Goal: Information Seeking & Learning: Learn about a topic

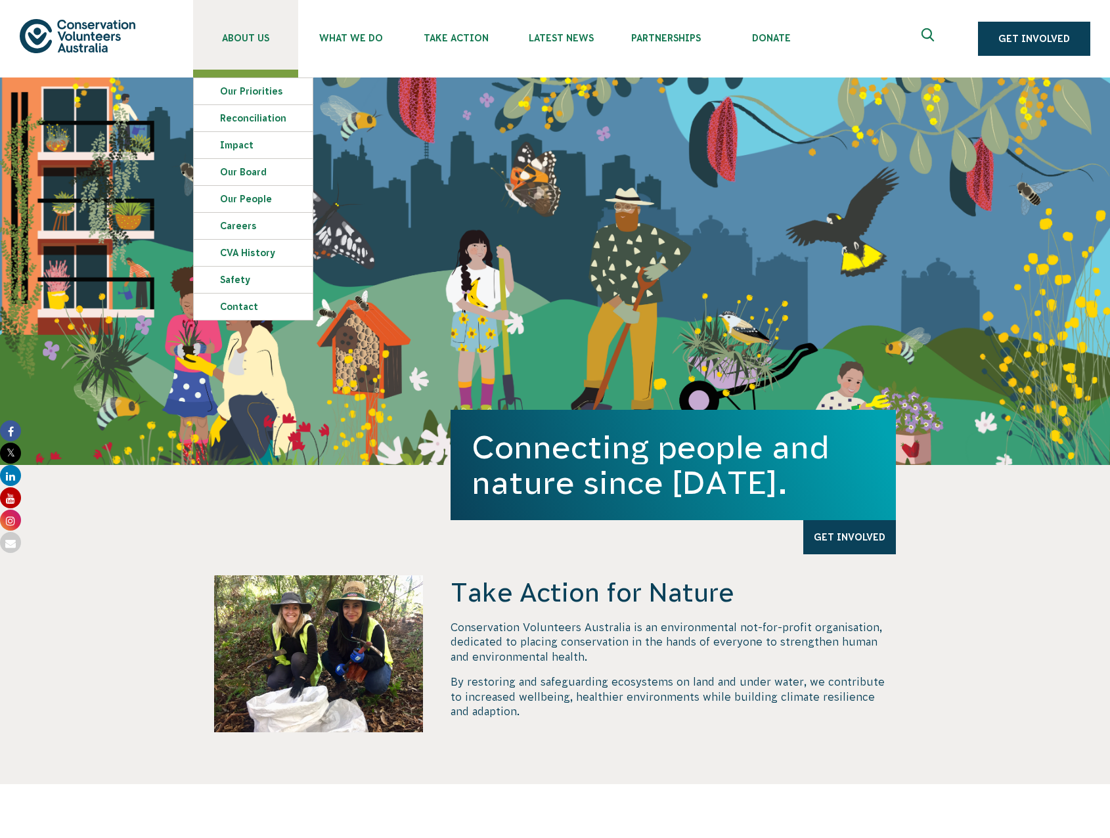
click at [242, 43] on link "About Us" at bounding box center [245, 35] width 105 height 70
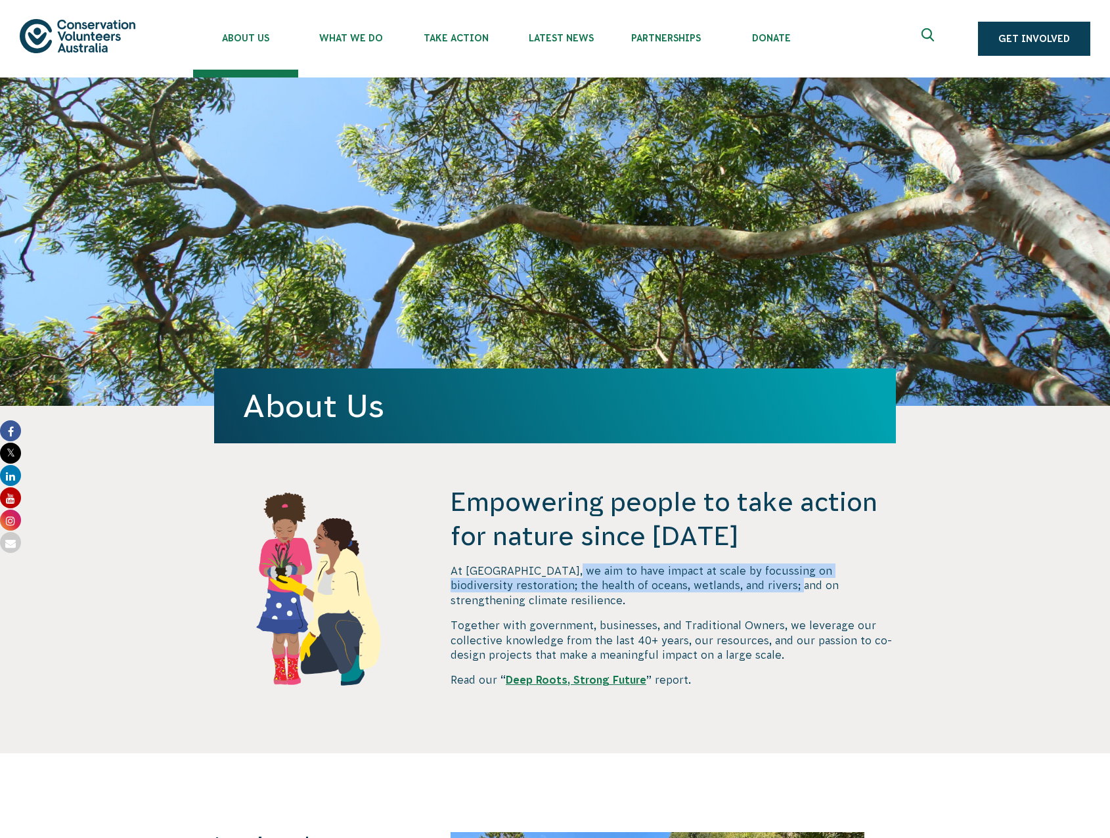
drag, startPoint x: 567, startPoint y: 569, endPoint x: 727, endPoint y: 579, distance: 159.9
click at [727, 579] on p "At CVA, we aim to have impact at scale by focussing on biodiversity restoration…" at bounding box center [673, 586] width 445 height 44
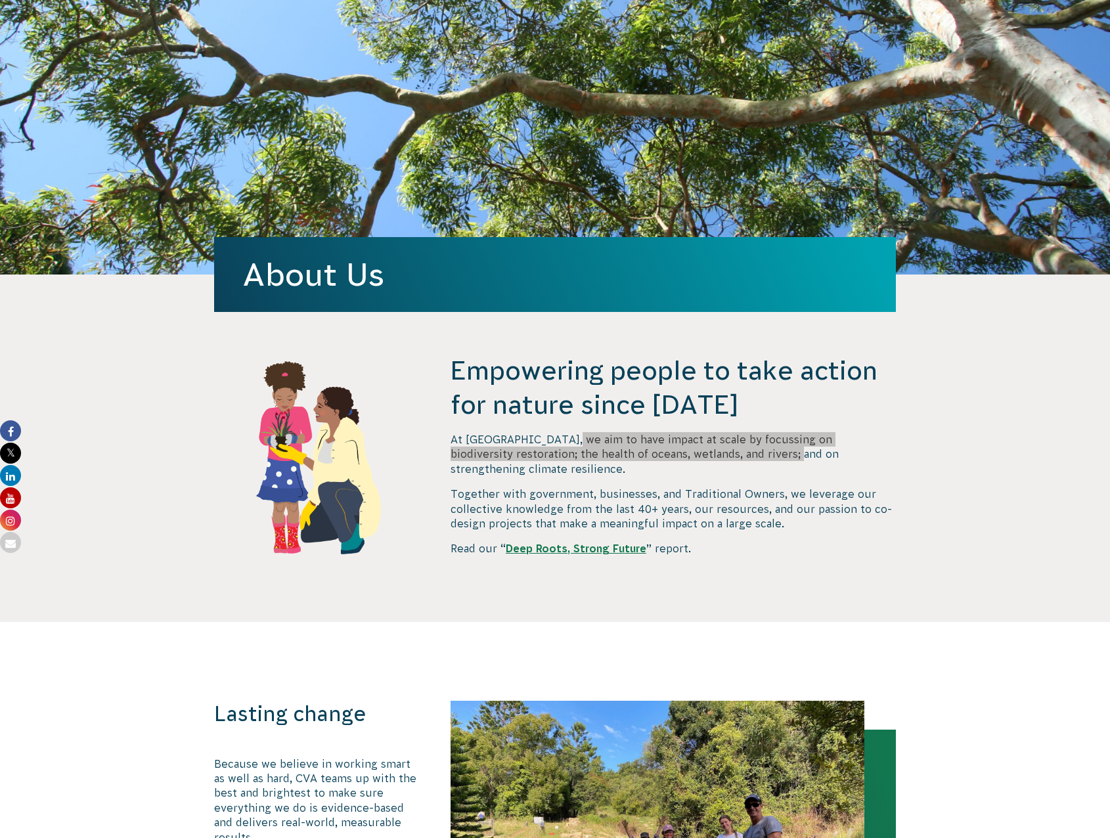
scroll to position [460, 0]
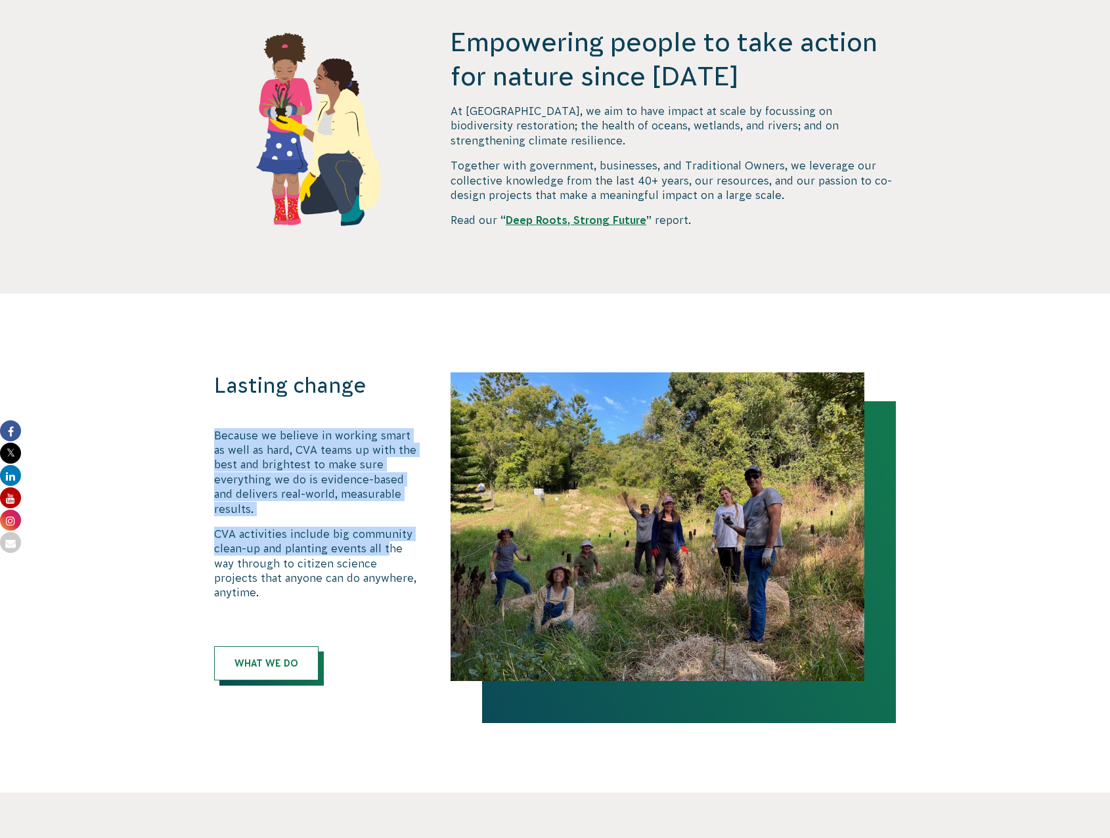
drag, startPoint x: 217, startPoint y: 432, endPoint x: 387, endPoint y: 535, distance: 198.4
click at [387, 535] on div "Because we believe in working smart as well as hard, CVA teams up with the best…" at bounding box center [318, 514] width 209 height 172
drag, startPoint x: 387, startPoint y: 535, endPoint x: 300, endPoint y: 498, distance: 94.2
click at [300, 498] on p "Because we believe in working smart as well as hard, CVA teams up with the best…" at bounding box center [318, 472] width 209 height 88
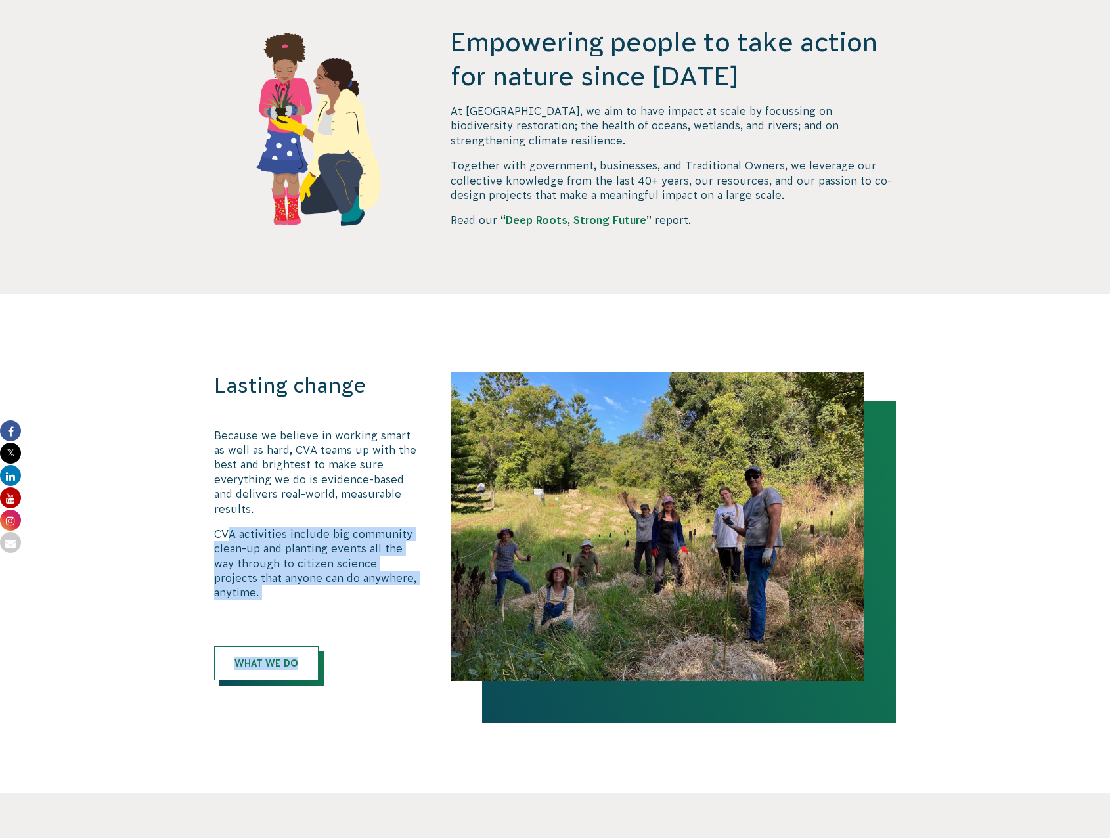
drag, startPoint x: 230, startPoint y: 518, endPoint x: 359, endPoint y: 585, distance: 144.8
click at [359, 585] on div "Lasting change Because we believe in working smart as well as hard, CVA teams u…" at bounding box center [318, 526] width 209 height 307
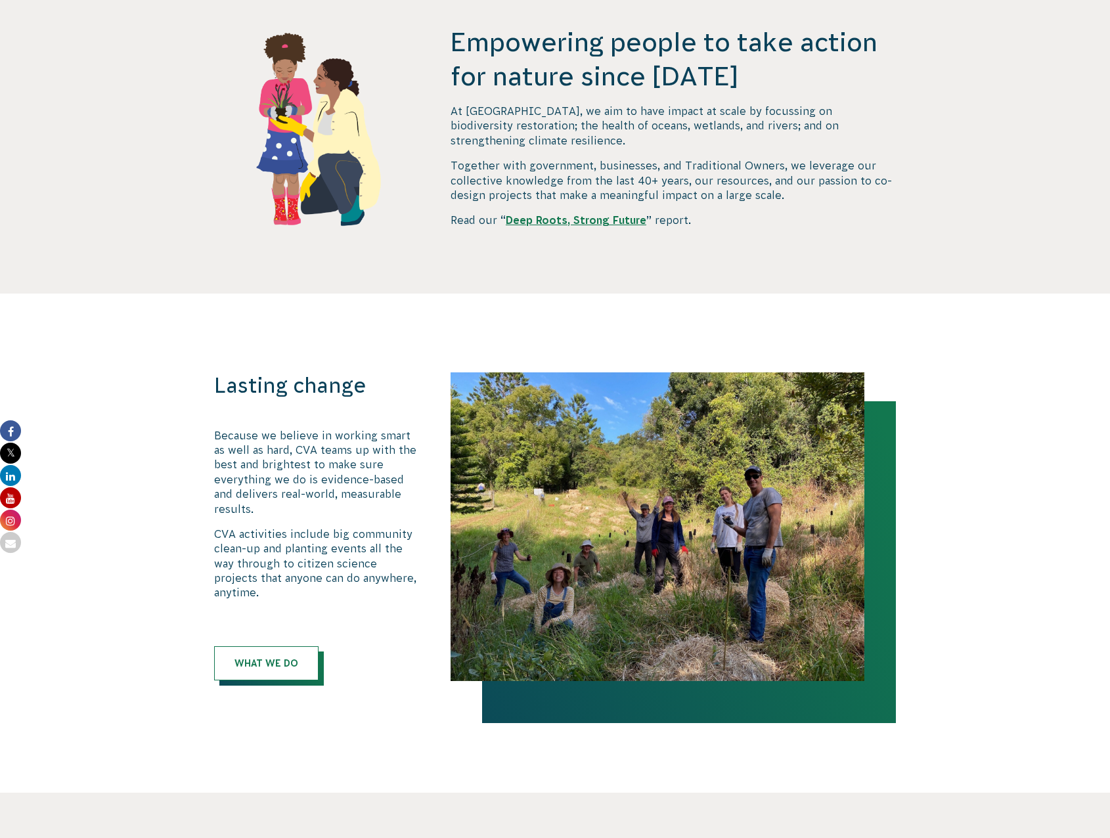
click at [361, 587] on div "Lasting change Because we believe in working smart as well as hard, CVA teams u…" at bounding box center [318, 526] width 209 height 307
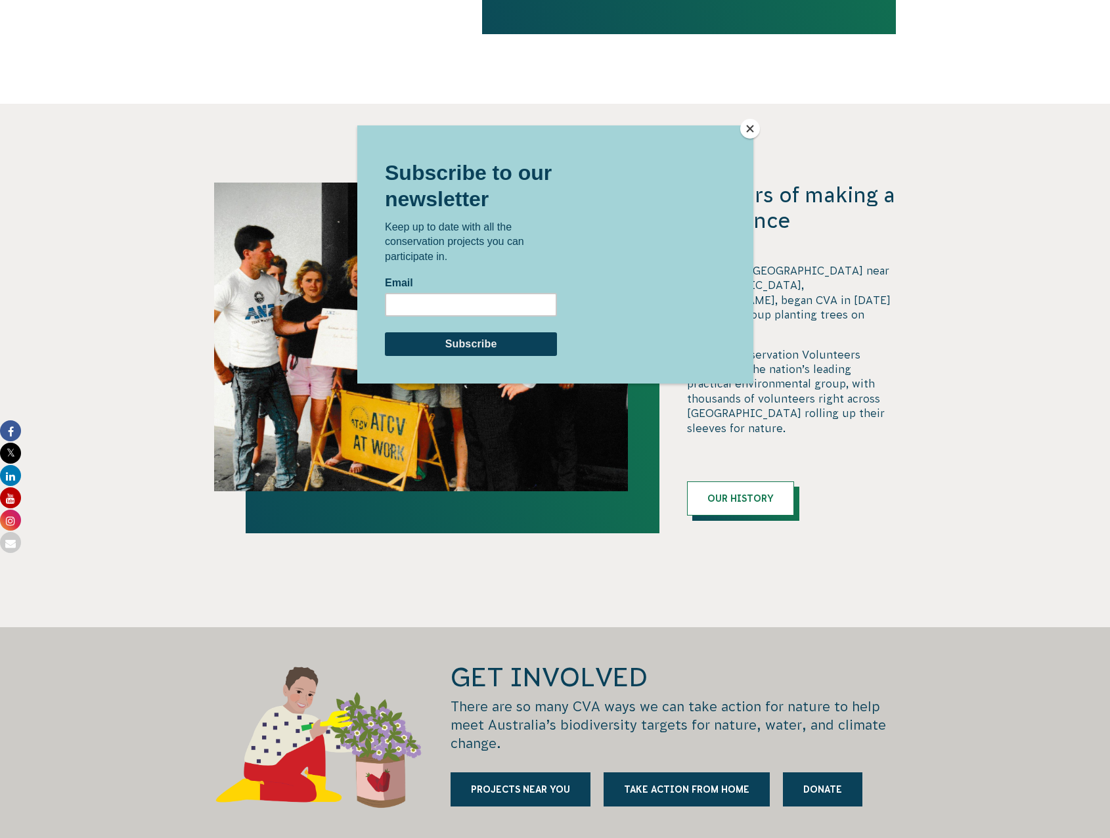
scroll to position [1379, 0]
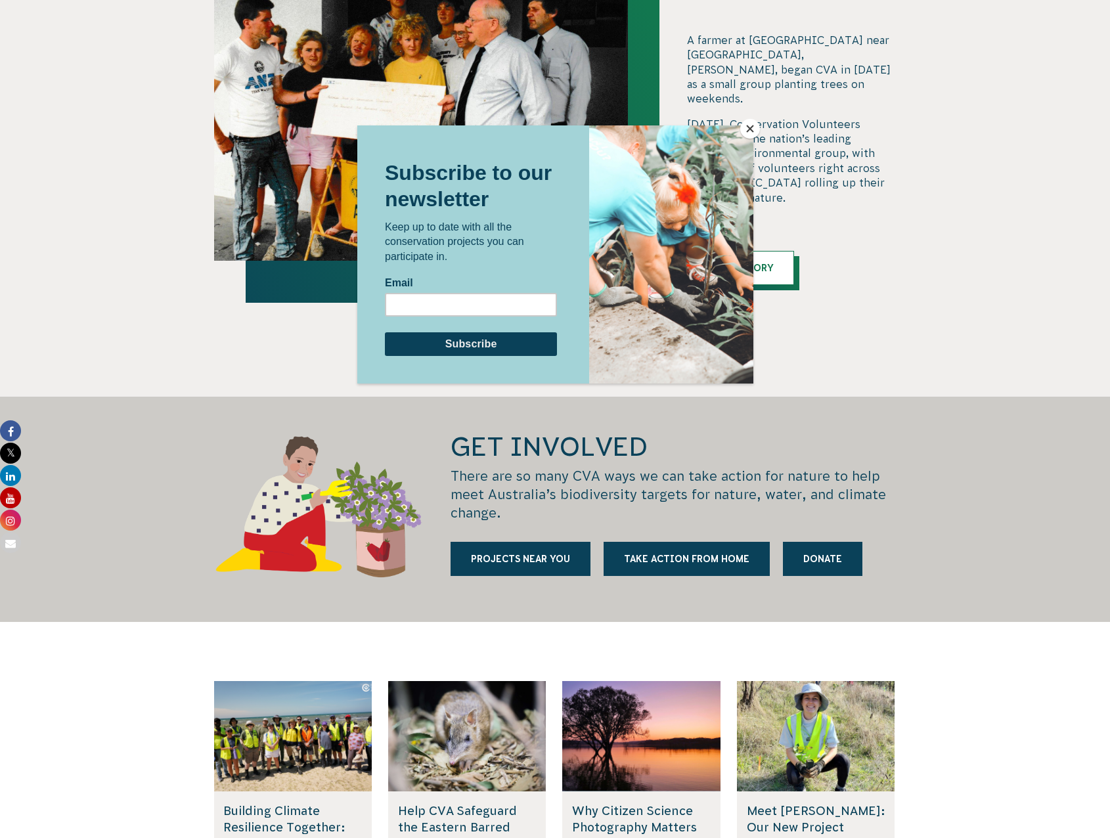
click at [744, 133] on button "Close" at bounding box center [750, 129] width 20 height 20
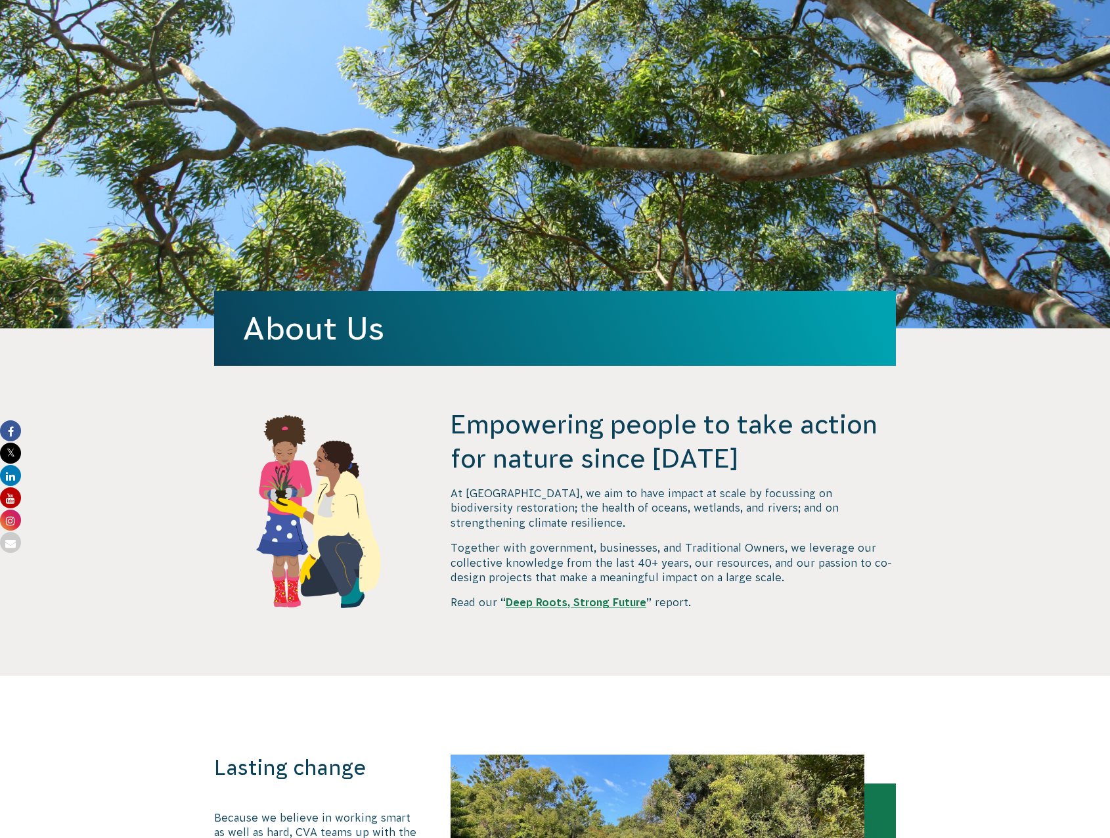
scroll to position [0, 0]
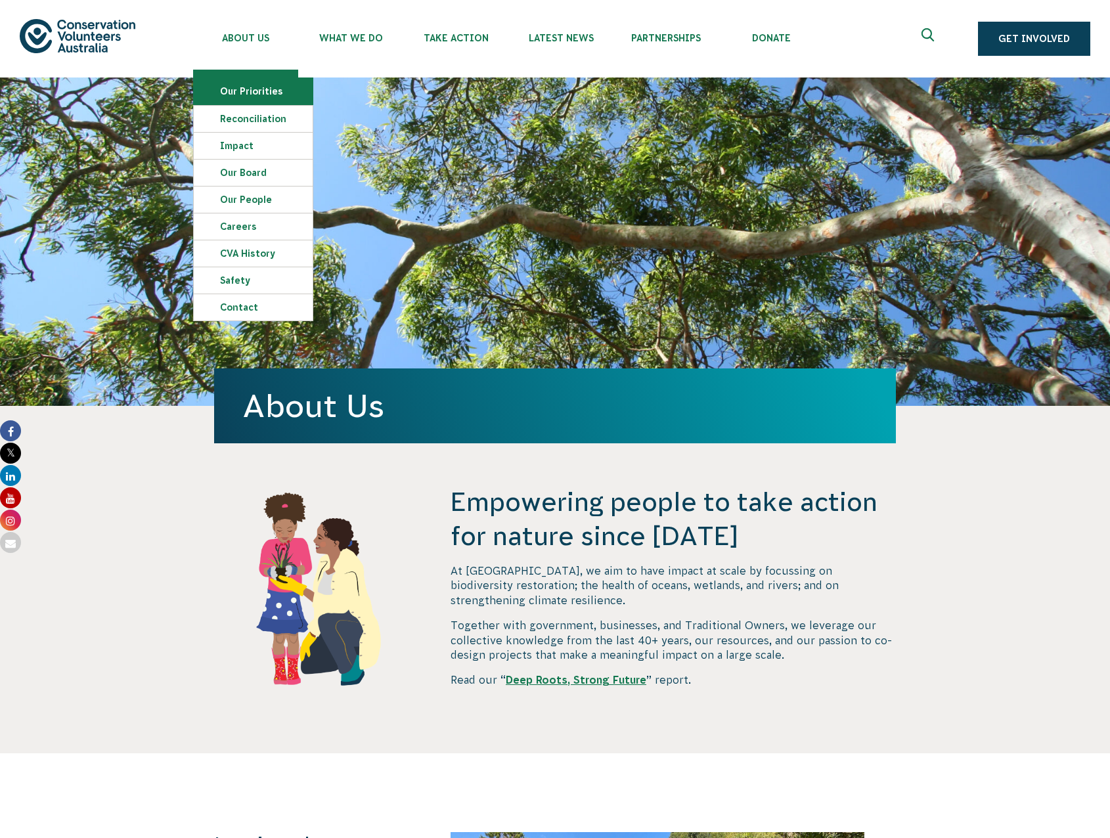
click at [256, 88] on link "Our Priorities" at bounding box center [253, 91] width 119 height 26
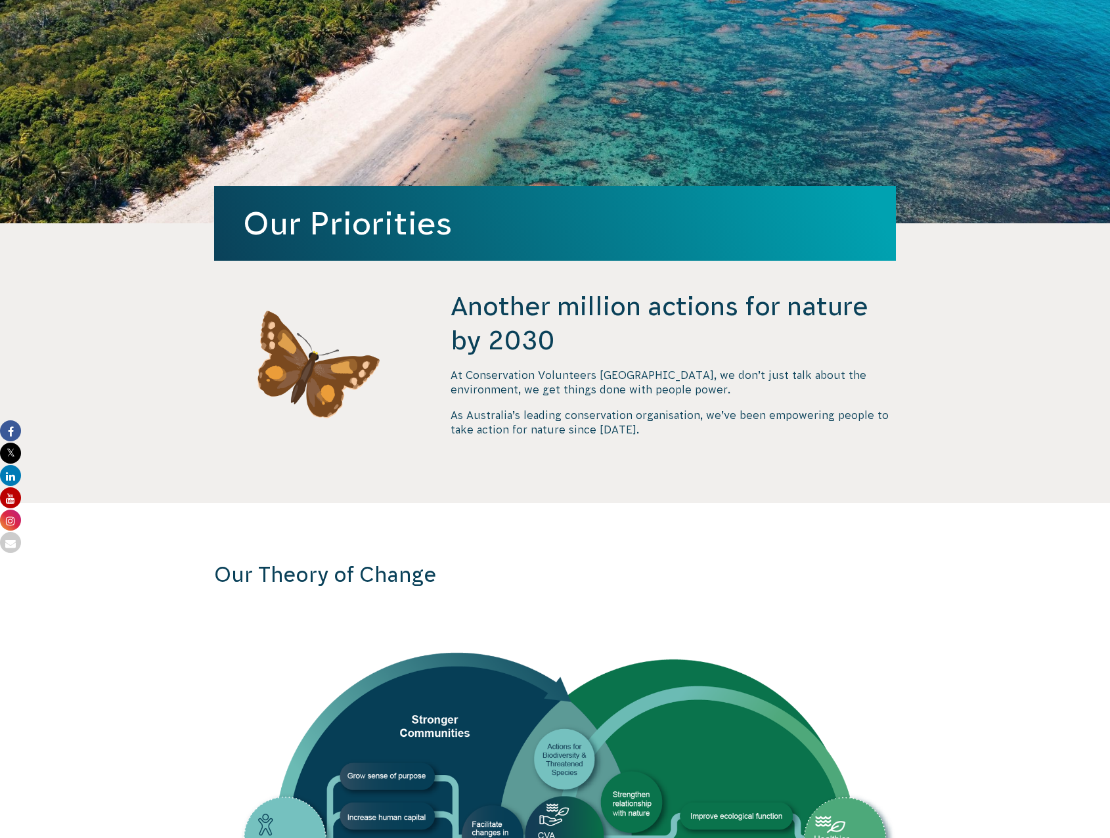
scroll to position [197, 0]
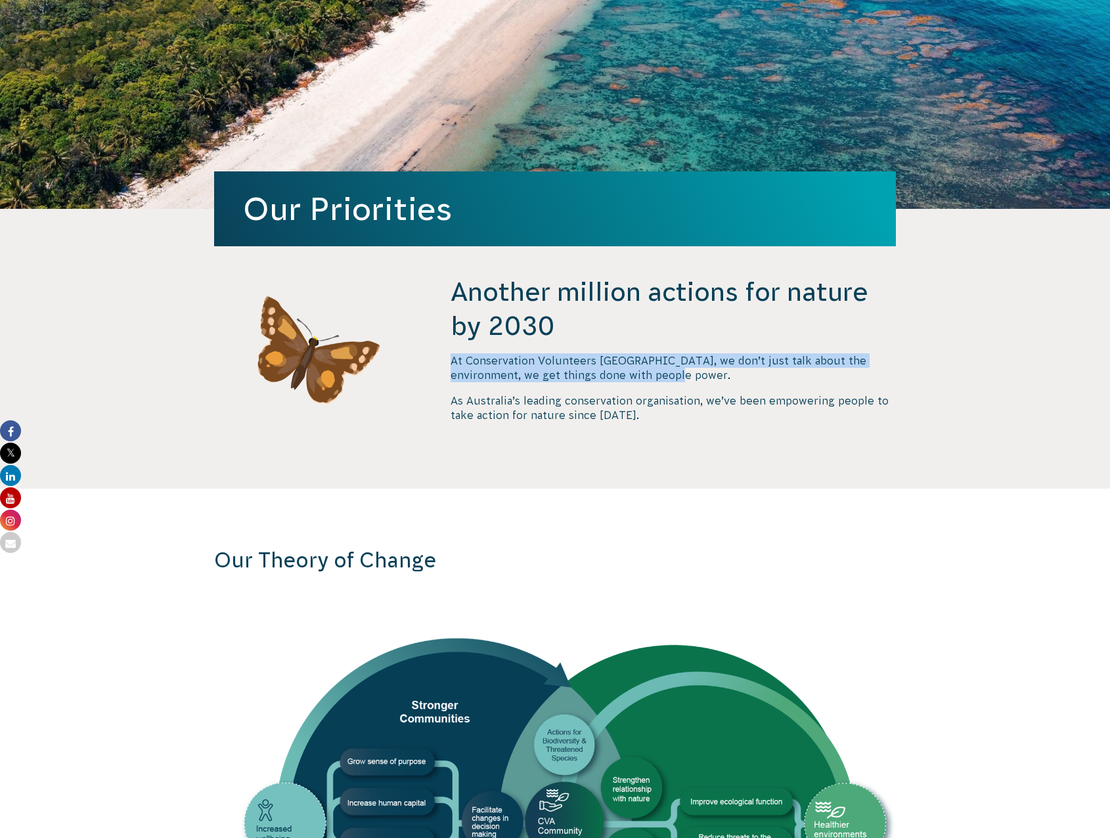
drag, startPoint x: 445, startPoint y: 365, endPoint x: 749, endPoint y: 372, distance: 303.5
click at [749, 372] on div "Another million actions for nature by 2030 At Conservation Volunteers Australia…" at bounding box center [554, 382] width 709 height 214
drag, startPoint x: 749, startPoint y: 372, endPoint x: 736, endPoint y: 373, distance: 13.2
click at [739, 372] on p "At Conservation Volunteers [GEOGRAPHIC_DATA], we don’t just talk about the envi…" at bounding box center [673, 368] width 445 height 30
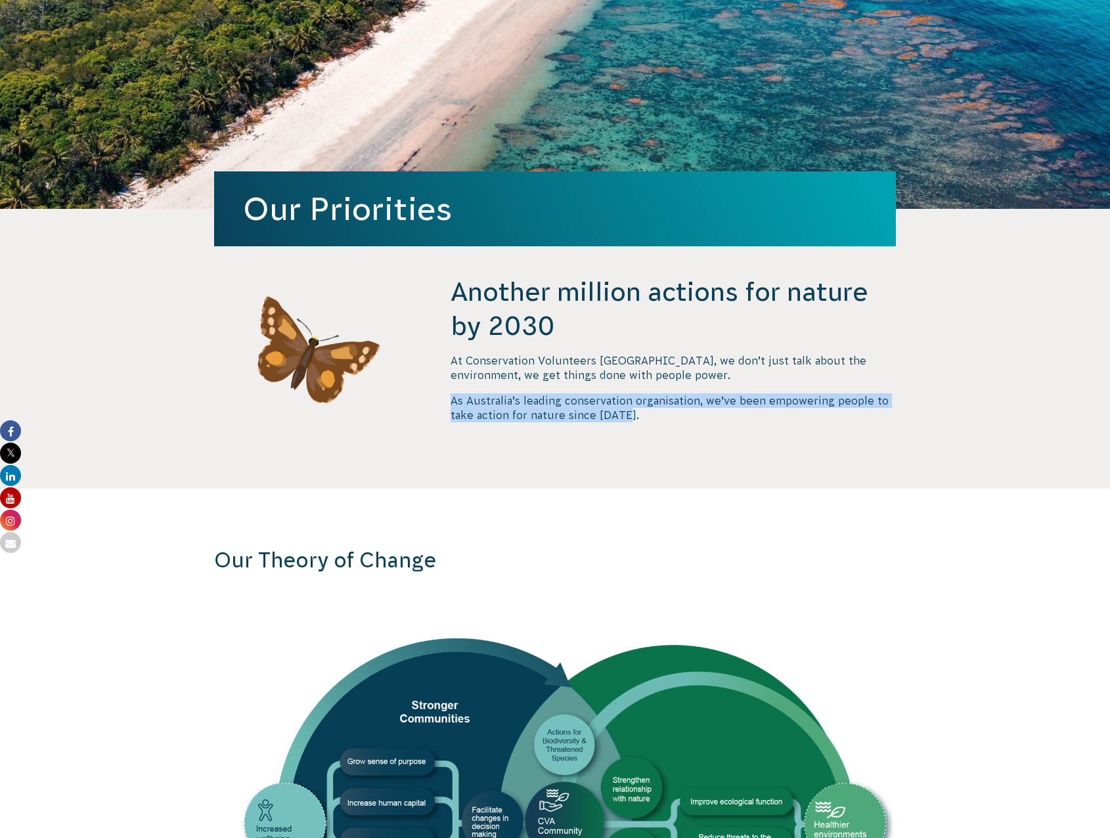
drag, startPoint x: 454, startPoint y: 399, endPoint x: 665, endPoint y: 412, distance: 211.9
click at [665, 412] on p "As Australia’s leading conservation organisation, we’ve been empowering people …" at bounding box center [673, 408] width 445 height 30
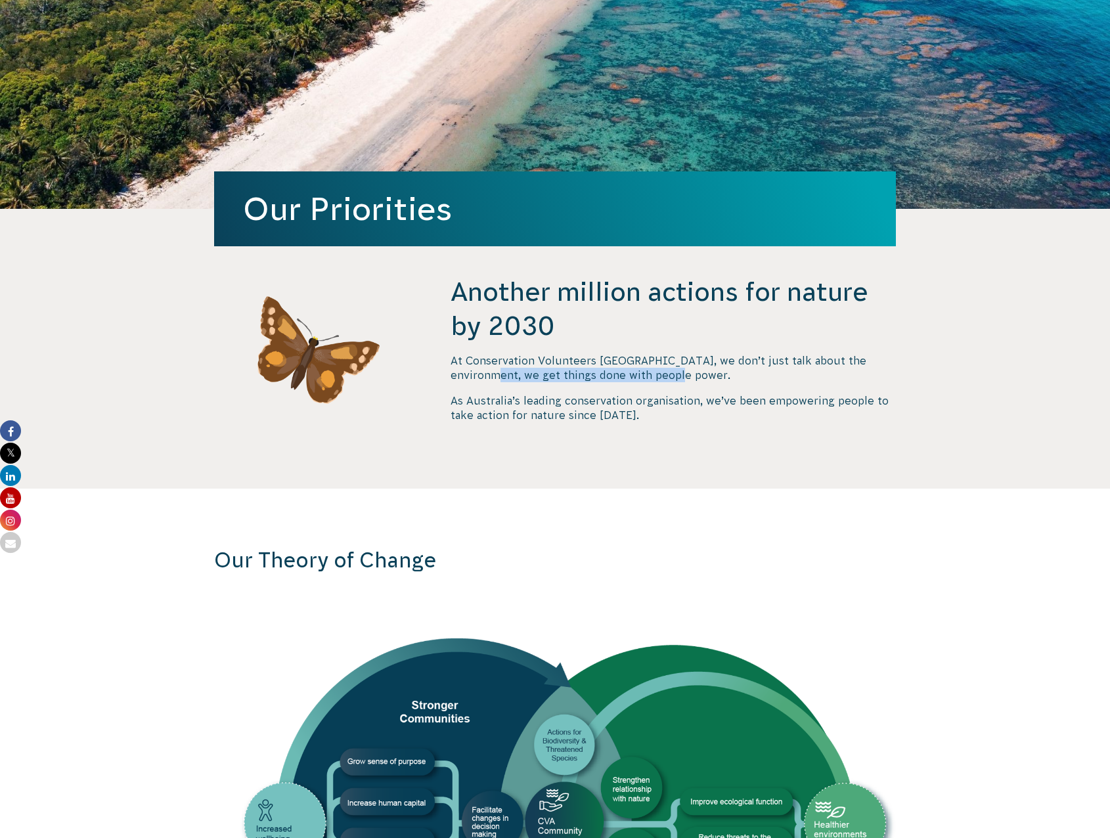
drag, startPoint x: 453, startPoint y: 375, endPoint x: 644, endPoint y: 379, distance: 191.2
click at [644, 379] on p "At Conservation Volunteers [GEOGRAPHIC_DATA], we don’t just talk about the envi…" at bounding box center [673, 368] width 445 height 30
drag, startPoint x: 478, startPoint y: 376, endPoint x: 570, endPoint y: 376, distance: 92.0
click at [570, 376] on p "At Conservation Volunteers [GEOGRAPHIC_DATA], we don’t just talk about the envi…" at bounding box center [673, 368] width 445 height 30
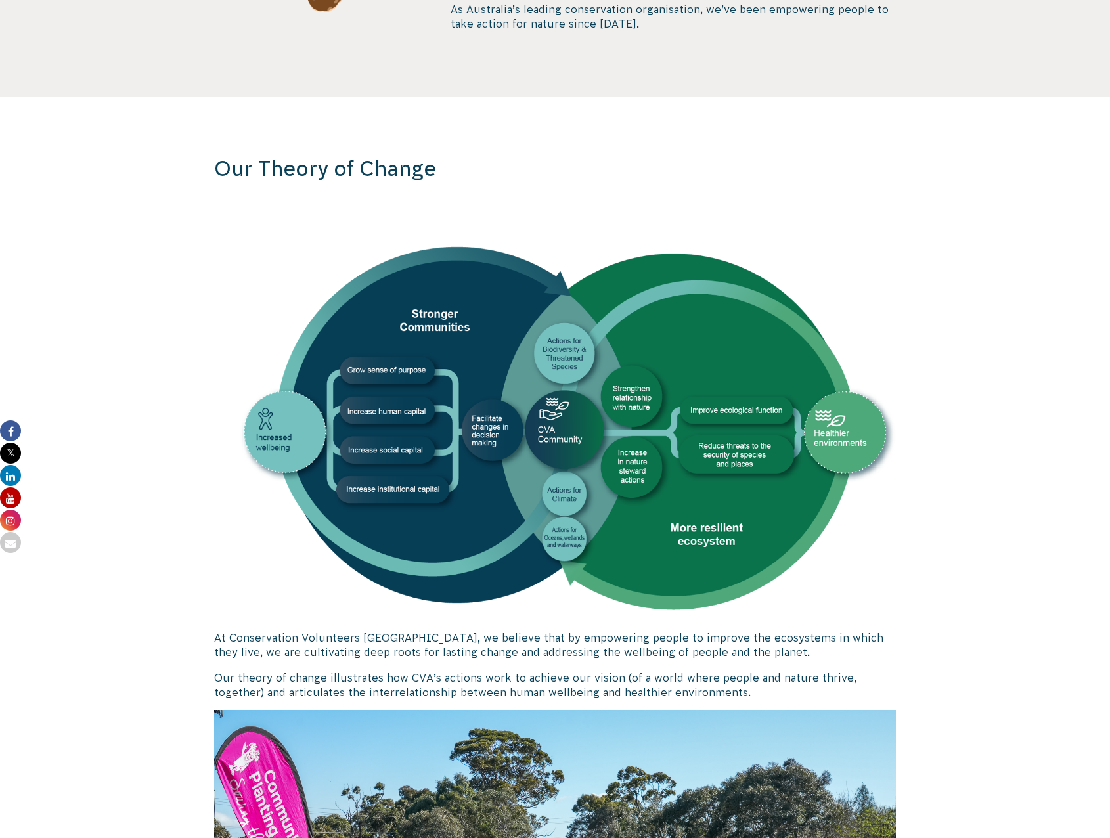
scroll to position [854, 0]
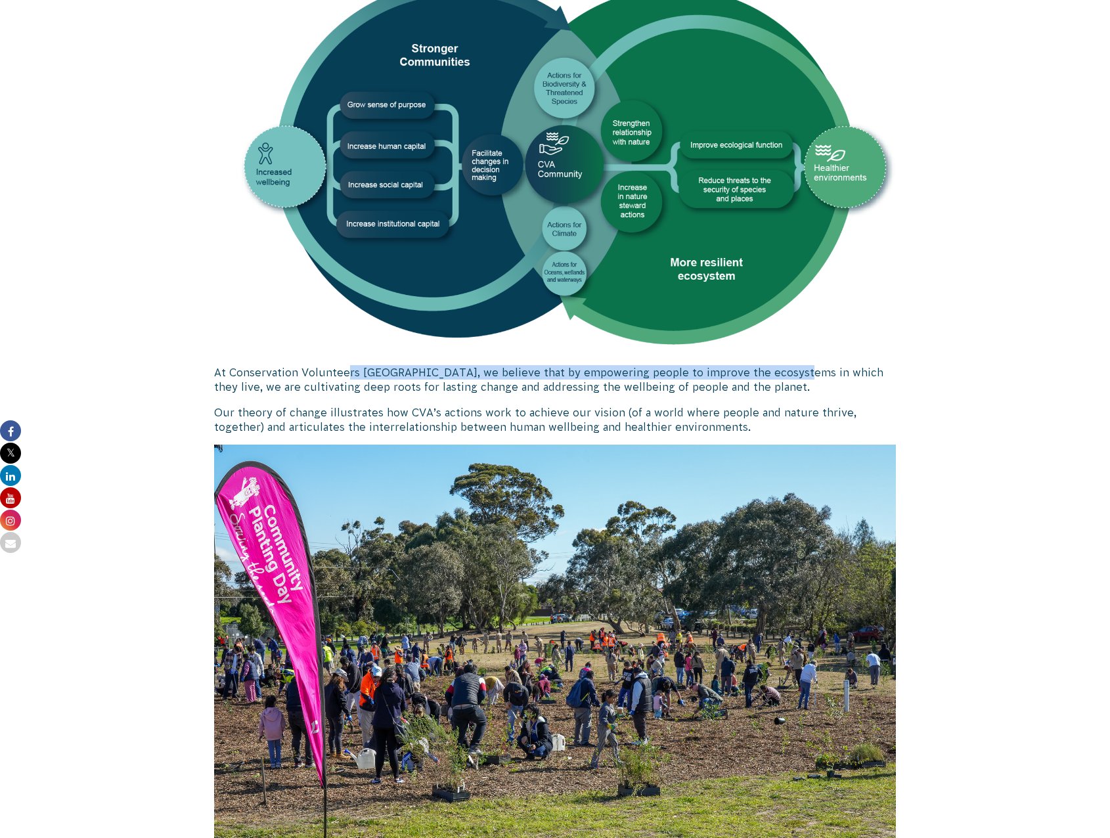
drag, startPoint x: 349, startPoint y: 372, endPoint x: 783, endPoint y: 378, distance: 434.2
click at [783, 378] on p "At Conservation Volunteers [GEOGRAPHIC_DATA], we believe that by empowering peo…" at bounding box center [555, 380] width 682 height 30
drag, startPoint x: 783, startPoint y: 378, endPoint x: 769, endPoint y: 386, distance: 15.9
click at [786, 387] on p "At Conservation Volunteers [GEOGRAPHIC_DATA], we believe that by empowering peo…" at bounding box center [555, 380] width 682 height 30
drag, startPoint x: 355, startPoint y: 381, endPoint x: 703, endPoint y: 384, distance: 348.1
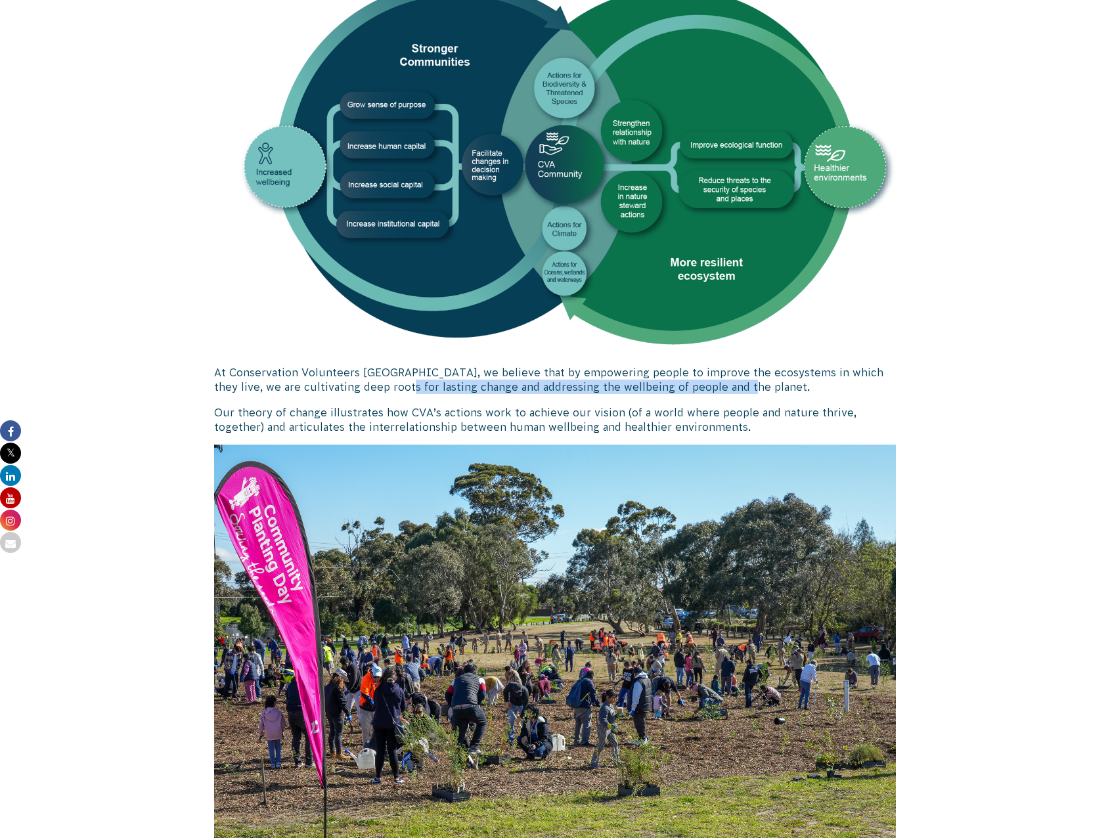
click at [703, 384] on p "At Conservation Volunteers [GEOGRAPHIC_DATA], we believe that by empowering peo…" at bounding box center [555, 380] width 682 height 30
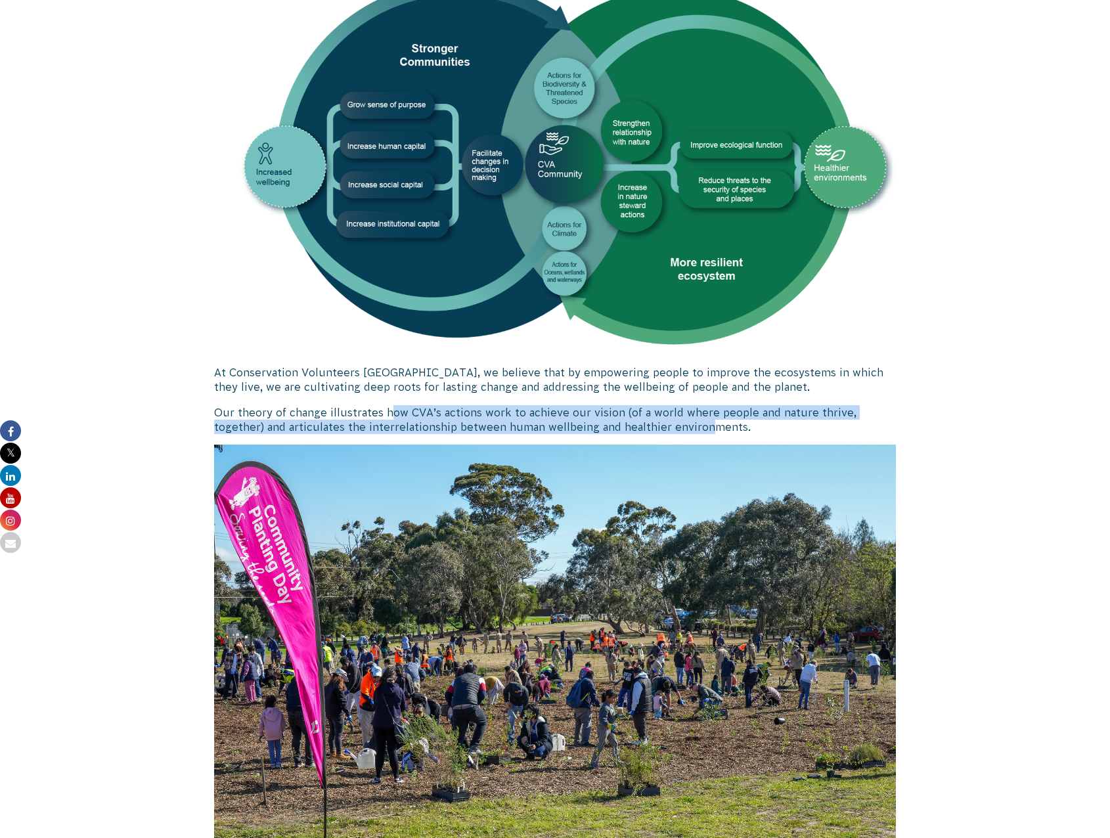
drag, startPoint x: 388, startPoint y: 399, endPoint x: 654, endPoint y: 420, distance: 267.4
click at [654, 420] on div "At Conservation Volunteers [GEOGRAPHIC_DATA], we believe that by empowering peo…" at bounding box center [555, 423] width 682 height 954
click at [654, 420] on p "Our theory of change illustrates how CVA’s actions work to achieve our vision (…" at bounding box center [555, 420] width 682 height 30
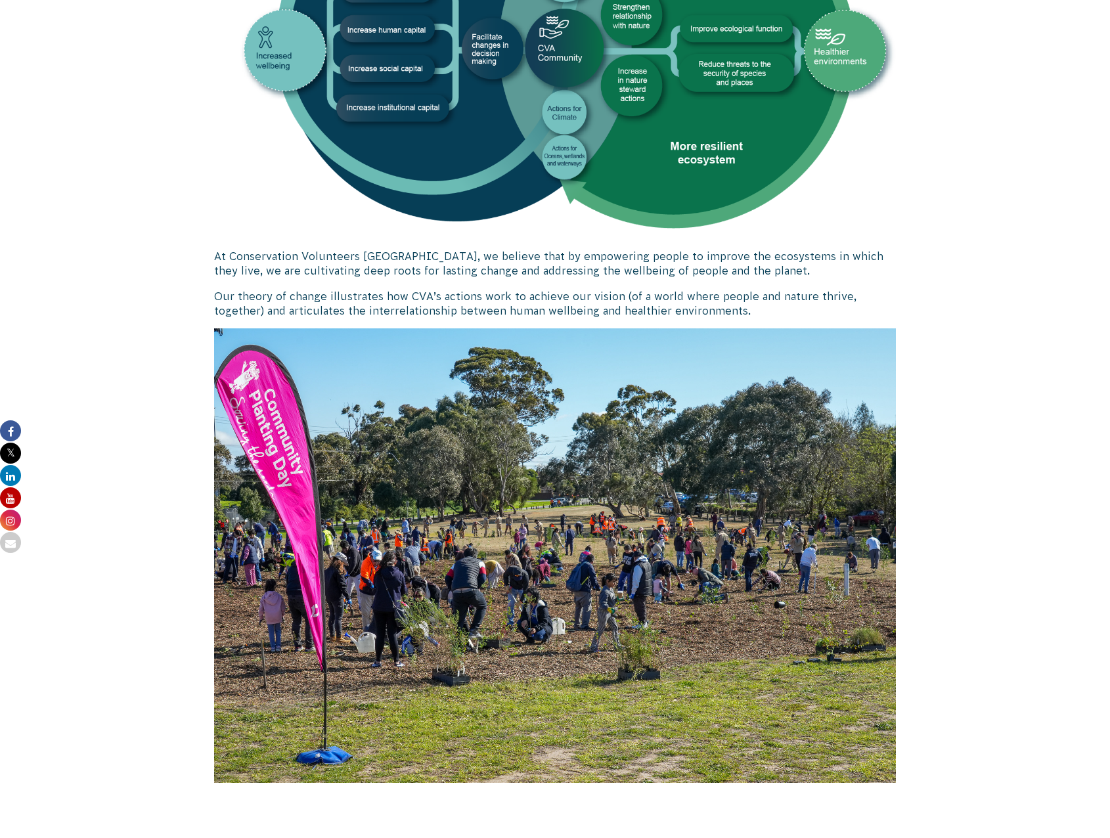
scroll to position [1051, 0]
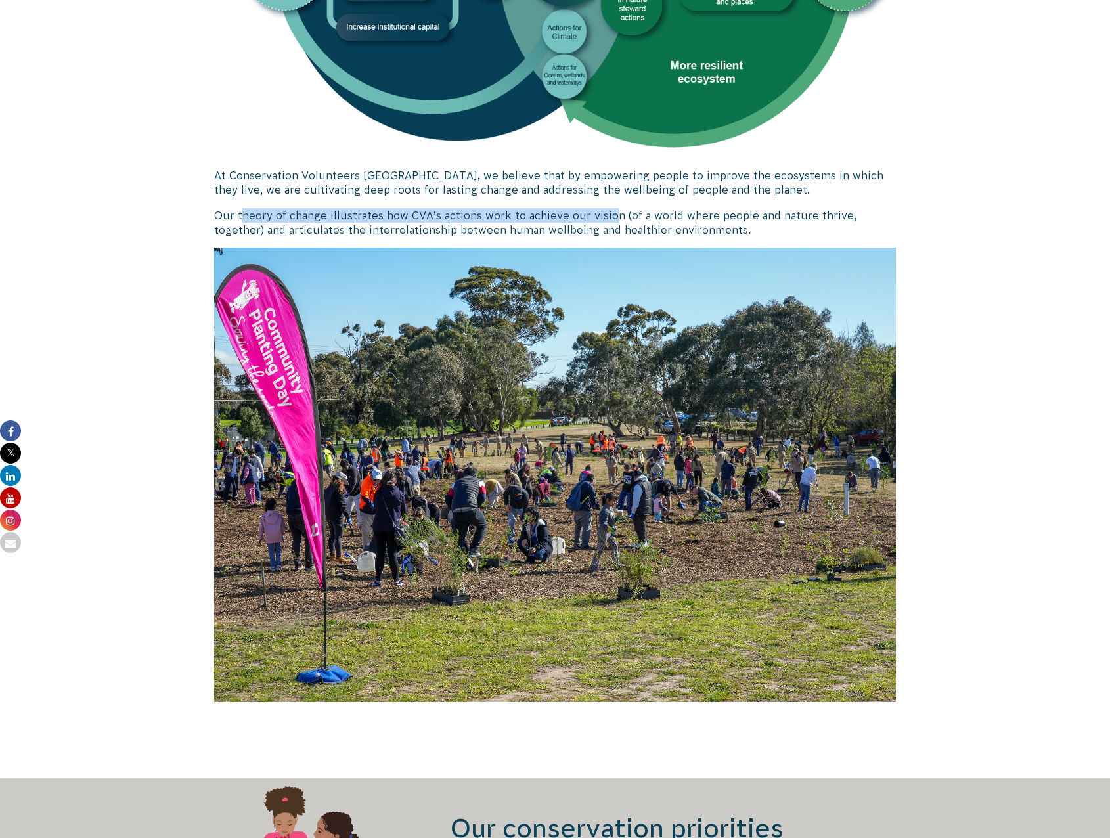
drag, startPoint x: 244, startPoint y: 217, endPoint x: 610, endPoint y: 221, distance: 365.9
click at [610, 221] on p "Our theory of change illustrates how CVA’s actions work to achieve our vision (…" at bounding box center [555, 223] width 682 height 30
click at [606, 225] on p "Our theory of change illustrates how CVA’s actions work to achieve our vision (…" at bounding box center [555, 223] width 682 height 30
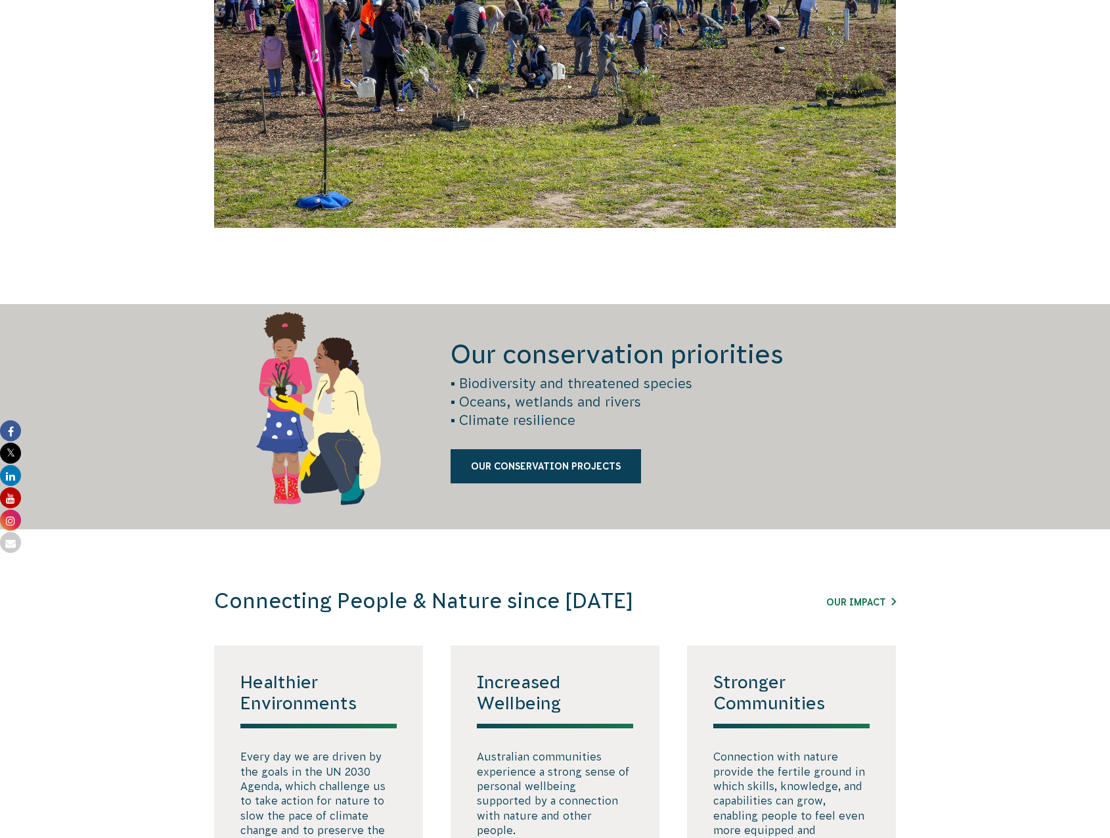
scroll to position [1576, 0]
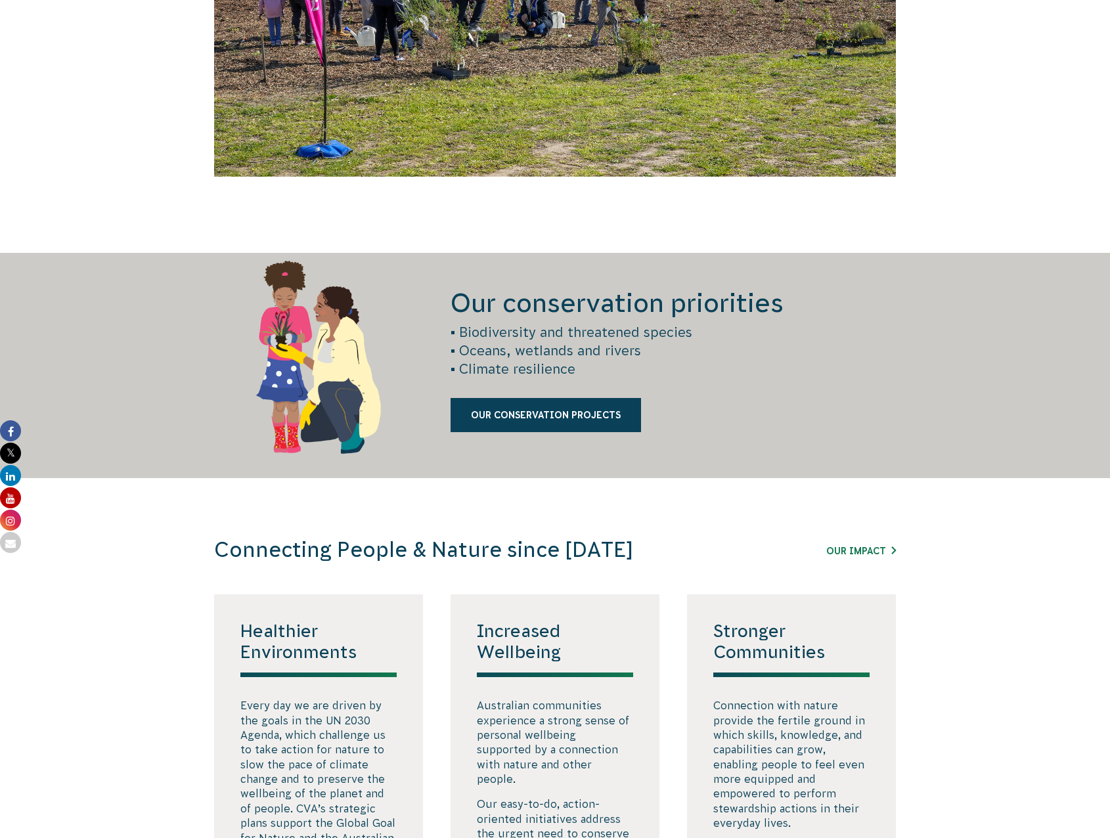
drag, startPoint x: 441, startPoint y: 329, endPoint x: 581, endPoint y: 373, distance: 147.3
click at [581, 373] on div "Our conservation priorities • Biodiversity and threatened species • Oceans, wet…" at bounding box center [554, 365] width 709 height 225
click at [580, 374] on p "• Biodiversity and threatened species • Oceans, wetlands and rivers • Climate r…" at bounding box center [673, 350] width 445 height 55
drag, startPoint x: 215, startPoint y: 569, endPoint x: 420, endPoint y: 569, distance: 204.9
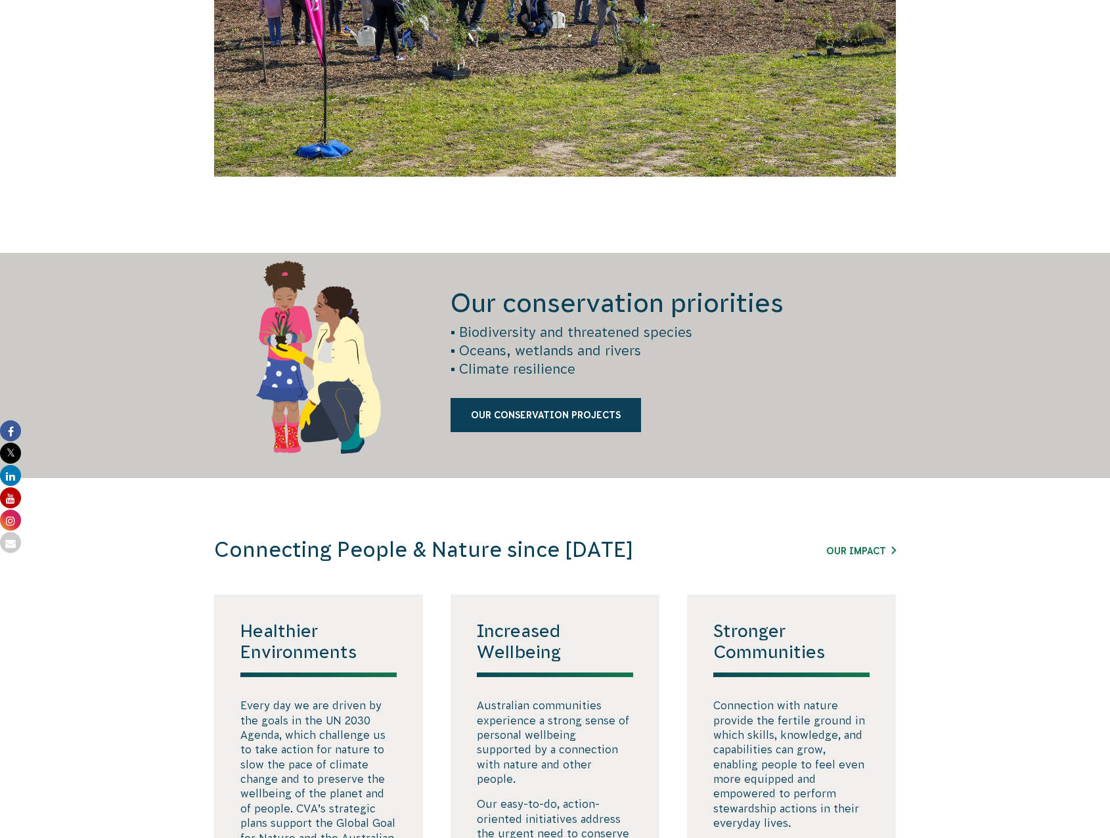
drag, startPoint x: 420, startPoint y: 569, endPoint x: 290, endPoint y: 548, distance: 131.8
click at [290, 548] on h3 "Connecting People & Nature since [DATE]" at bounding box center [466, 550] width 504 height 26
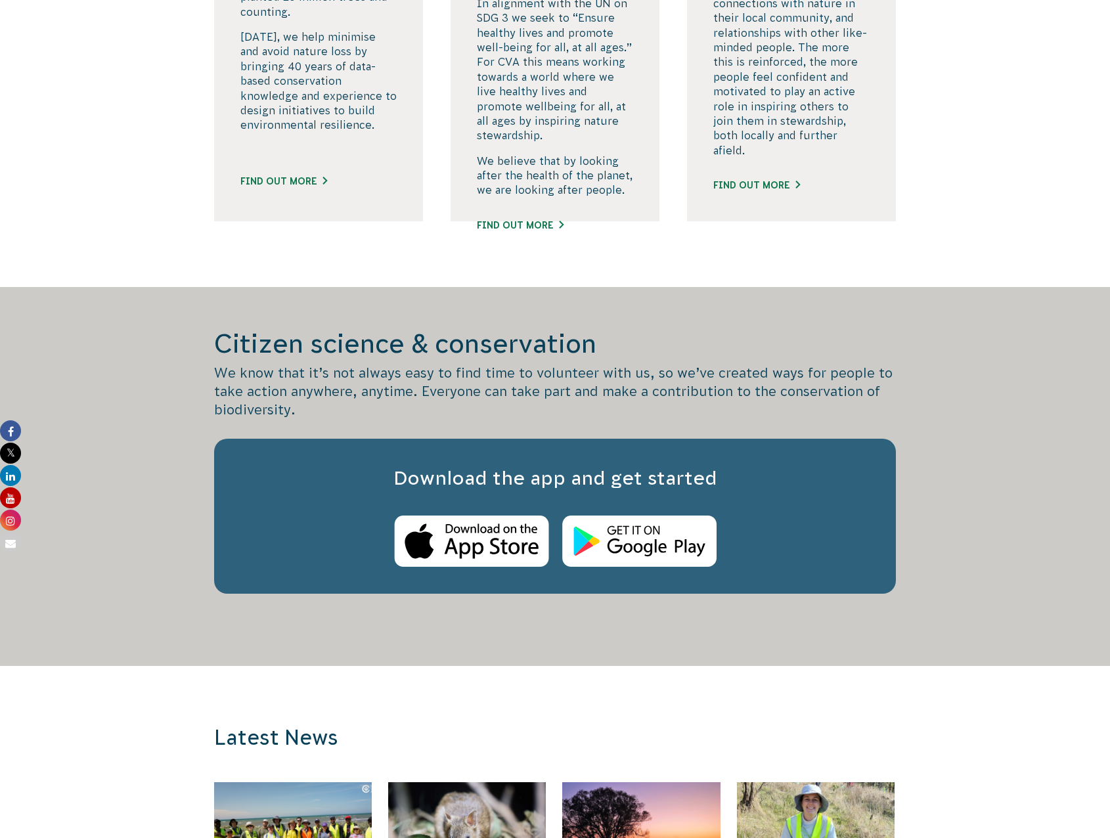
scroll to position [2562, 0]
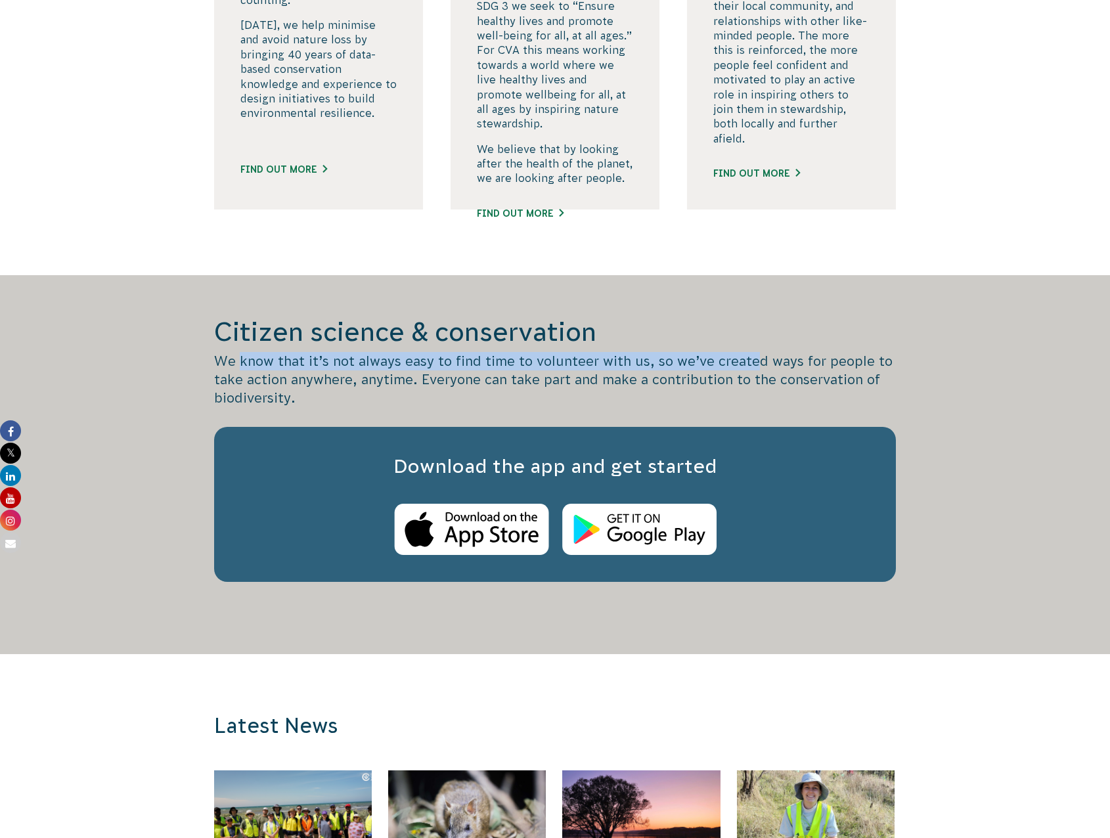
drag, startPoint x: 240, startPoint y: 359, endPoint x: 764, endPoint y: 359, distance: 524.1
click at [764, 359] on p "We know that it’s not always easy to find time to volunteer with us, so we’ve c…" at bounding box center [555, 379] width 682 height 55
drag, startPoint x: 764, startPoint y: 359, endPoint x: 747, endPoint y: 374, distance: 22.8
click at [754, 370] on p "We know that it’s not always easy to find time to volunteer with us, so we’ve c…" at bounding box center [555, 379] width 682 height 55
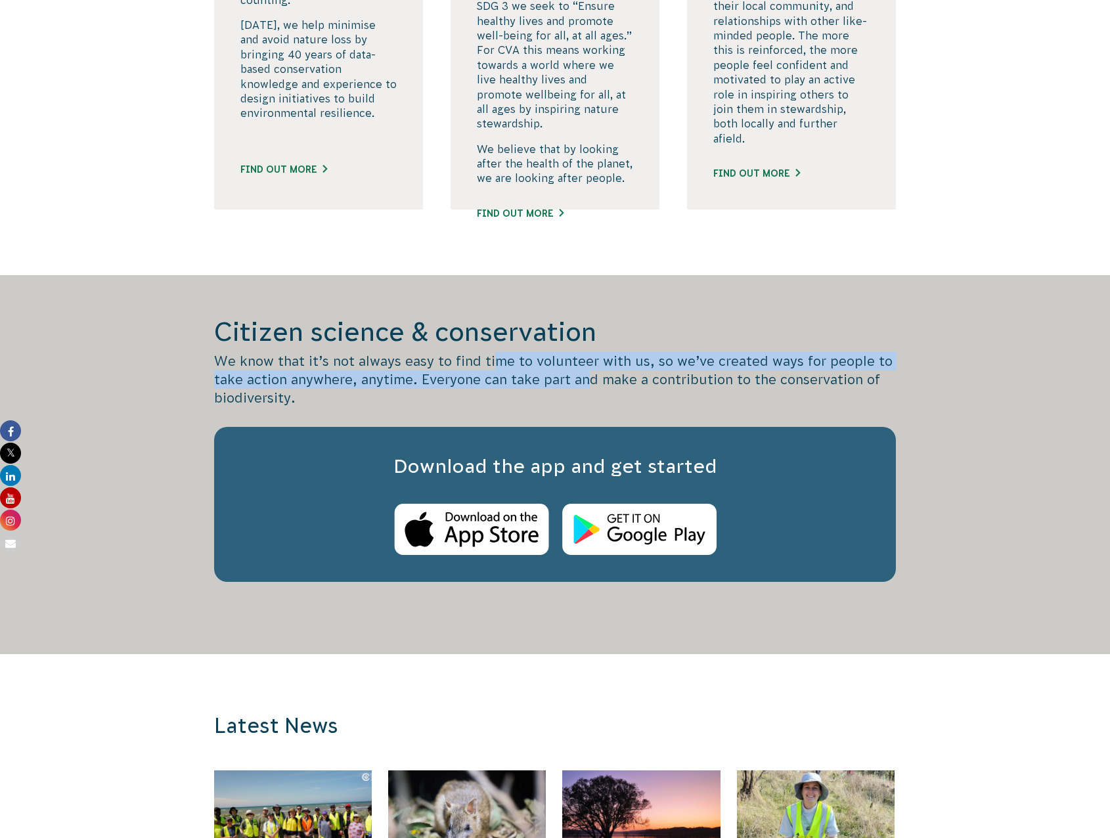
drag, startPoint x: 494, startPoint y: 370, endPoint x: 592, endPoint y: 384, distance: 98.7
click at [592, 384] on p "We know that it’s not always easy to find time to volunteer with us, so we’ve c…" at bounding box center [555, 379] width 682 height 55
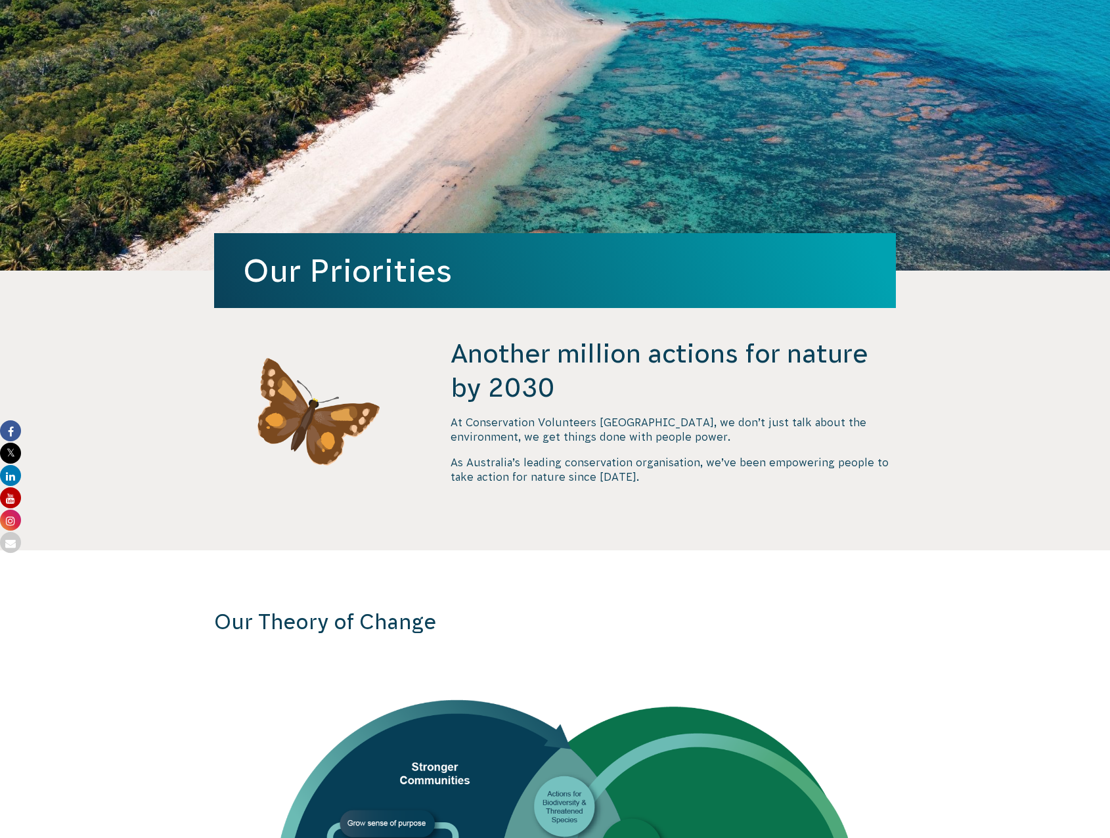
scroll to position [0, 0]
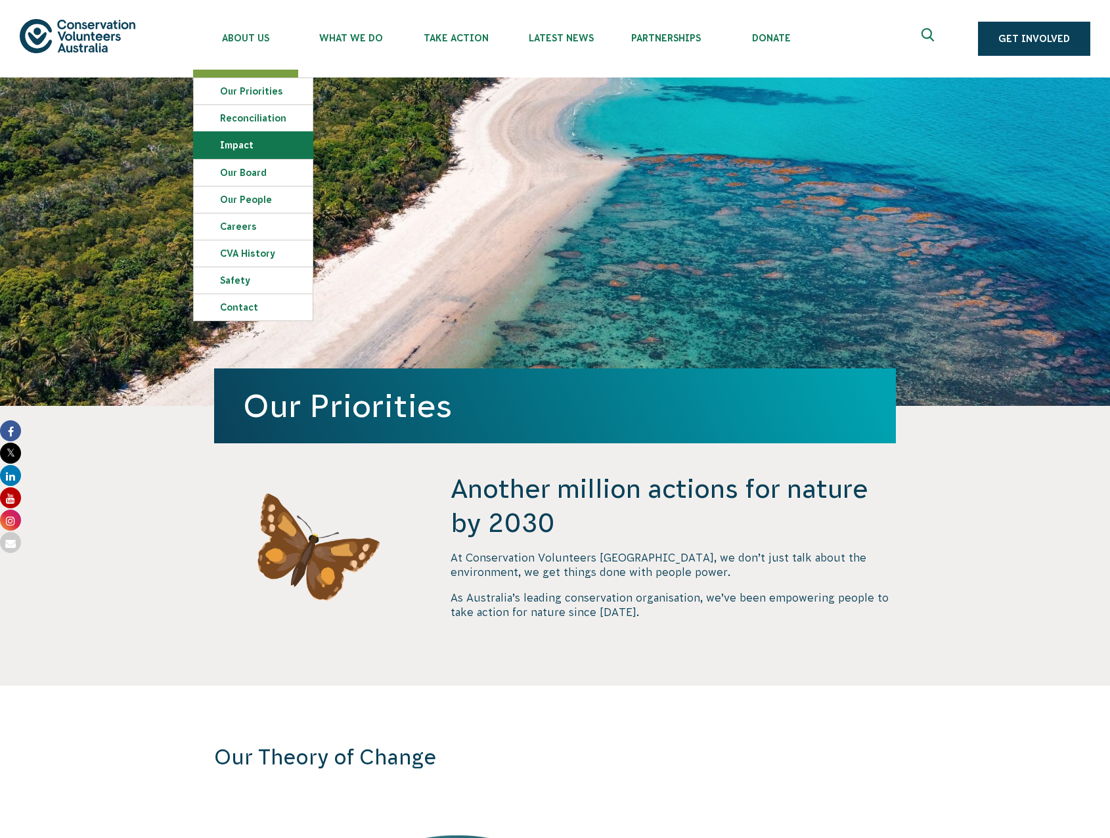
click at [261, 143] on link "Impact" at bounding box center [253, 145] width 119 height 26
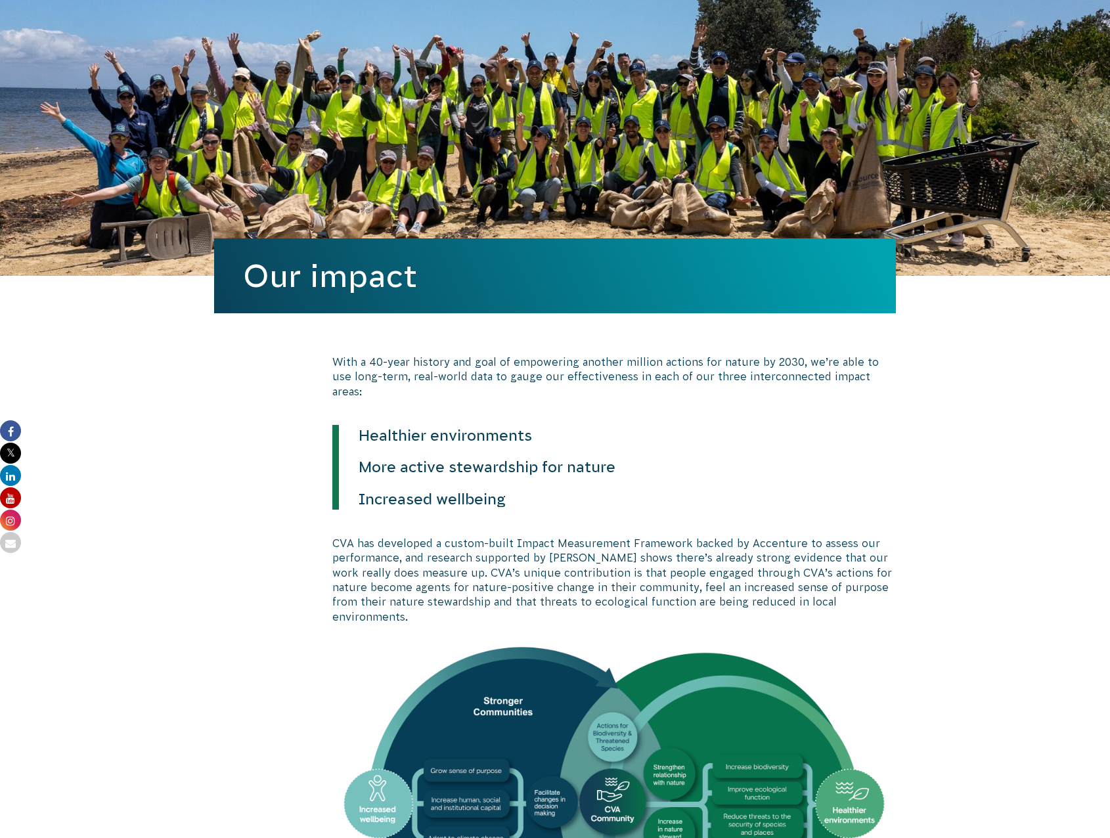
scroll to position [131, 0]
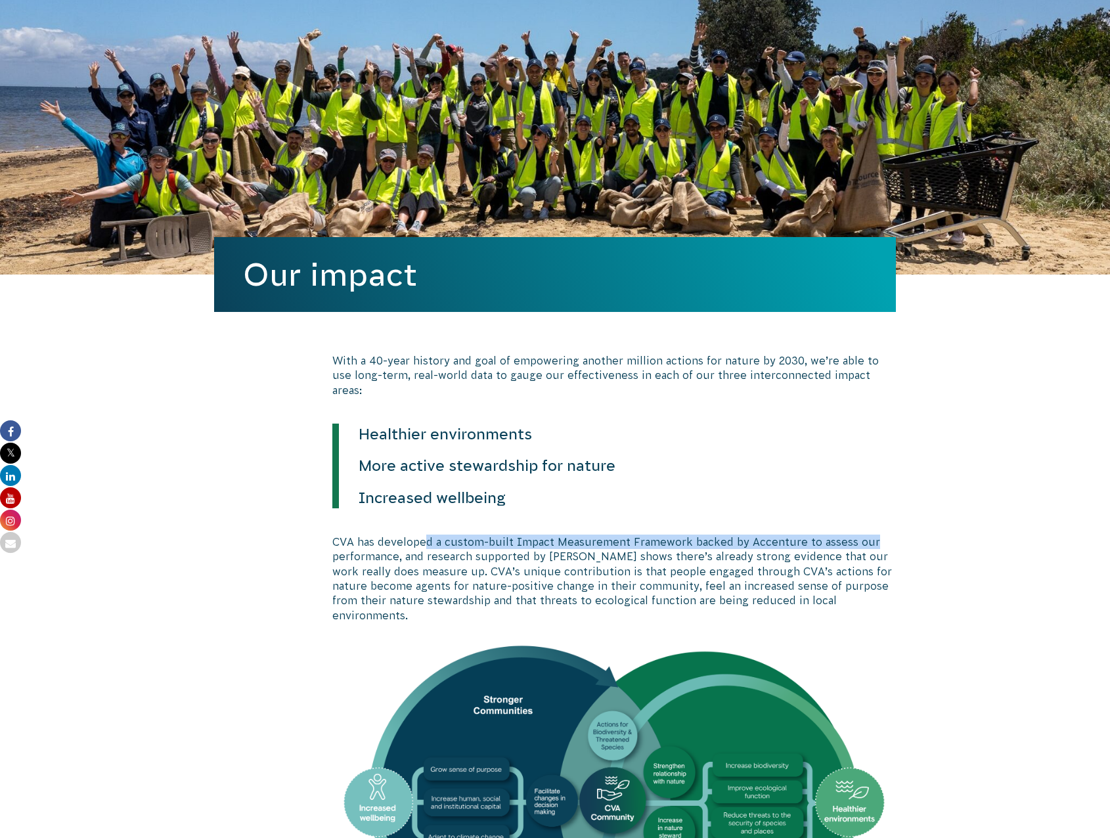
drag, startPoint x: 424, startPoint y: 532, endPoint x: 885, endPoint y: 520, distance: 461.3
click at [885, 535] on p "CVA has developed a custom-built Impact Measurement Framework backed by Accentu…" at bounding box center [614, 579] width 564 height 88
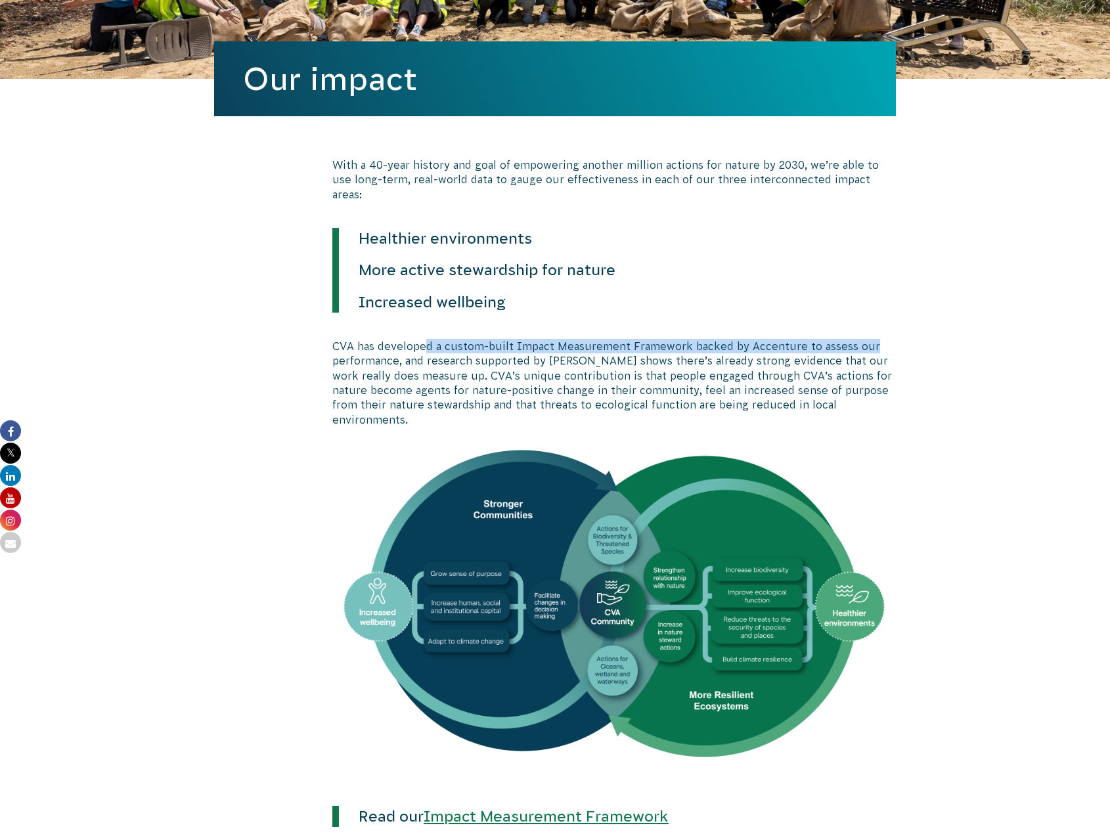
scroll to position [328, 0]
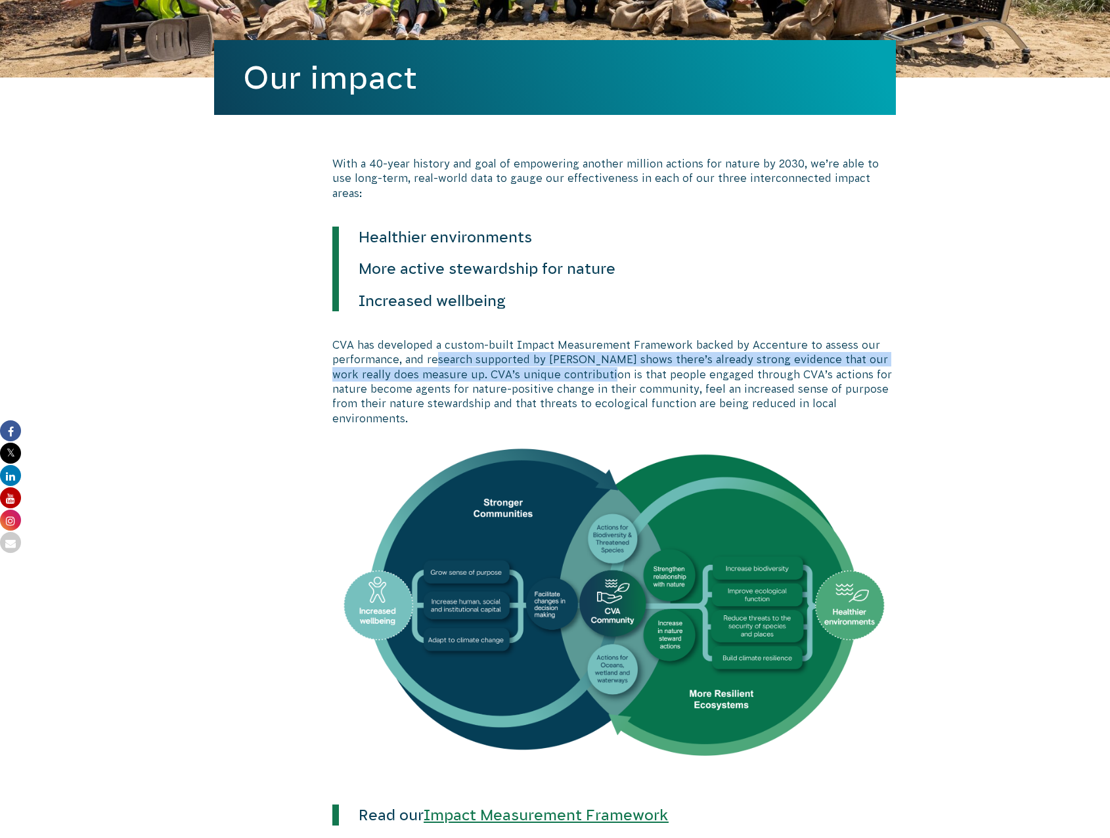
drag, startPoint x: 436, startPoint y: 348, endPoint x: 592, endPoint y: 358, distance: 156.6
click at [592, 358] on p "CVA has developed a custom-built Impact Measurement Framework backed by Accentu…" at bounding box center [614, 382] width 564 height 88
drag, startPoint x: 427, startPoint y: 362, endPoint x: 663, endPoint y: 361, distance: 235.8
click at [663, 361] on p "CVA has developed a custom-built Impact Measurement Framework backed by Accentu…" at bounding box center [614, 382] width 564 height 88
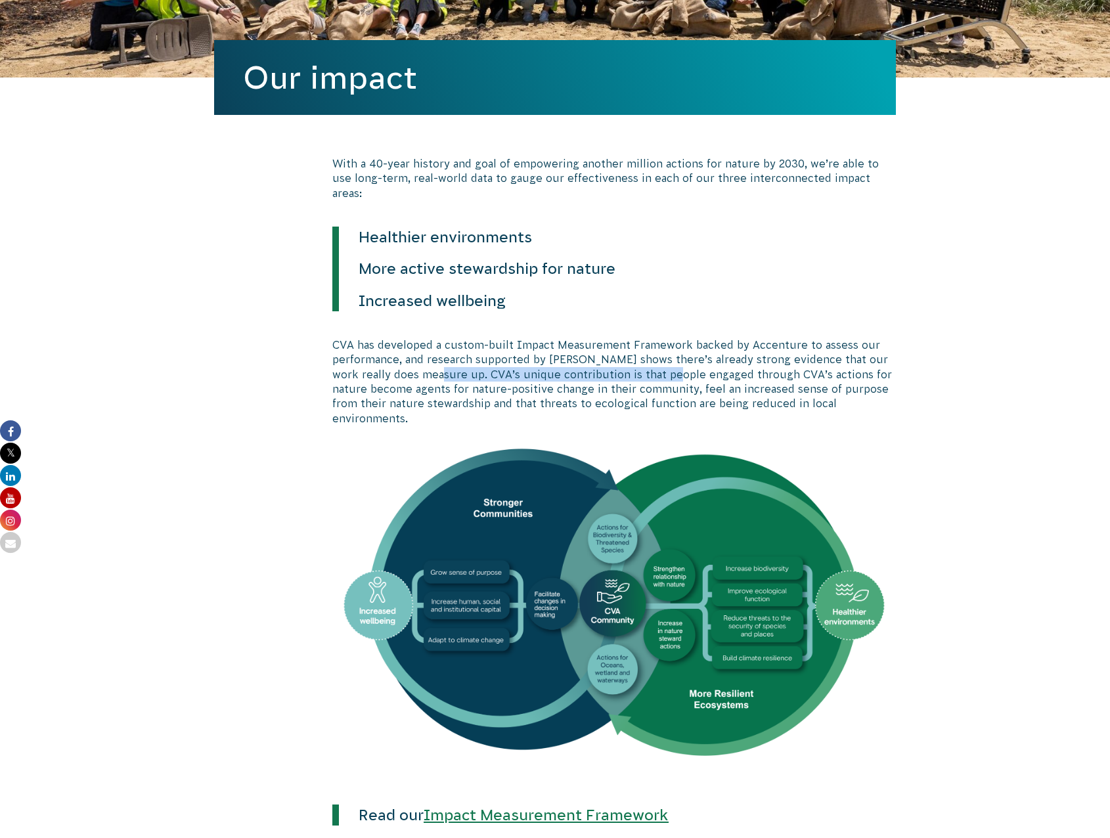
click at [663, 361] on p "CVA has developed a custom-built Impact Measurement Framework backed by Accentu…" at bounding box center [614, 382] width 564 height 88
drag, startPoint x: 589, startPoint y: 361, endPoint x: 693, endPoint y: 363, distance: 103.8
click at [693, 363] on p "CVA has developed a custom-built Impact Measurement Framework backed by Accentu…" at bounding box center [614, 382] width 564 height 88
drag, startPoint x: 693, startPoint y: 363, endPoint x: 495, endPoint y: 372, distance: 197.9
click at [514, 368] on p "CVA has developed a custom-built Impact Measurement Framework backed by Accentu…" at bounding box center [614, 382] width 564 height 88
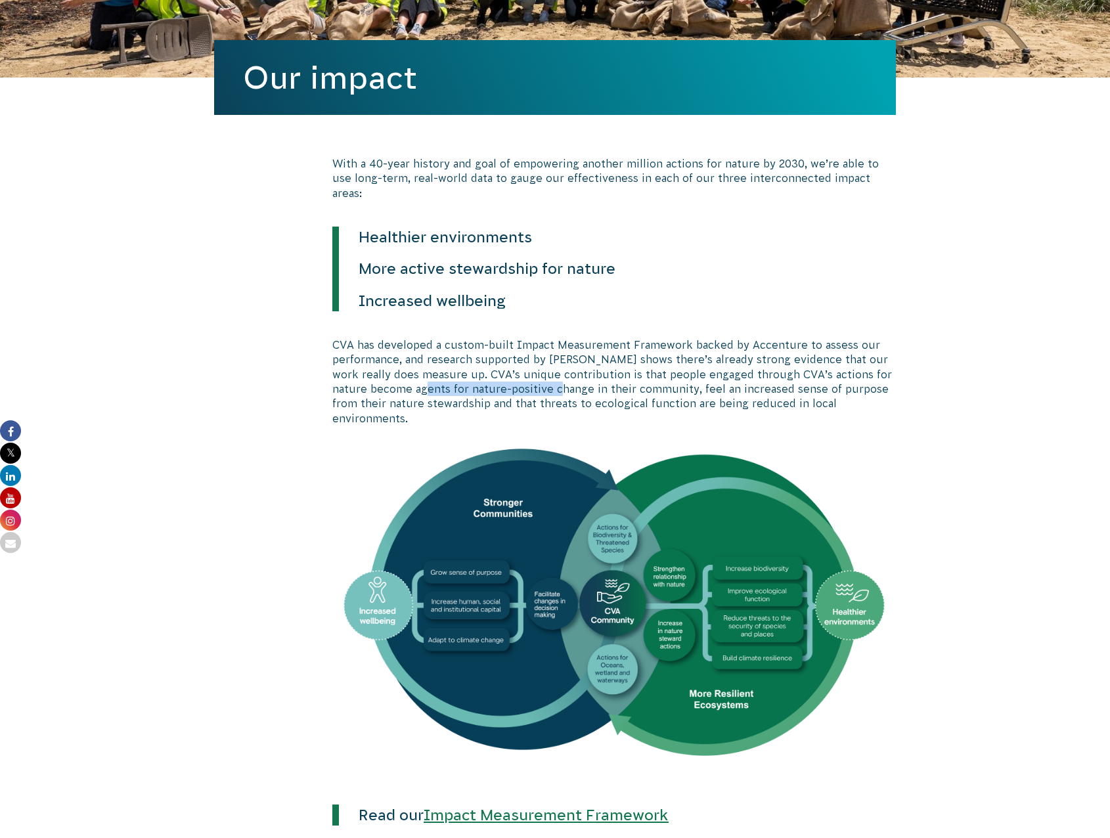
drag, startPoint x: 433, startPoint y: 372, endPoint x: 567, endPoint y: 372, distance: 134.0
click at [567, 372] on p "CVA has developed a custom-built Impact Measurement Framework backed by Accentu…" at bounding box center [614, 382] width 564 height 88
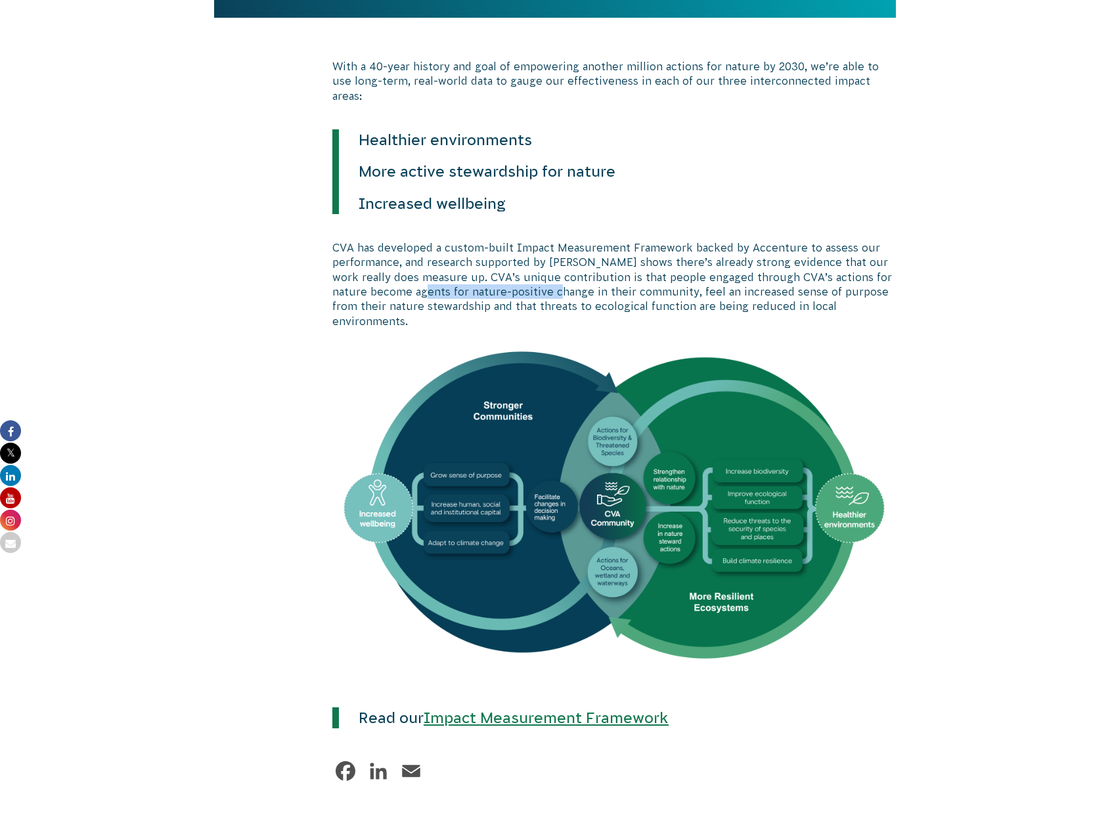
scroll to position [591, 0]
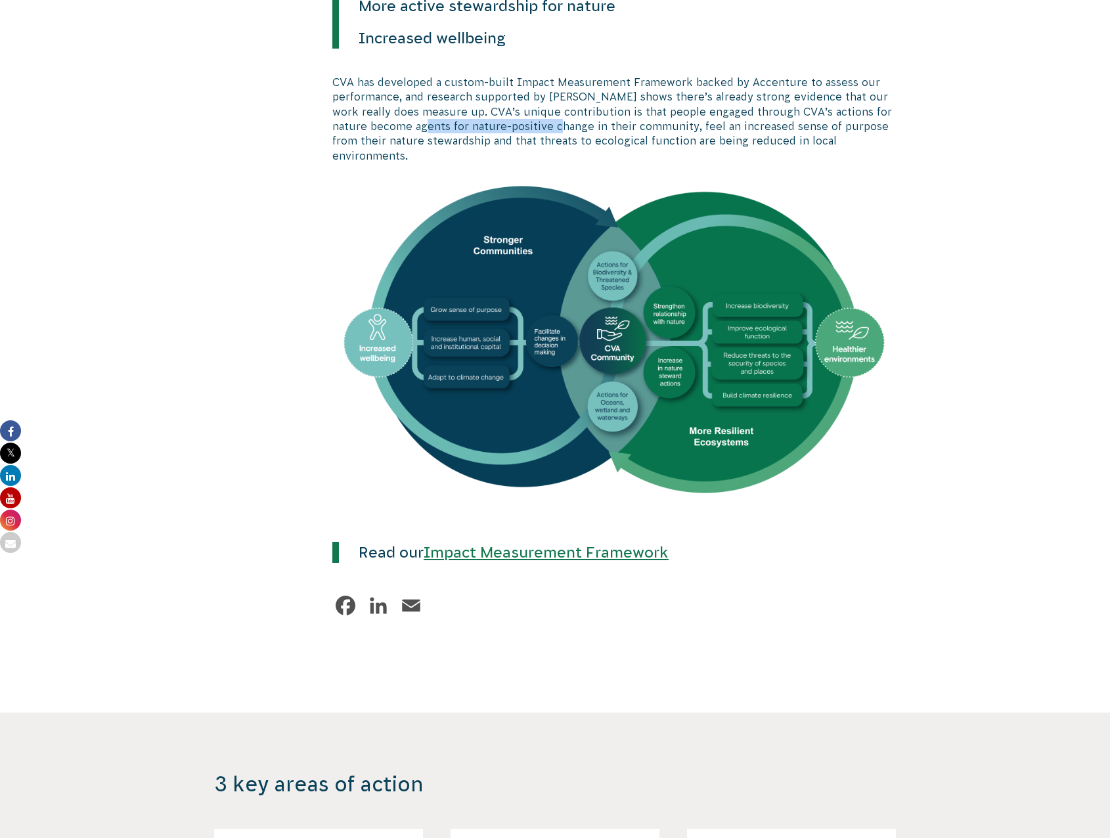
click at [512, 544] on link "Impact Measurement Framework" at bounding box center [546, 552] width 245 height 17
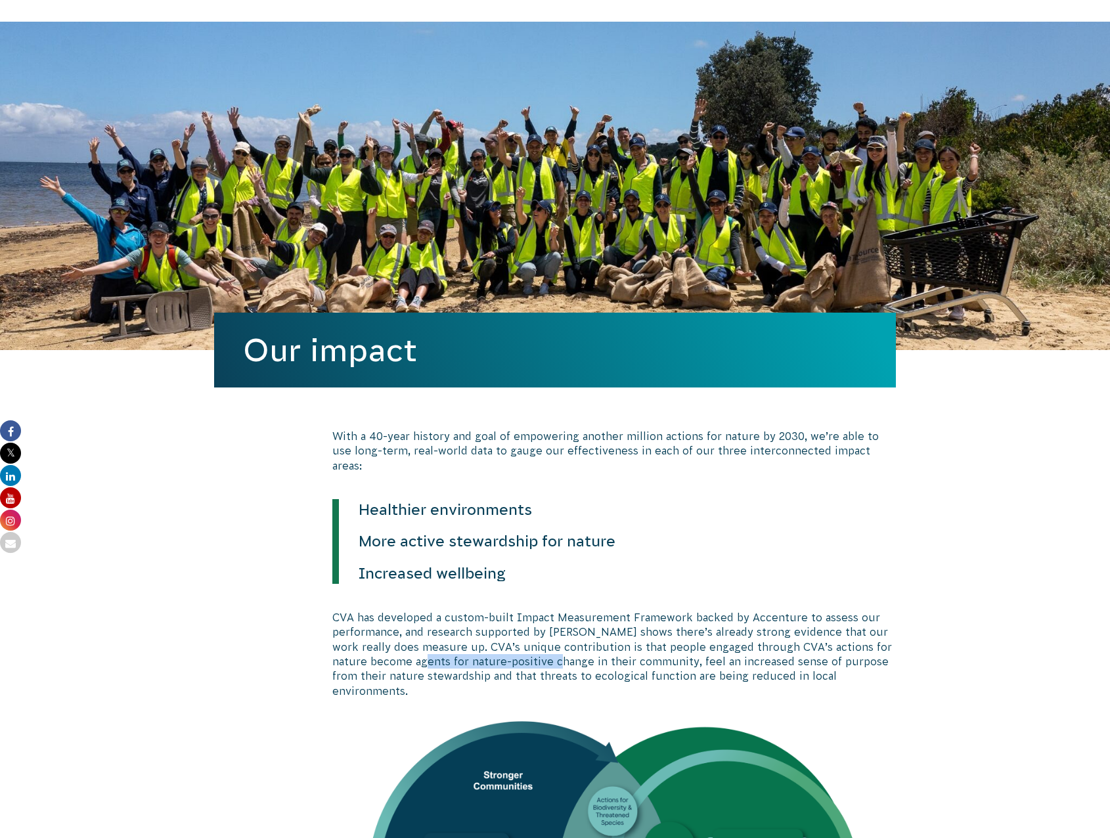
scroll to position [0, 0]
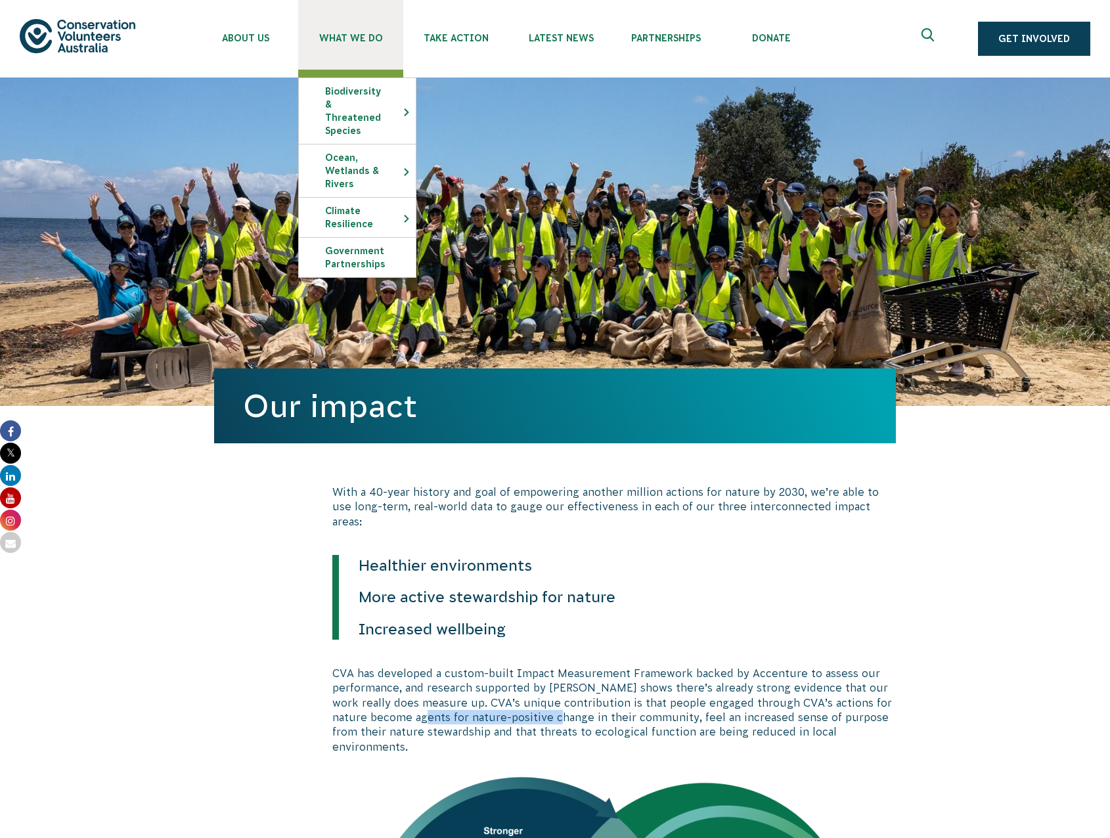
click at [359, 32] on link "What We Do" at bounding box center [350, 35] width 105 height 70
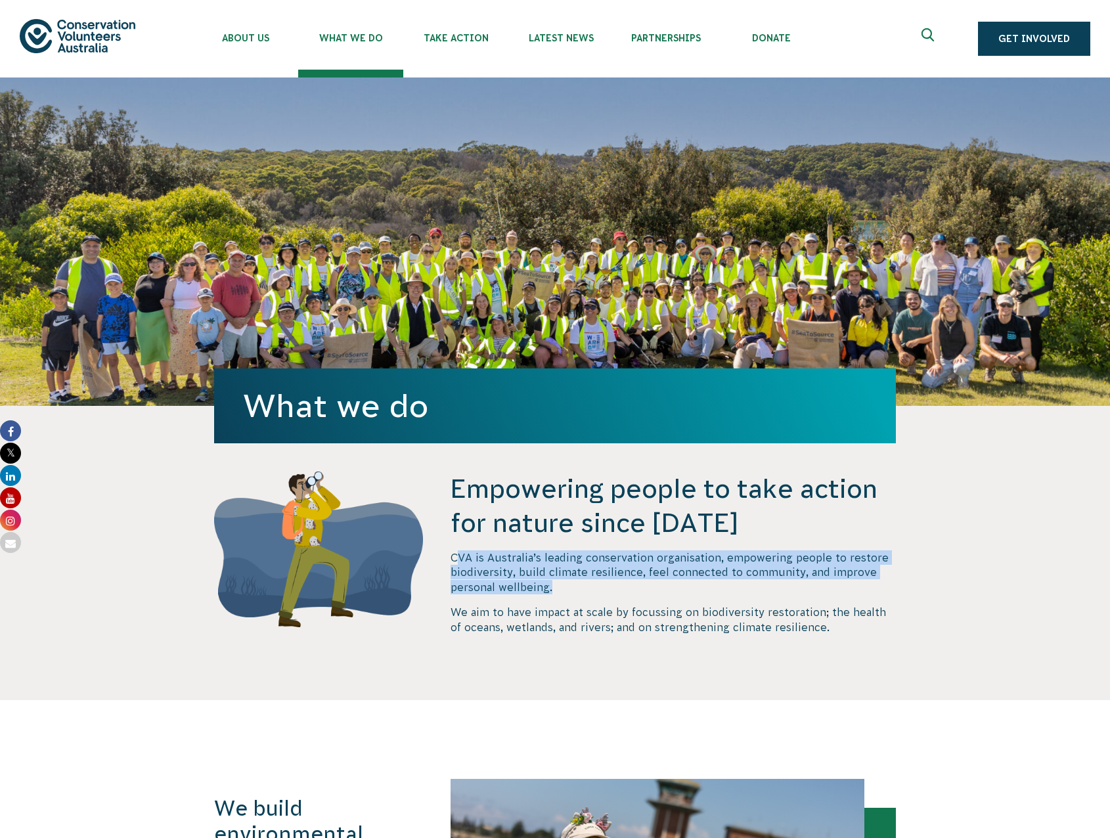
drag, startPoint x: 455, startPoint y: 555, endPoint x: 741, endPoint y: 587, distance: 288.1
click at [741, 587] on p "CVA is Australia’s leading conservation organisation, empowering people to rest…" at bounding box center [673, 572] width 445 height 44
drag, startPoint x: 560, startPoint y: 592, endPoint x: 462, endPoint y: 566, distance: 100.7
click at [462, 566] on p "CVA is Australia’s leading conservation organisation, empowering people to rest…" at bounding box center [673, 572] width 445 height 44
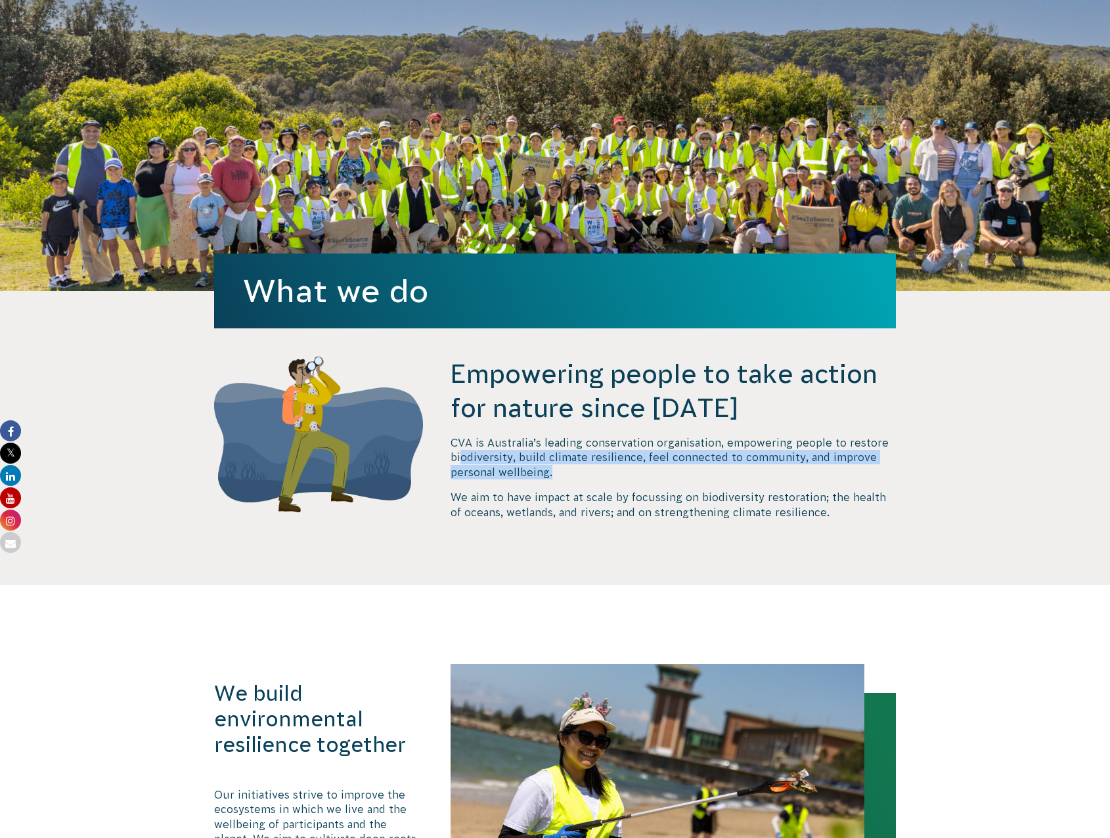
scroll to position [131, 0]
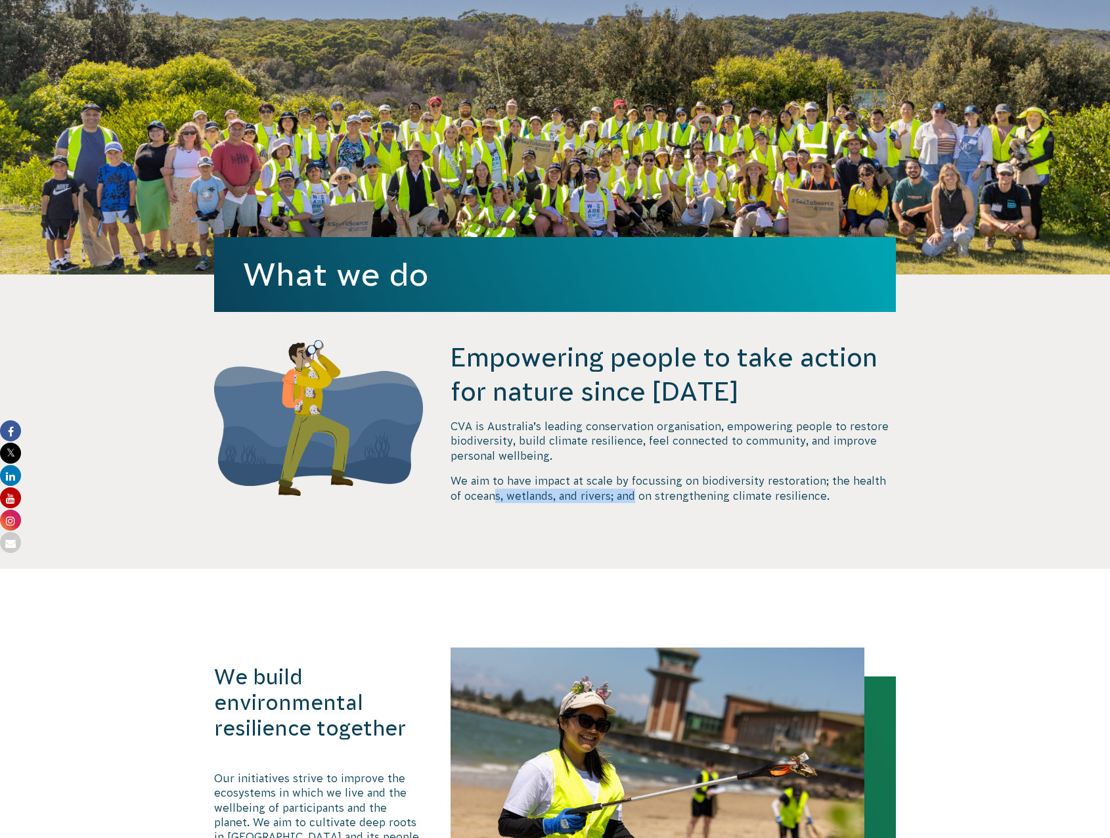
drag, startPoint x: 481, startPoint y: 490, endPoint x: 623, endPoint y: 506, distance: 142.8
click at [623, 506] on div "Empowering people to take action for nature since 1982 CVA is Australia’s leadi…" at bounding box center [673, 454] width 445 height 229
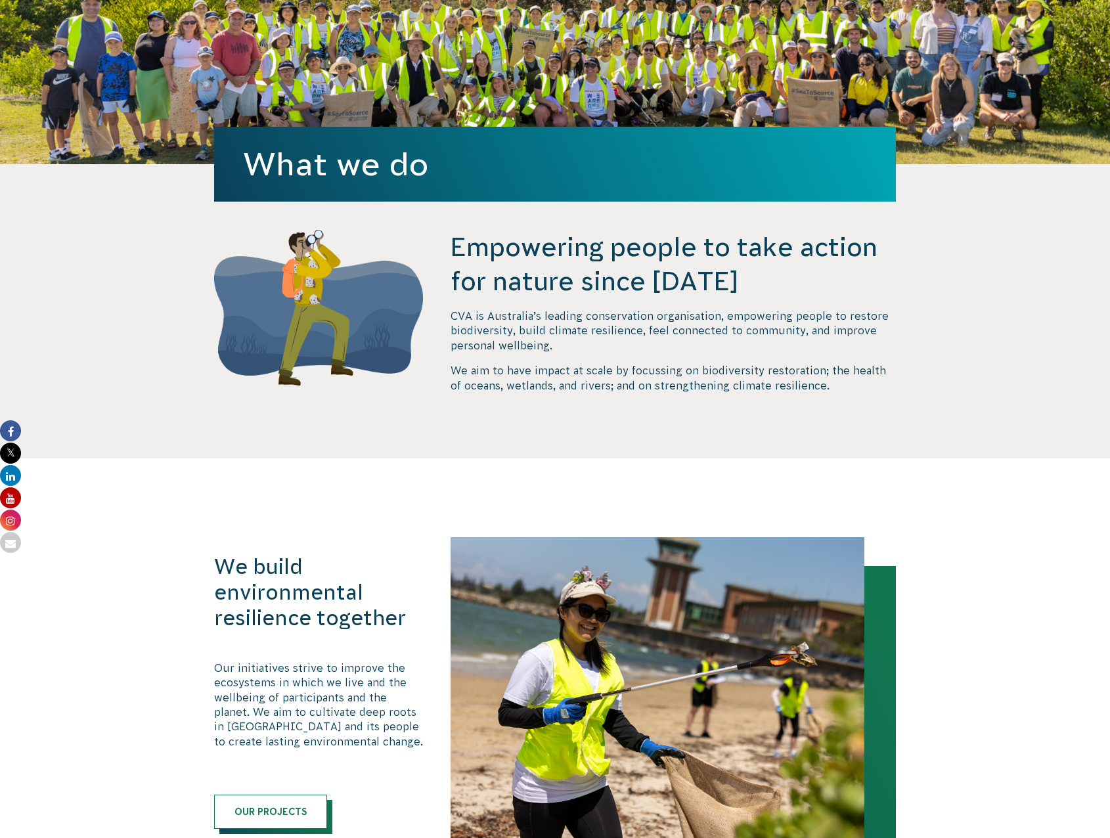
scroll to position [263, 0]
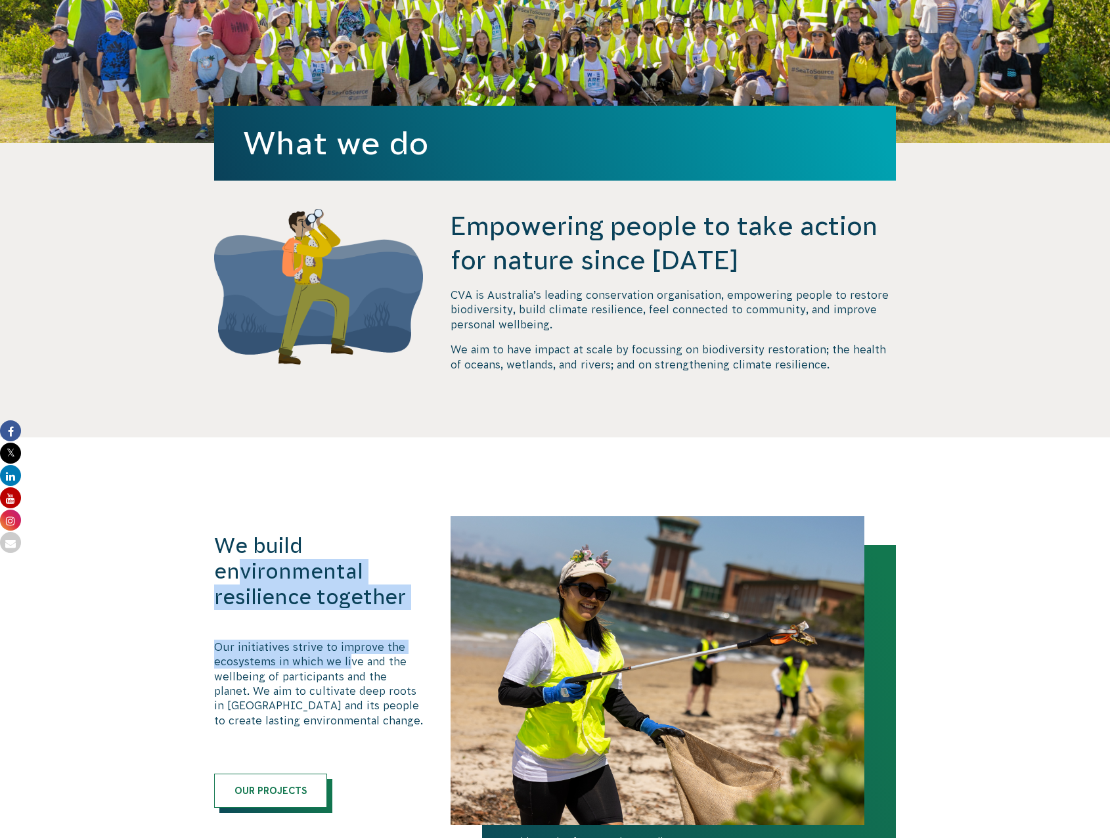
drag, startPoint x: 240, startPoint y: 576, endPoint x: 345, endPoint y: 657, distance: 133.1
click at [345, 657] on div "We build environmental resilience together Our initiatives strive to improve th…" at bounding box center [318, 670] width 209 height 275
click at [345, 658] on p "Our initiatives strive to improve the ecosystems in which we live and the wellb…" at bounding box center [318, 684] width 209 height 88
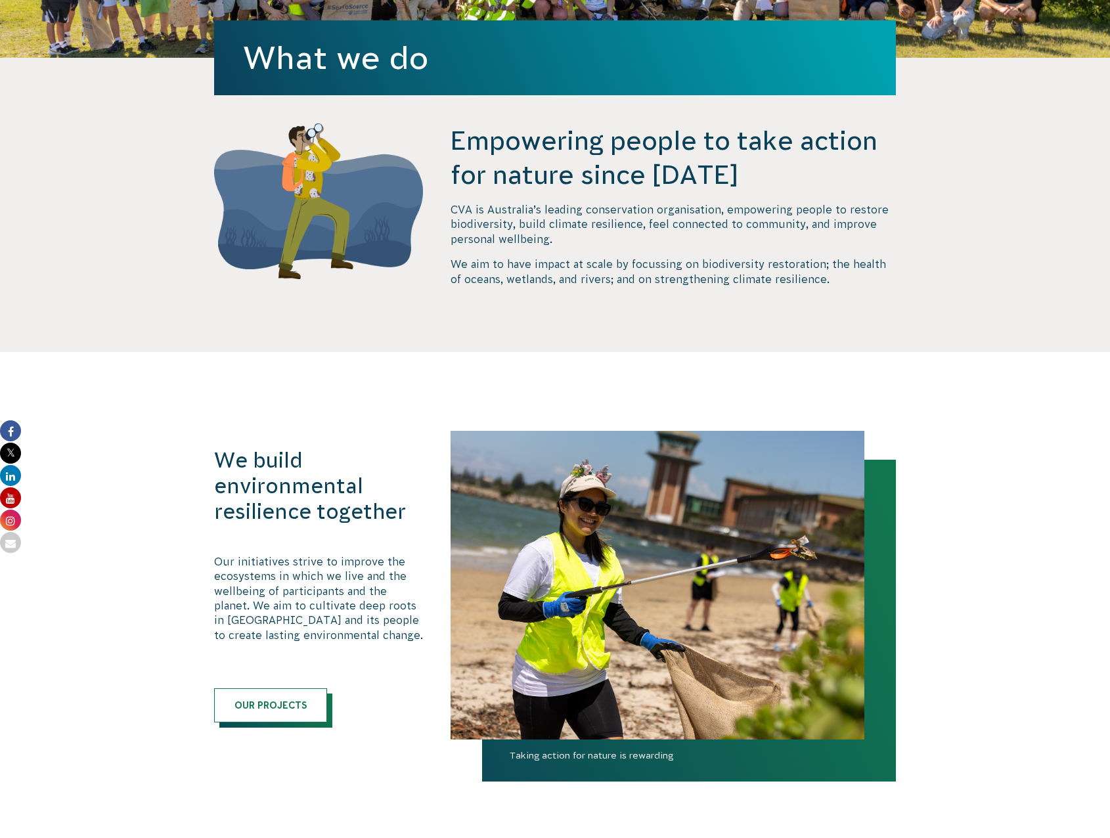
scroll to position [394, 0]
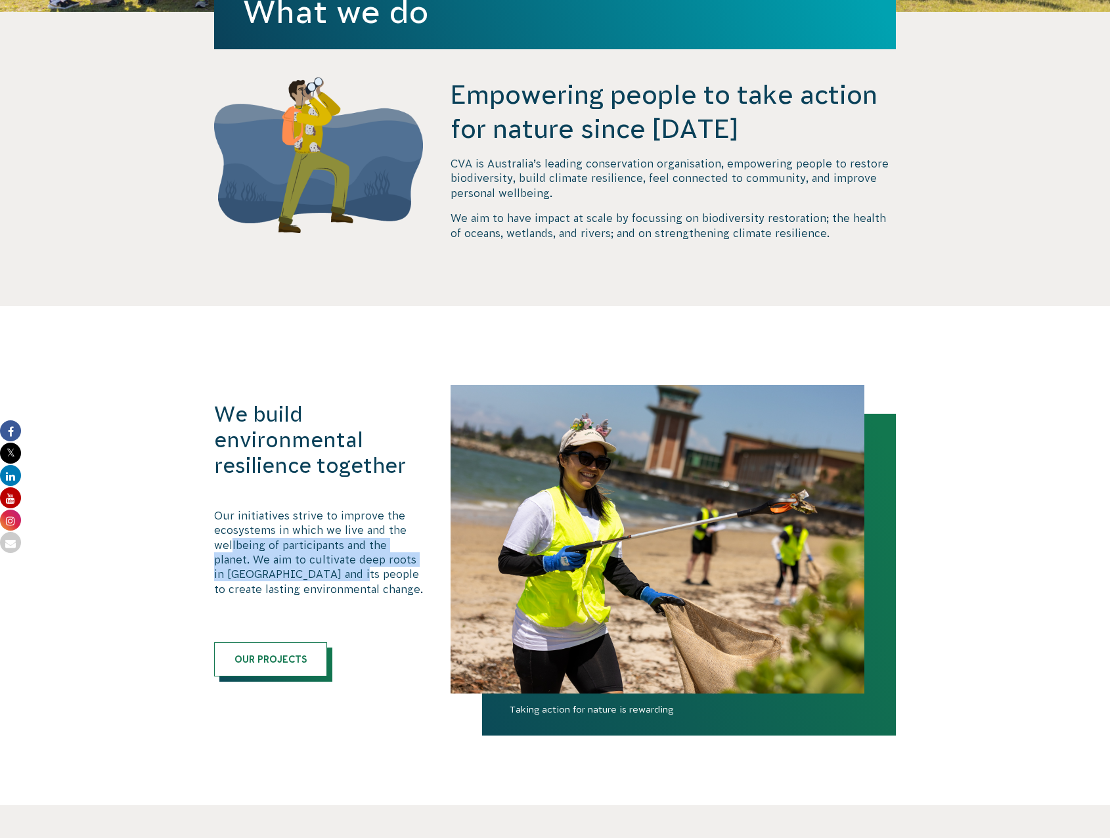
drag, startPoint x: 232, startPoint y: 543, endPoint x: 342, endPoint y: 581, distance: 116.1
click at [342, 581] on p "Our initiatives strive to improve the ecosystems in which we live and the wellb…" at bounding box center [318, 552] width 209 height 88
drag, startPoint x: 223, startPoint y: 568, endPoint x: 317, endPoint y: 582, distance: 94.9
click at [317, 582] on p "Our initiatives strive to improve the ecosystems in which we live and the wellb…" at bounding box center [318, 552] width 209 height 88
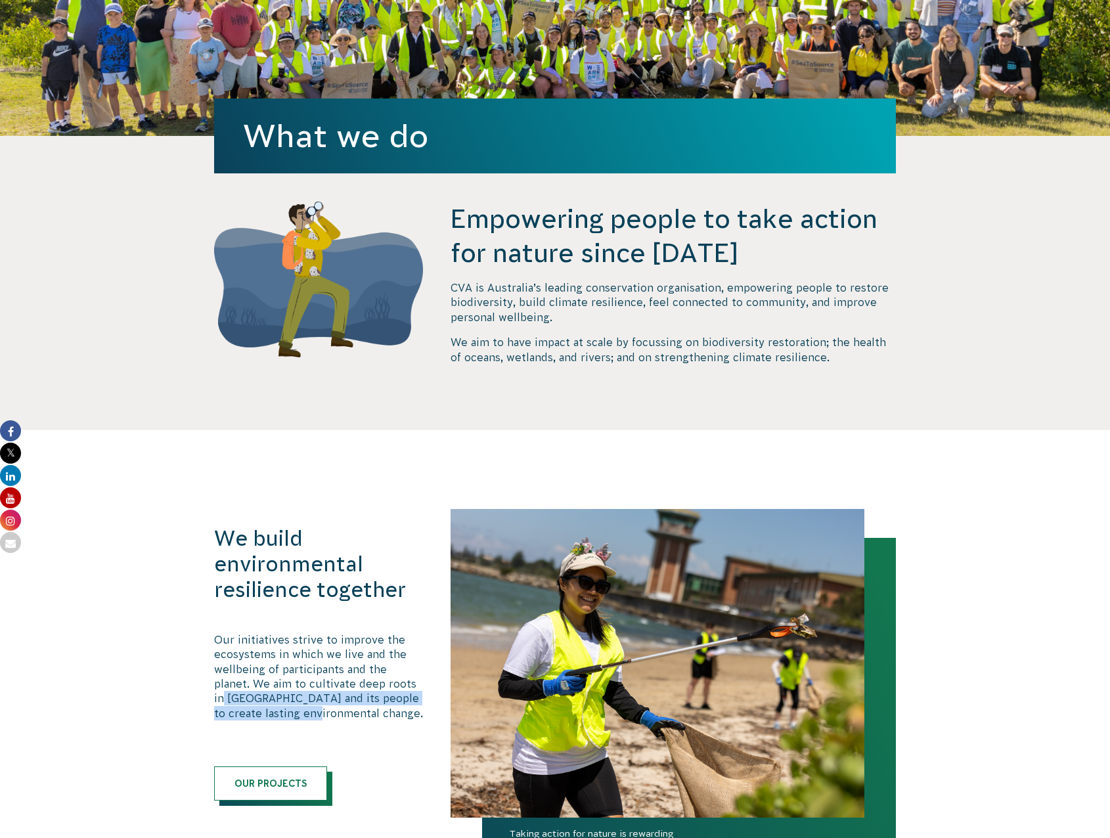
scroll to position [131, 0]
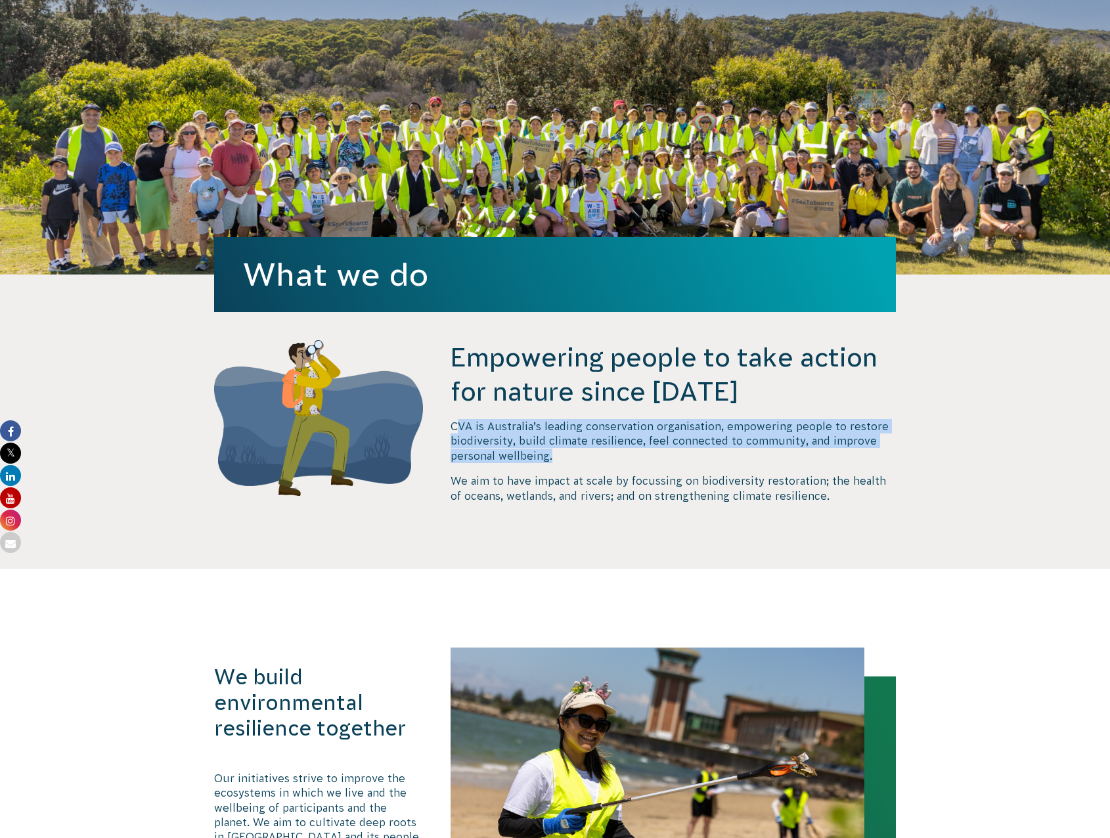
drag, startPoint x: 561, startPoint y: 456, endPoint x: 458, endPoint y: 430, distance: 105.8
click at [458, 430] on p "CVA is Australia’s leading conservation organisation, empowering people to rest…" at bounding box center [673, 441] width 445 height 44
drag, startPoint x: 458, startPoint y: 430, endPoint x: 496, endPoint y: 434, distance: 37.7
click at [496, 434] on p "CVA is Australia’s leading conservation organisation, empowering people to rest…" at bounding box center [673, 441] width 445 height 44
drag, startPoint x: 452, startPoint y: 426, endPoint x: 554, endPoint y: 459, distance: 107.2
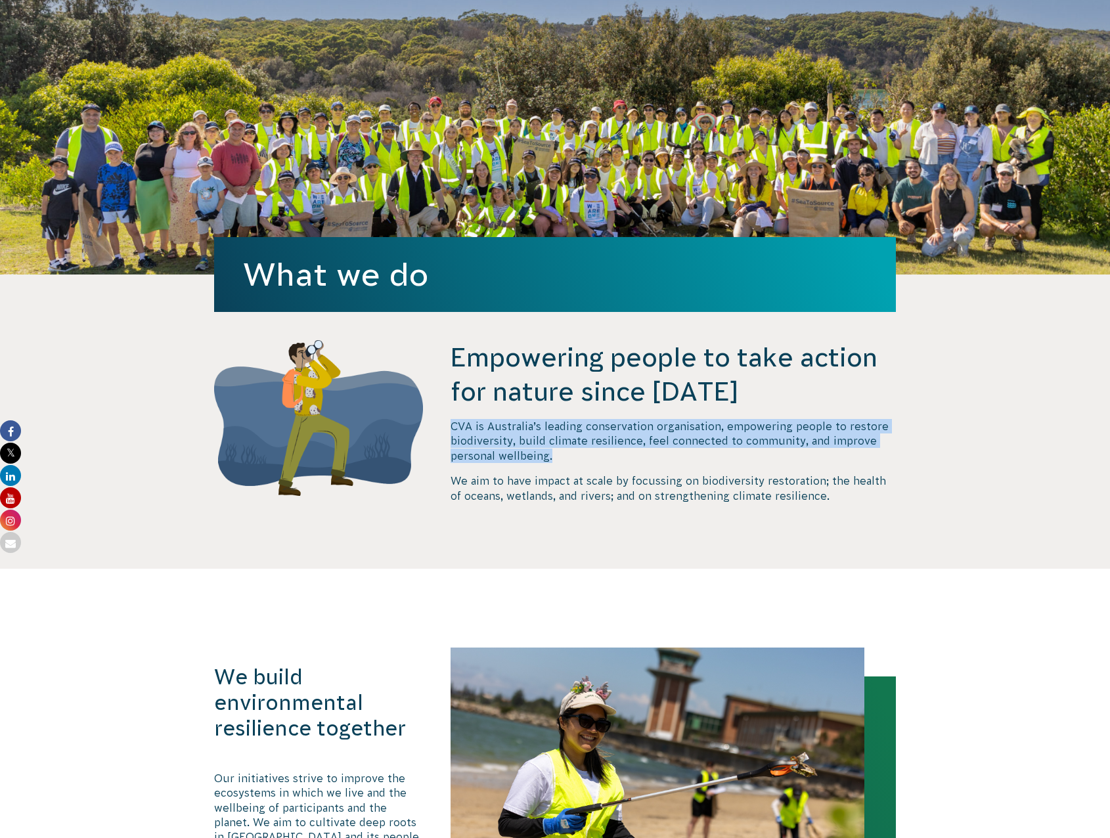
click at [554, 459] on p "CVA is Australia’s leading conservation organisation, empowering people to rest…" at bounding box center [673, 441] width 445 height 44
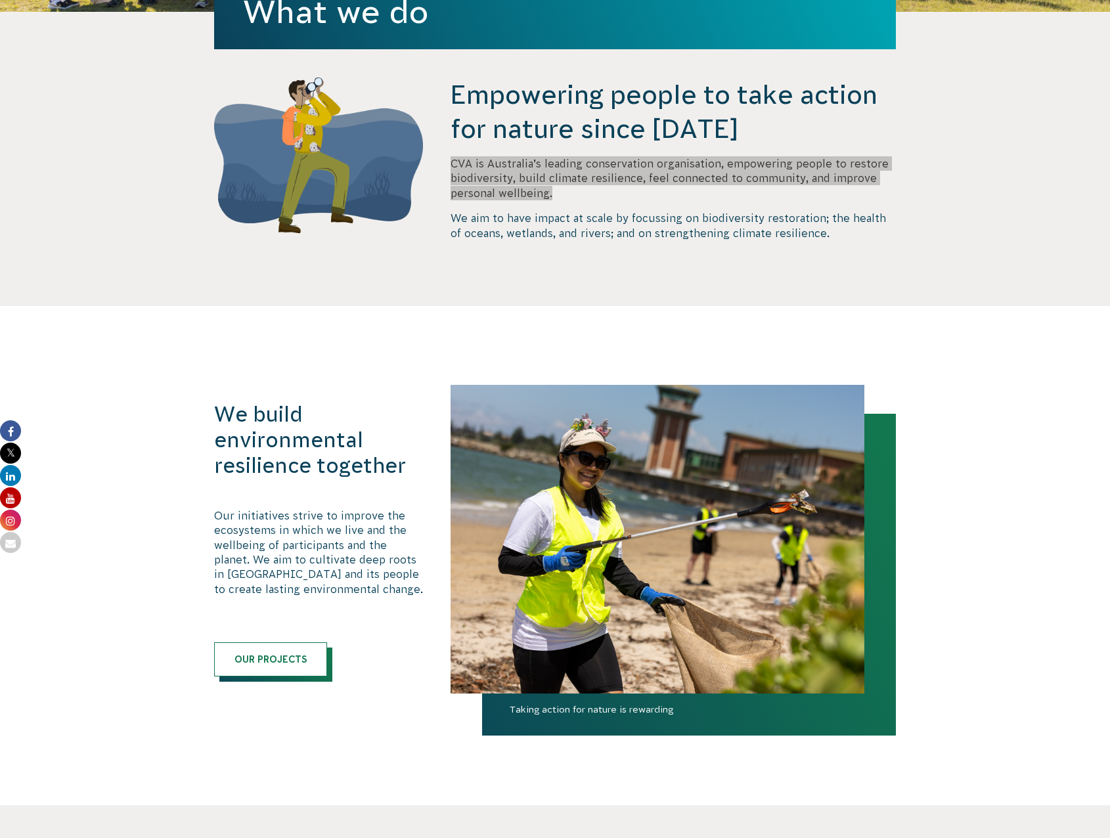
scroll to position [788, 0]
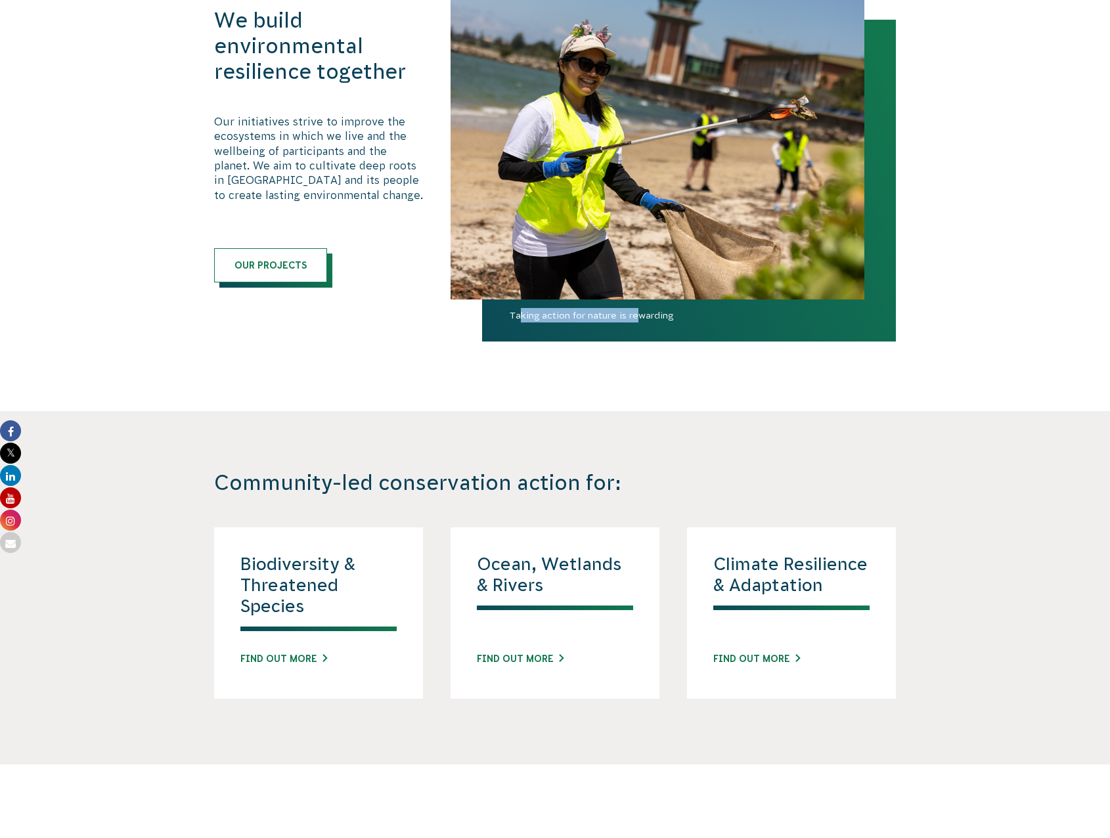
drag, startPoint x: 522, startPoint y: 314, endPoint x: 640, endPoint y: 314, distance: 118.2
click at [640, 314] on span "Taking action for nature is rewarding" at bounding box center [689, 324] width 414 height 33
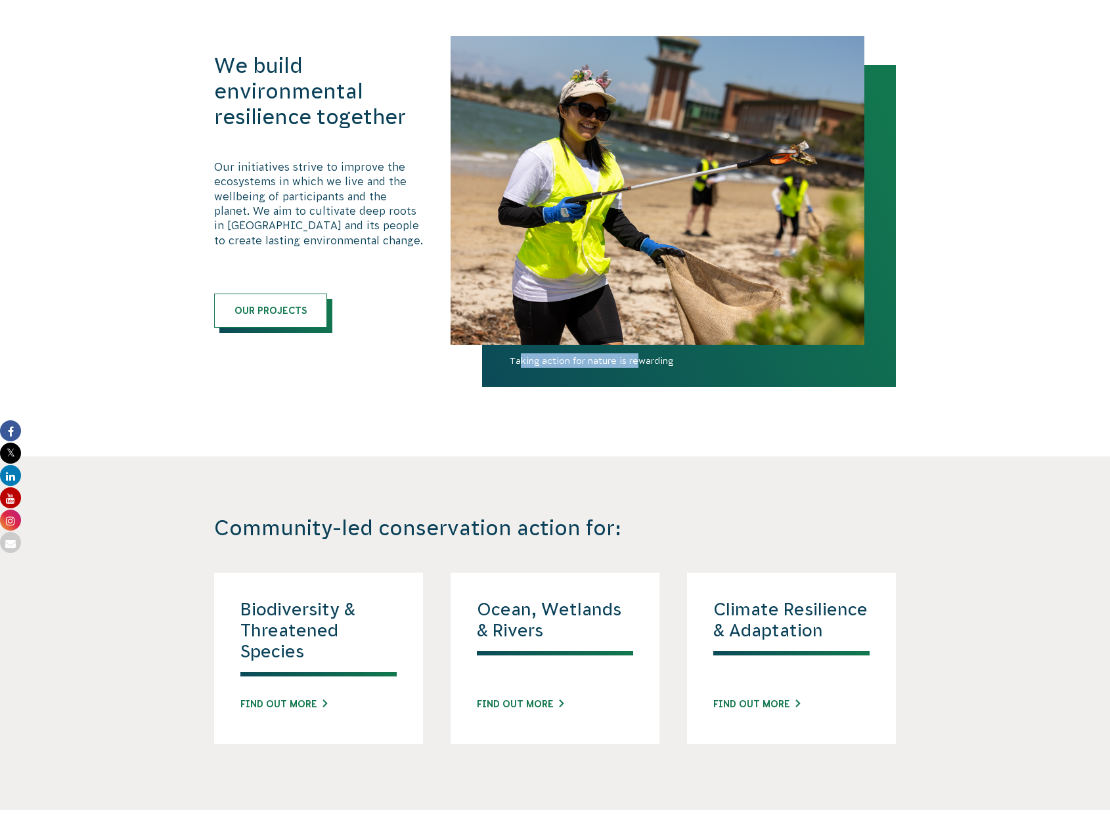
scroll to position [722, 0]
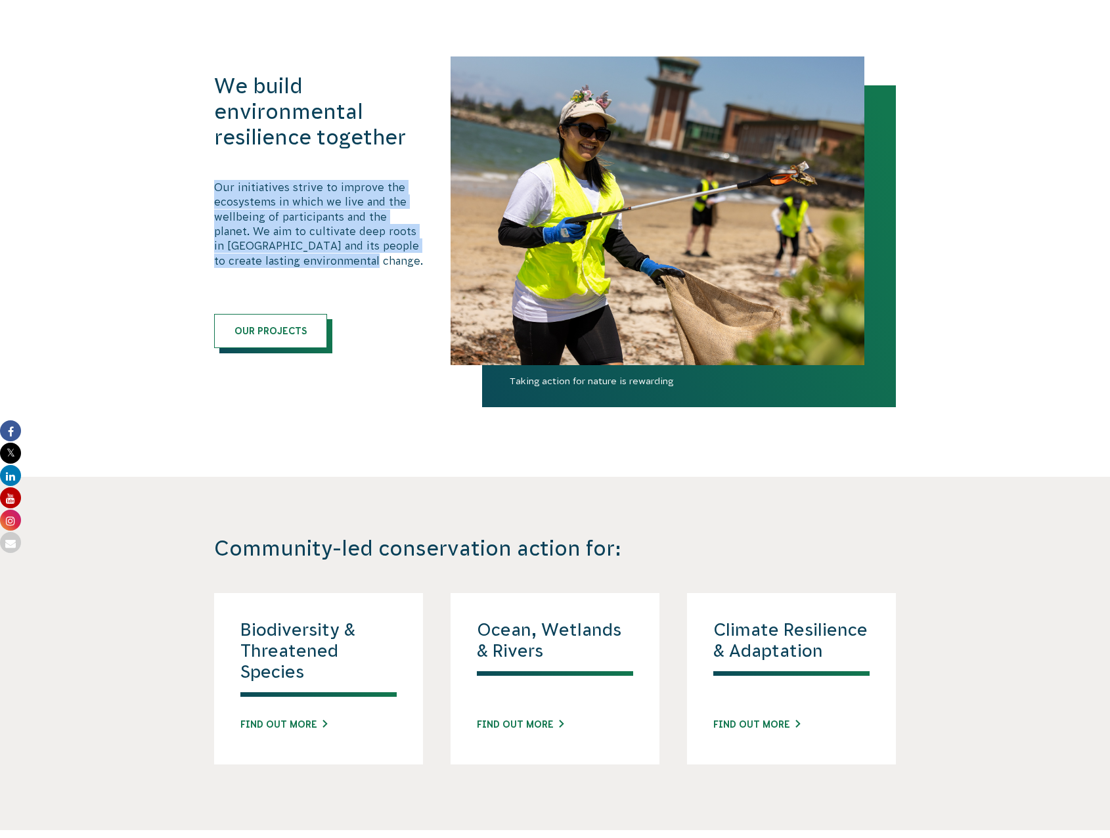
drag, startPoint x: 207, startPoint y: 181, endPoint x: 386, endPoint y: 265, distance: 198.3
click at [386, 265] on div "We build environmental resilience together Our initiatives strive to improve th…" at bounding box center [554, 210] width 709 height 309
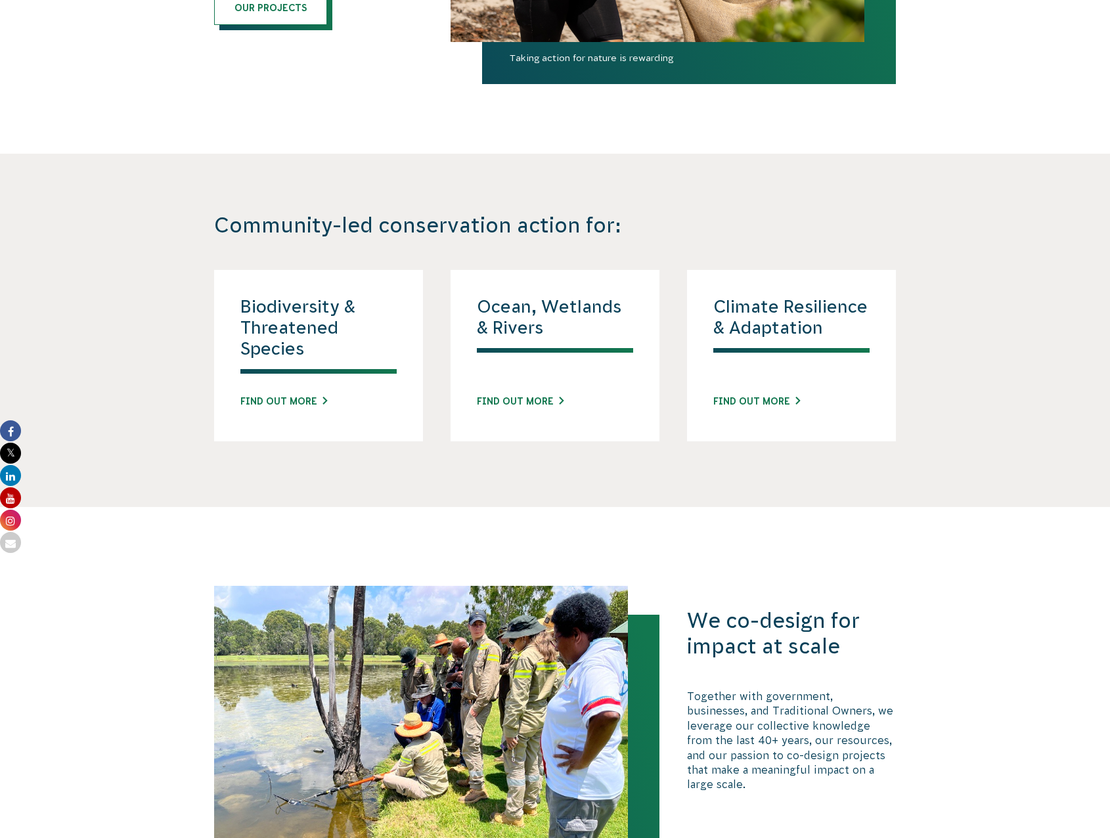
scroll to position [1248, 0]
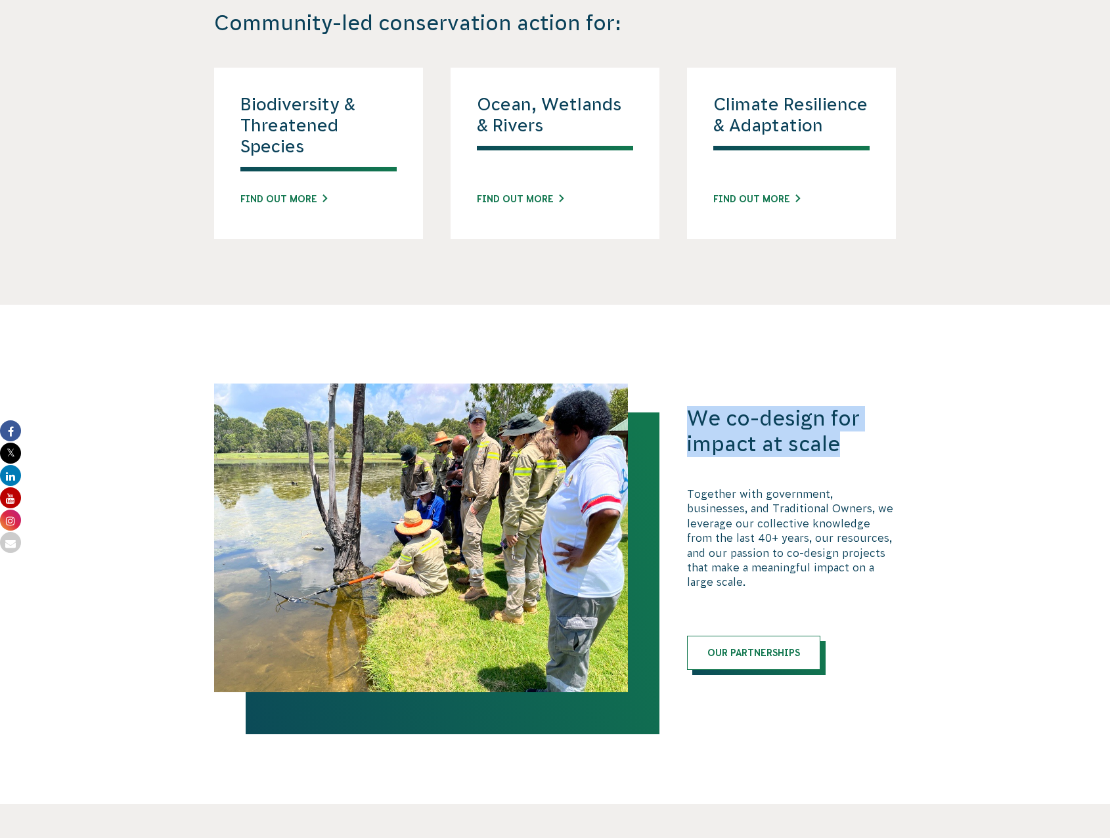
drag, startPoint x: 693, startPoint y: 425, endPoint x: 835, endPoint y: 457, distance: 146.1
click at [835, 457] on h3 "We co-design for impact at scale" at bounding box center [791, 431] width 209 height 51
drag, startPoint x: 835, startPoint y: 457, endPoint x: 784, endPoint y: 487, distance: 59.1
click at [785, 486] on div "We co-design for impact at scale Together with government, businesses, and Trad…" at bounding box center [791, 538] width 209 height 264
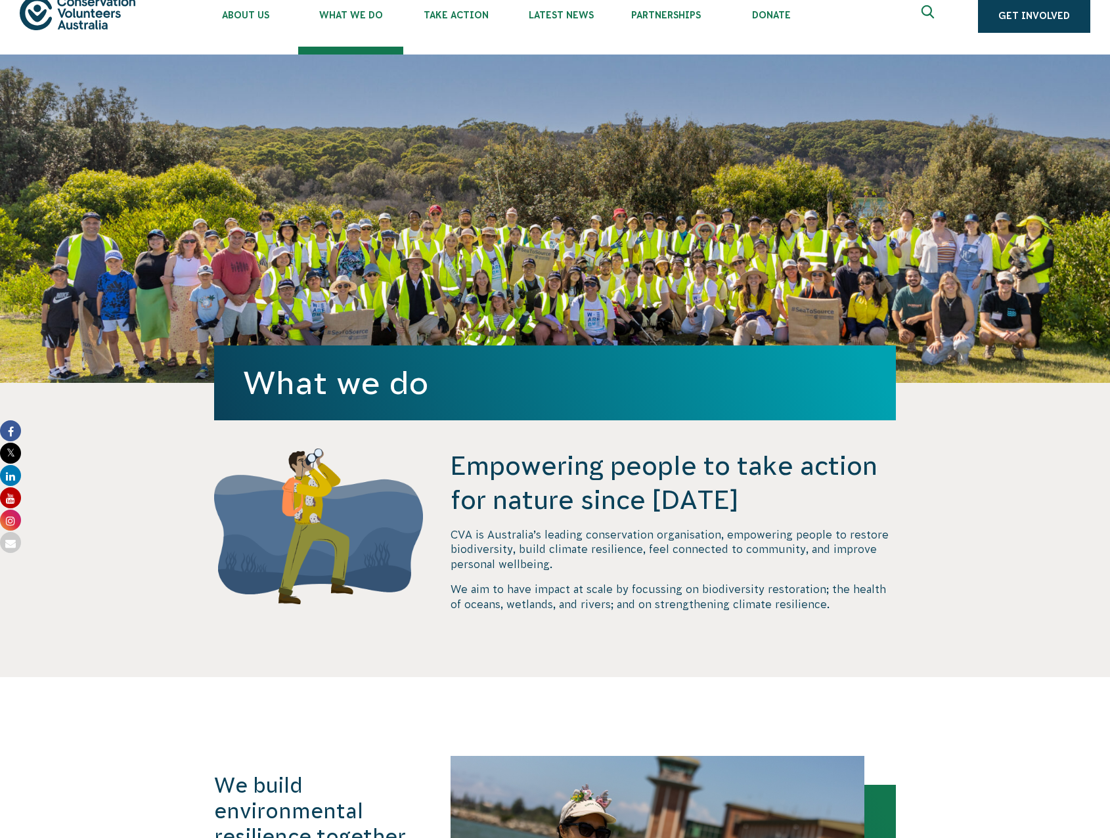
scroll to position [0, 0]
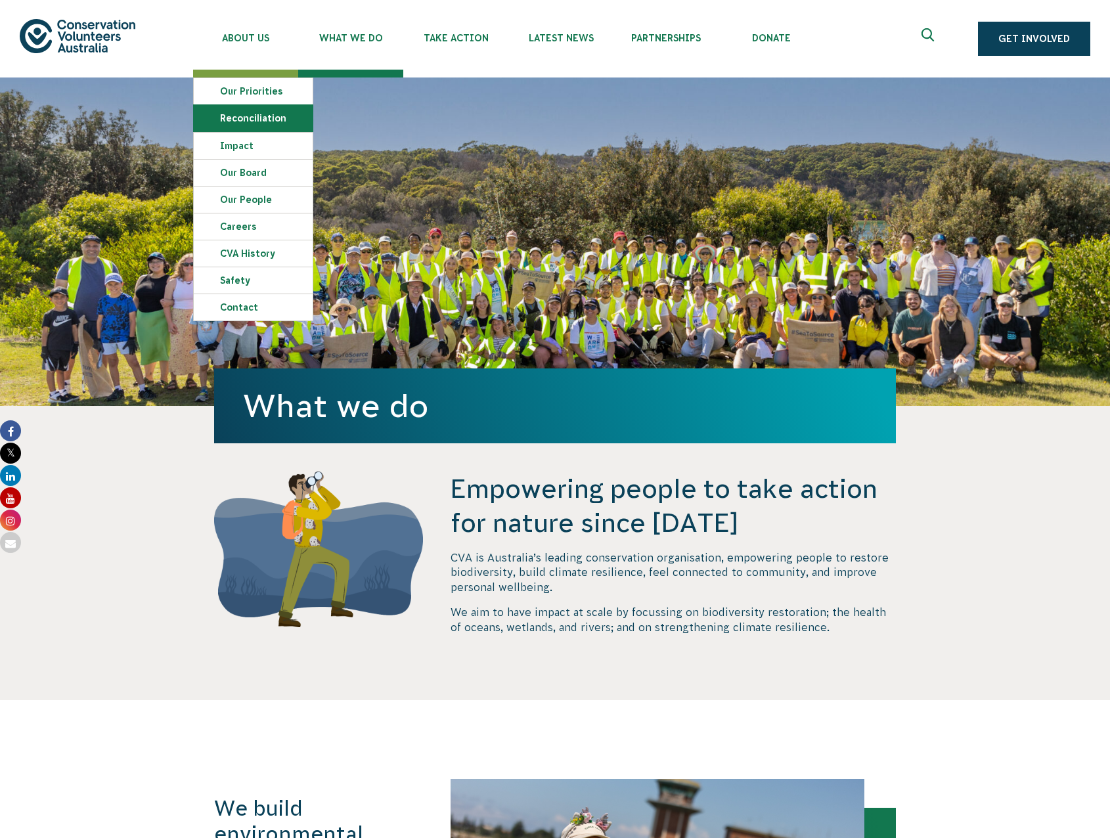
click at [254, 122] on link "Reconciliation" at bounding box center [253, 118] width 119 height 26
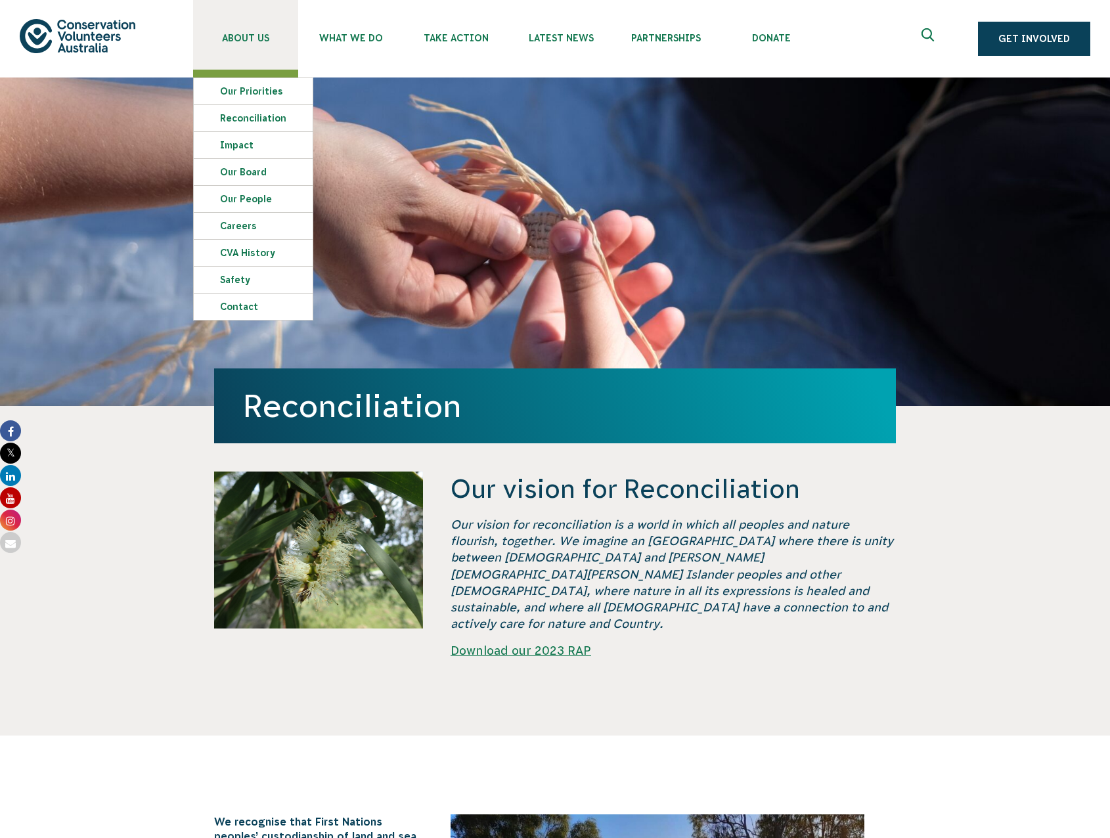
click at [233, 32] on link "About Us" at bounding box center [245, 35] width 105 height 70
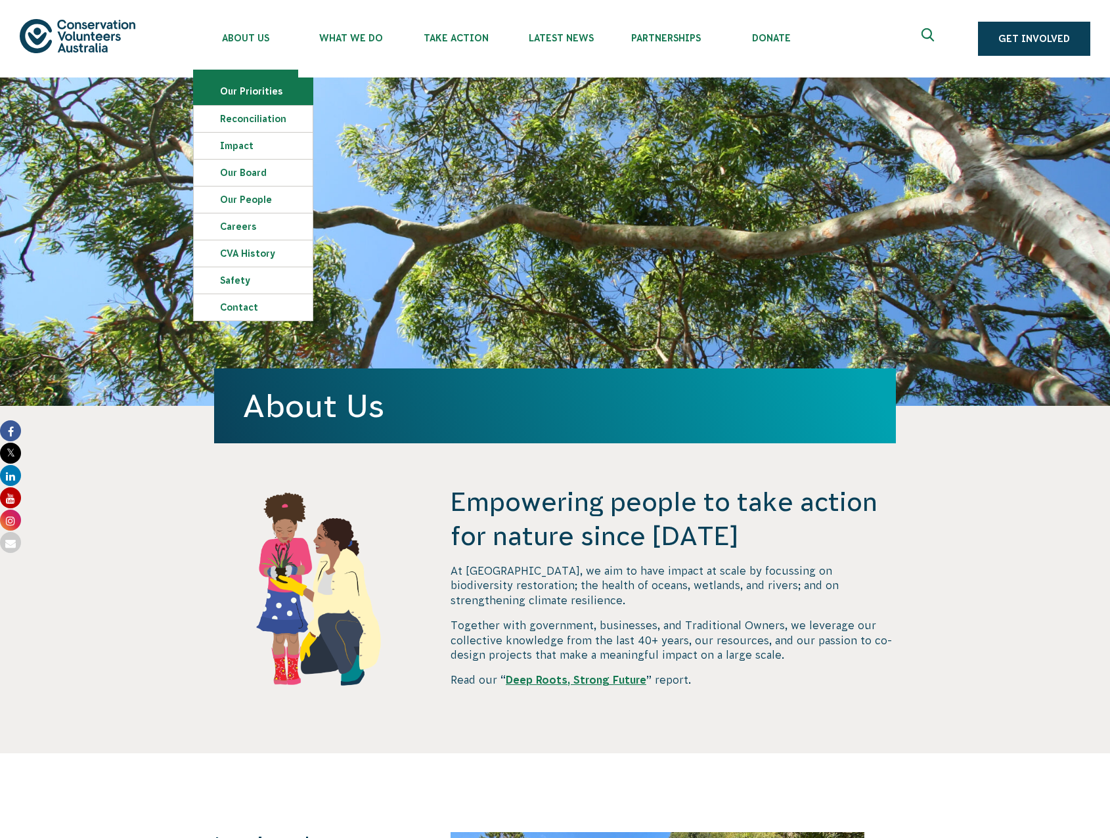
click at [237, 96] on link "Our Priorities" at bounding box center [253, 91] width 119 height 26
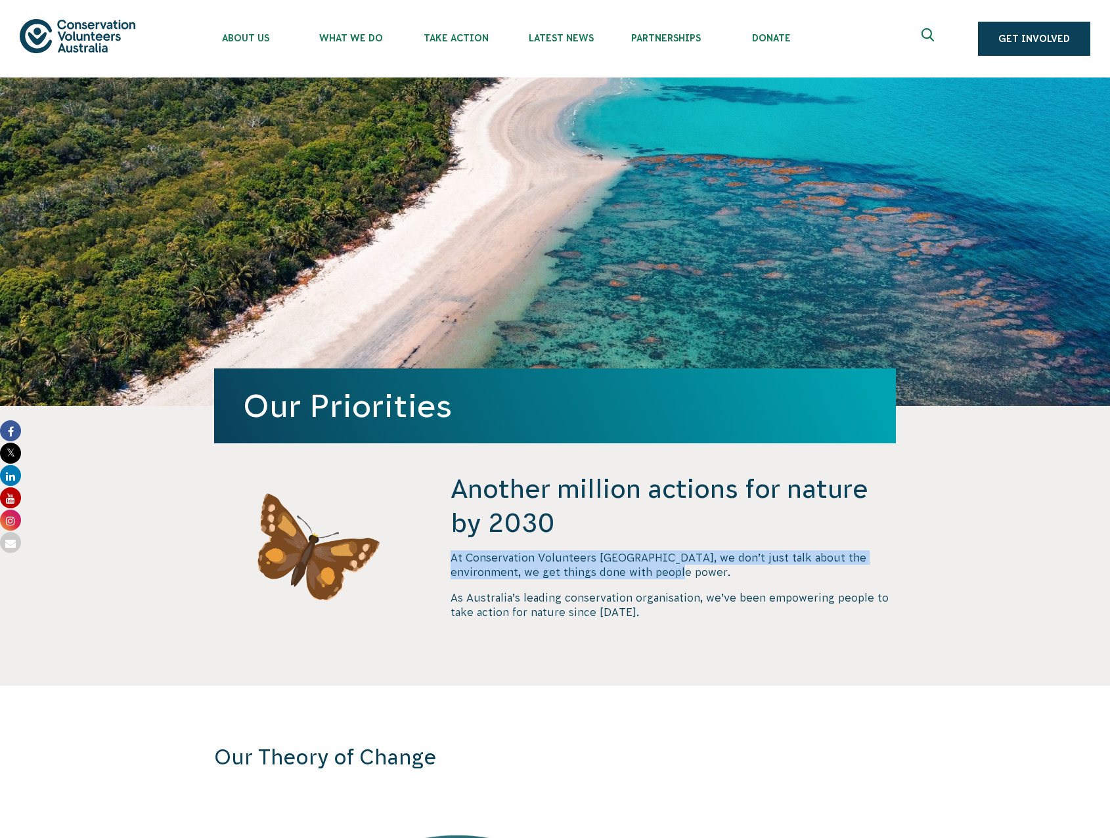
drag, startPoint x: 450, startPoint y: 557, endPoint x: 853, endPoint y: 566, distance: 402.7
click at [853, 566] on p "At Conservation Volunteers [GEOGRAPHIC_DATA], we don’t just talk about the envi…" at bounding box center [673, 565] width 445 height 30
drag, startPoint x: 853, startPoint y: 566, endPoint x: 833, endPoint y: 566, distance: 19.7
click at [833, 566] on p "At Conservation Volunteers [GEOGRAPHIC_DATA], we don’t just talk about the envi…" at bounding box center [673, 565] width 445 height 30
drag, startPoint x: 451, startPoint y: 572, endPoint x: 644, endPoint y: 577, distance: 193.8
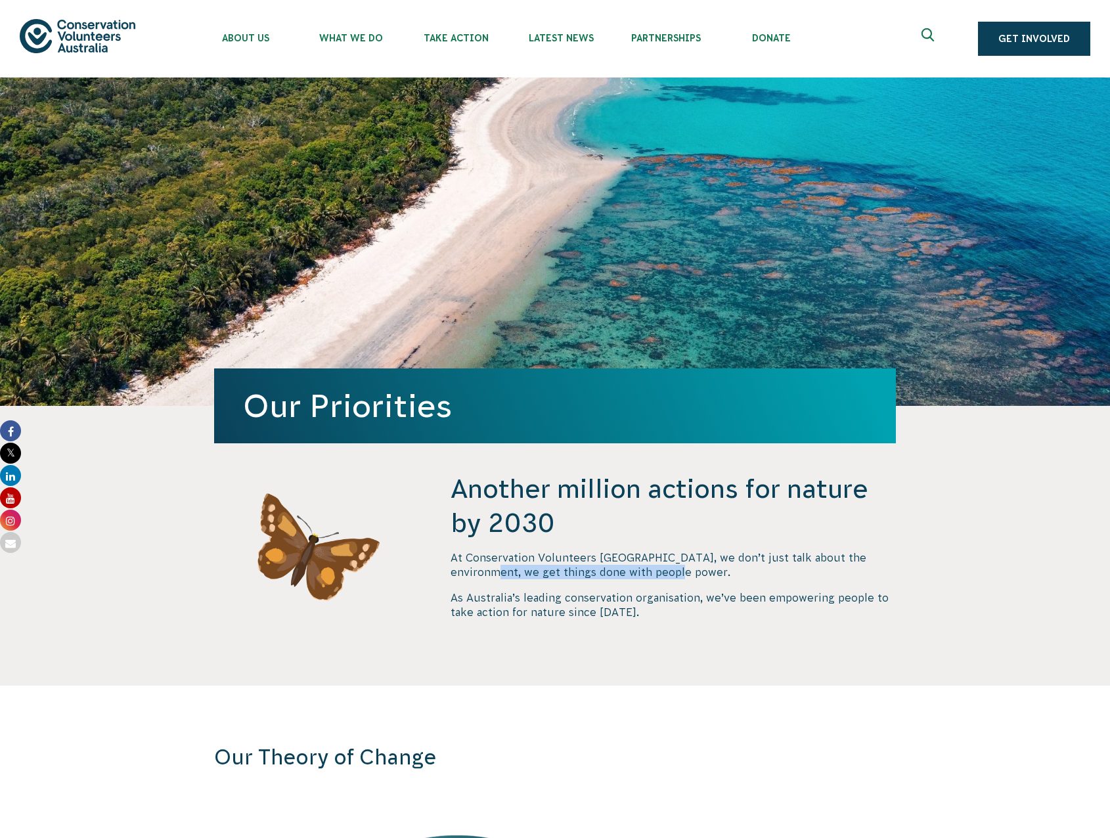
click at [644, 577] on p "At Conservation Volunteers [GEOGRAPHIC_DATA], we don’t just talk about the envi…" at bounding box center [673, 565] width 445 height 30
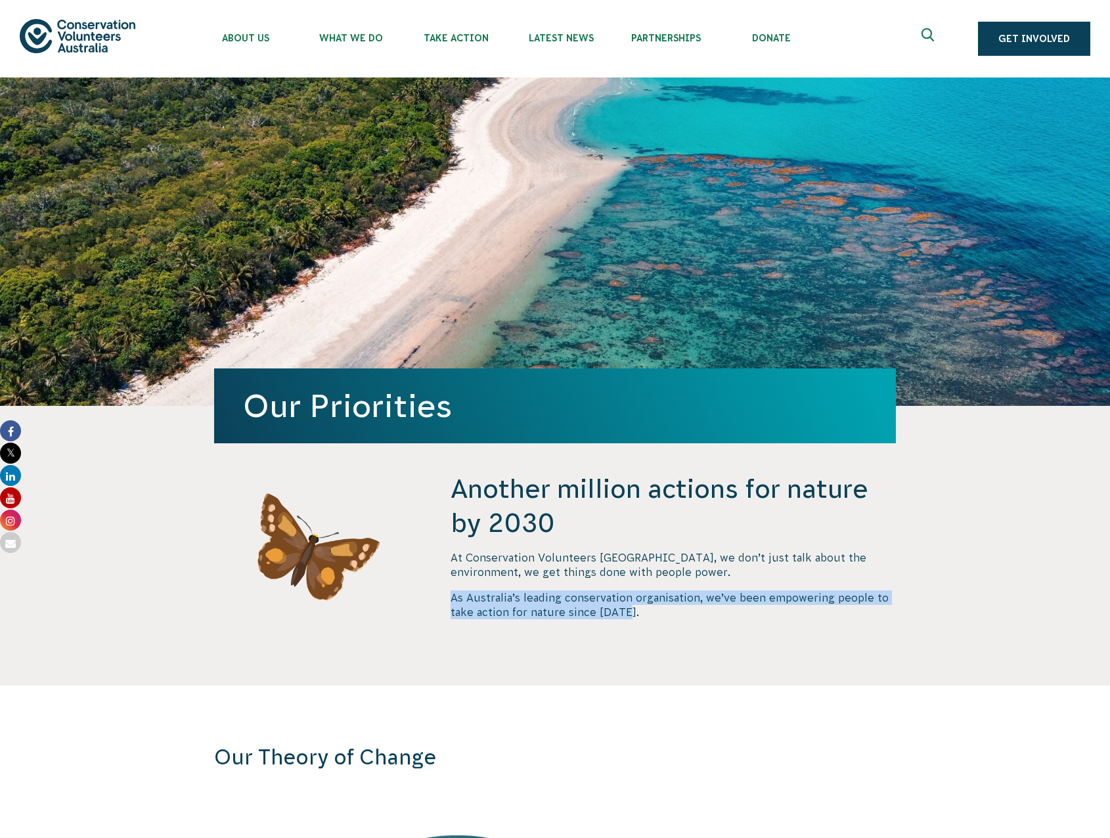
drag, startPoint x: 442, startPoint y: 596, endPoint x: 750, endPoint y: 617, distance: 308.7
click at [750, 617] on div "Another million actions for nature by 2030 At Conservation Volunteers [GEOGRAPH…" at bounding box center [554, 579] width 709 height 214
click at [749, 617] on p "As Australia’s leading conservation organisation, we’ve been empowering people …" at bounding box center [673, 605] width 445 height 30
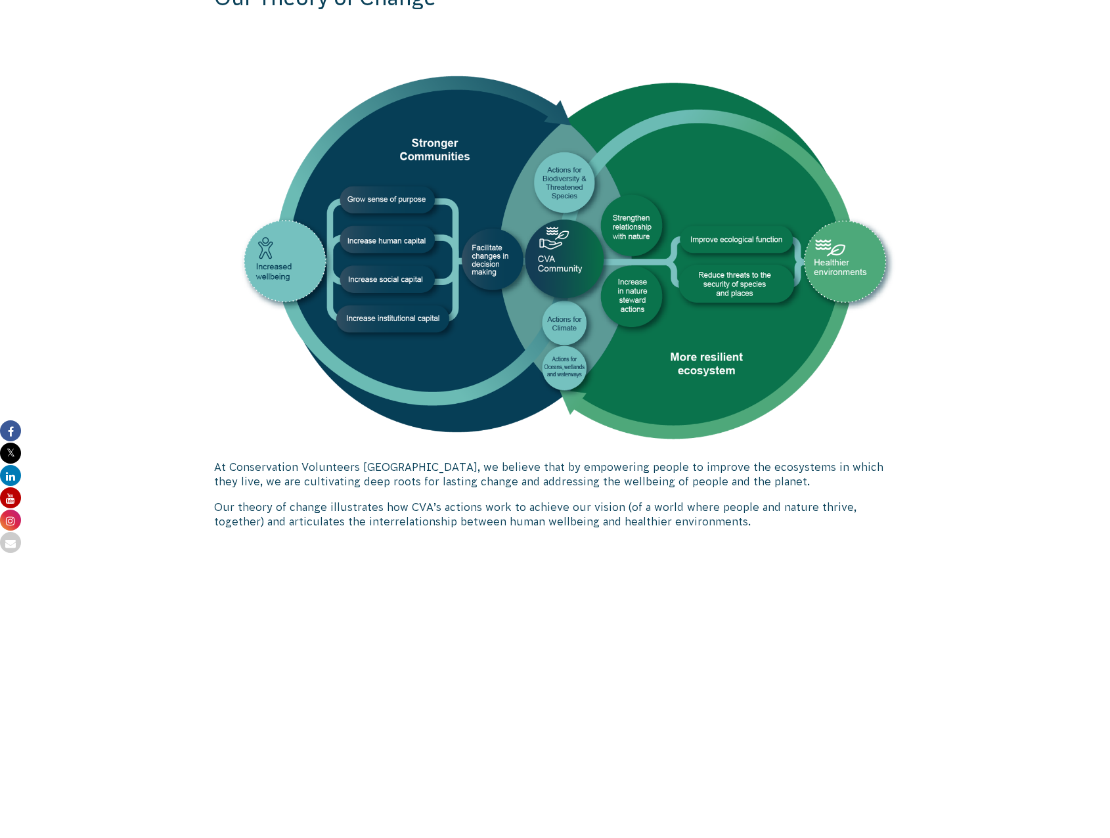
scroll to position [788, 0]
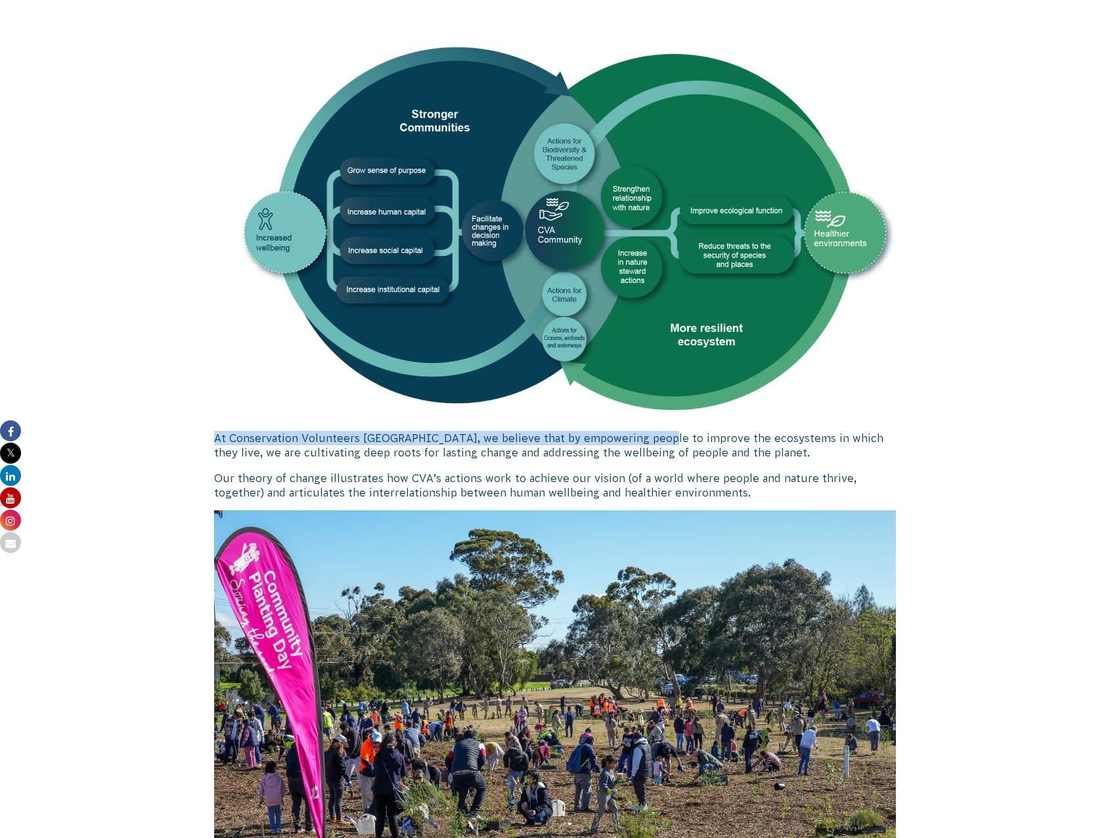
drag, startPoint x: 215, startPoint y: 435, endPoint x: 644, endPoint y: 434, distance: 429.6
click at [644, 434] on div "Our Theory of Change At Conservation Volunteers Australia, we believe that by e…" at bounding box center [554, 466] width 709 height 1019
click at [644, 434] on p "At Conservation Volunteers [GEOGRAPHIC_DATA], we believe that by empowering peo…" at bounding box center [555, 446] width 682 height 30
drag, startPoint x: 216, startPoint y: 442, endPoint x: 698, endPoint y: 440, distance: 482.1
click at [698, 440] on p "At Conservation Volunteers [GEOGRAPHIC_DATA], we believe that by empowering peo…" at bounding box center [555, 446] width 682 height 30
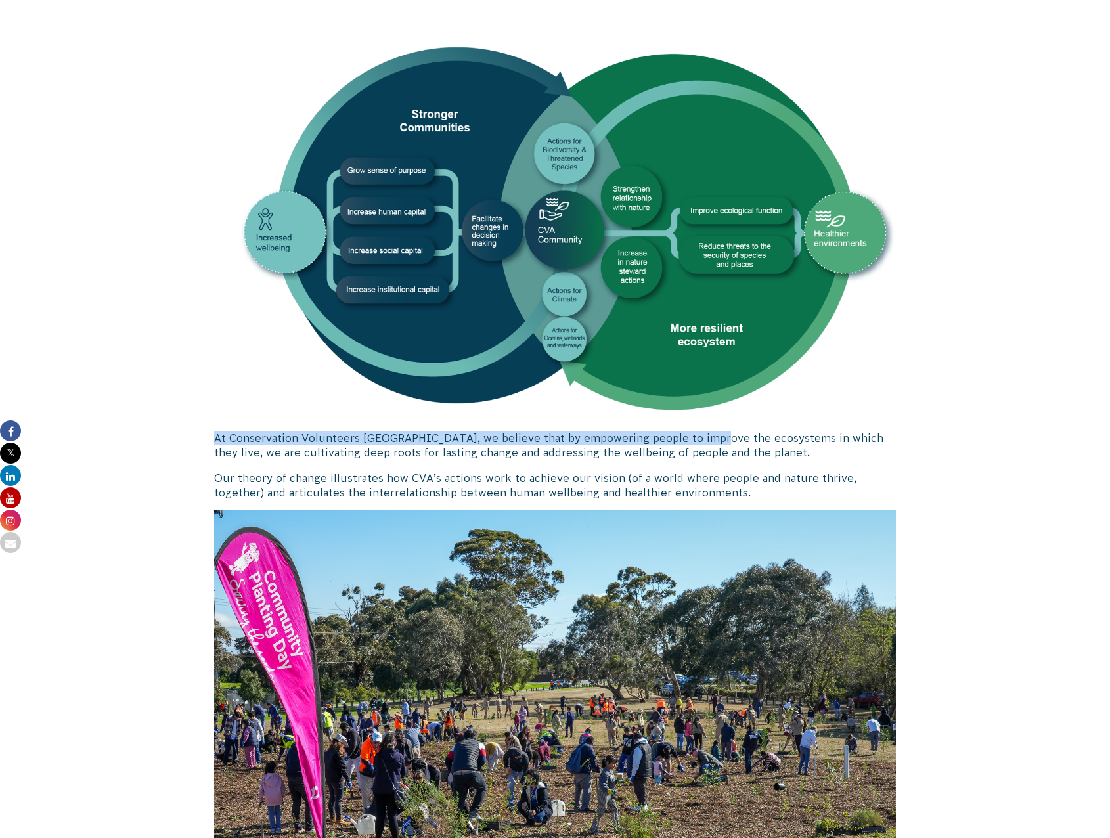
click at [698, 440] on p "At Conservation Volunteers [GEOGRAPHIC_DATA], we believe that by empowering peo…" at bounding box center [555, 446] width 682 height 30
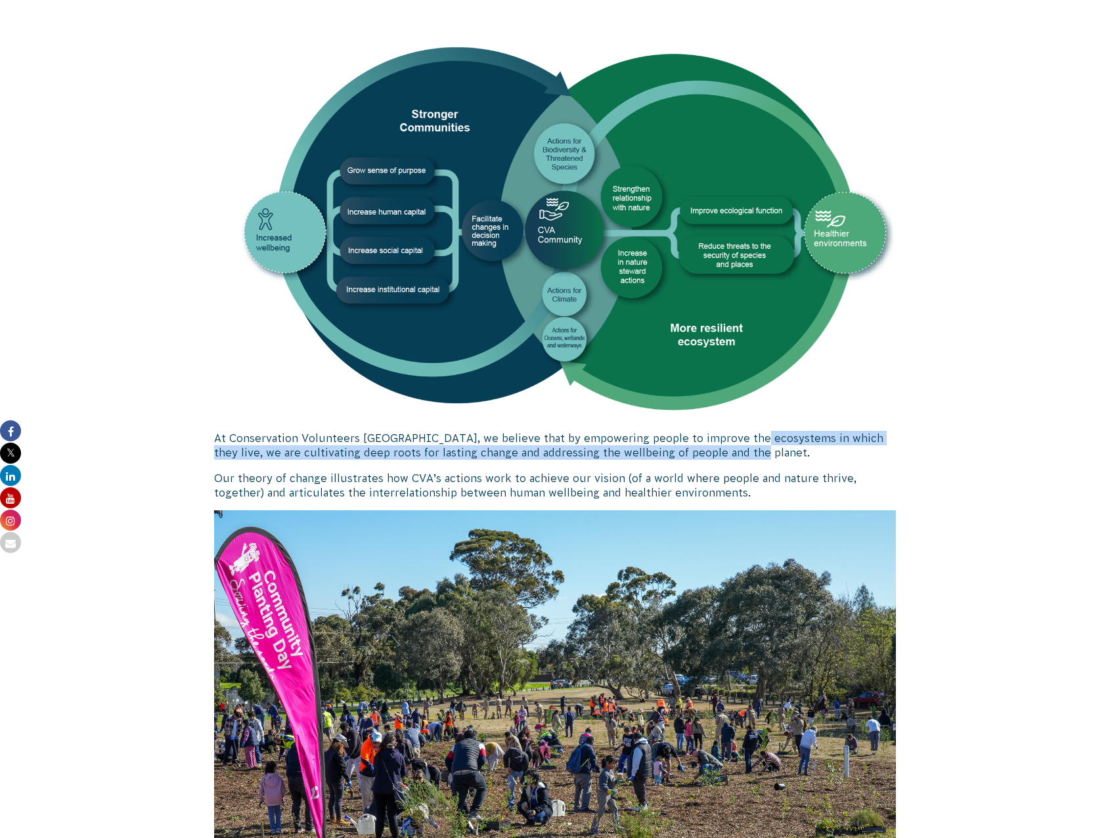
drag, startPoint x: 734, startPoint y: 440, endPoint x: 744, endPoint y: 458, distance: 21.2
click at [744, 458] on p "At Conservation Volunteers [GEOGRAPHIC_DATA], we believe that by empowering peo…" at bounding box center [555, 446] width 682 height 30
drag, startPoint x: 744, startPoint y: 458, endPoint x: 735, endPoint y: 460, distance: 9.4
click at [738, 460] on p "At Conservation Volunteers [GEOGRAPHIC_DATA], we believe that by empowering peo…" at bounding box center [555, 446] width 682 height 30
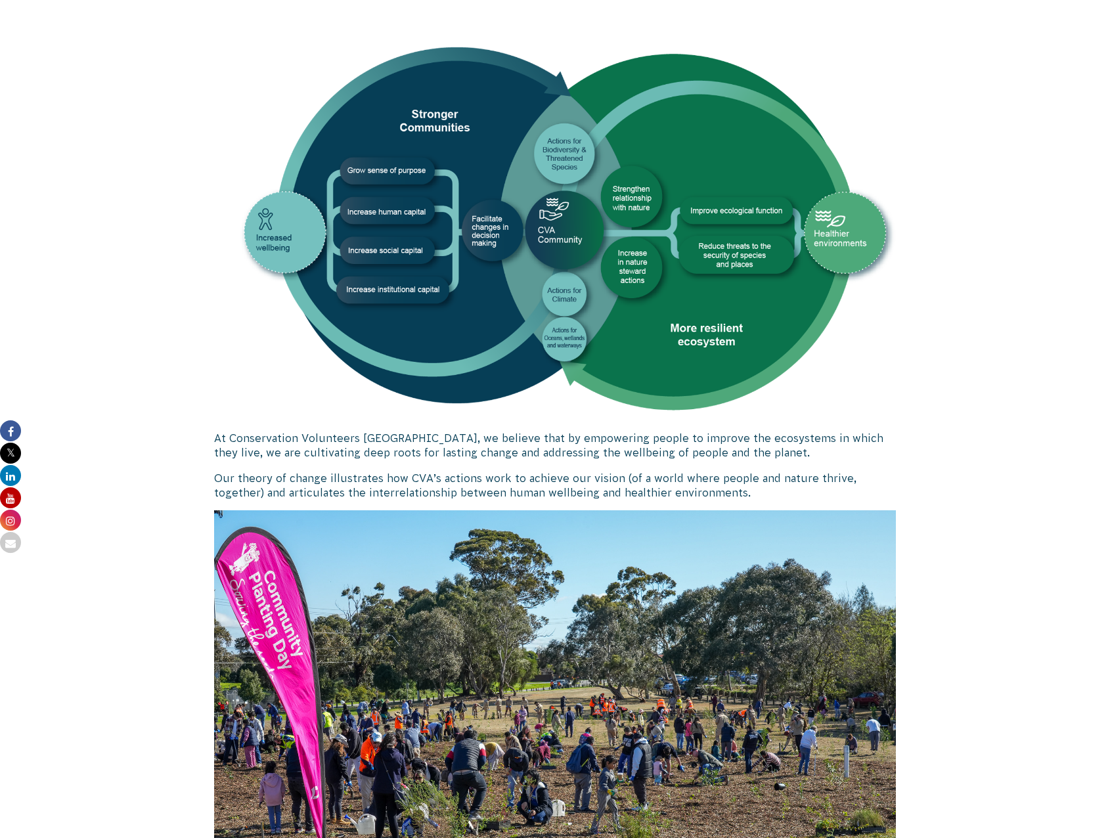
click at [277, 442] on p "At Conservation Volunteers [GEOGRAPHIC_DATA], we believe that by empowering peo…" at bounding box center [555, 446] width 682 height 30
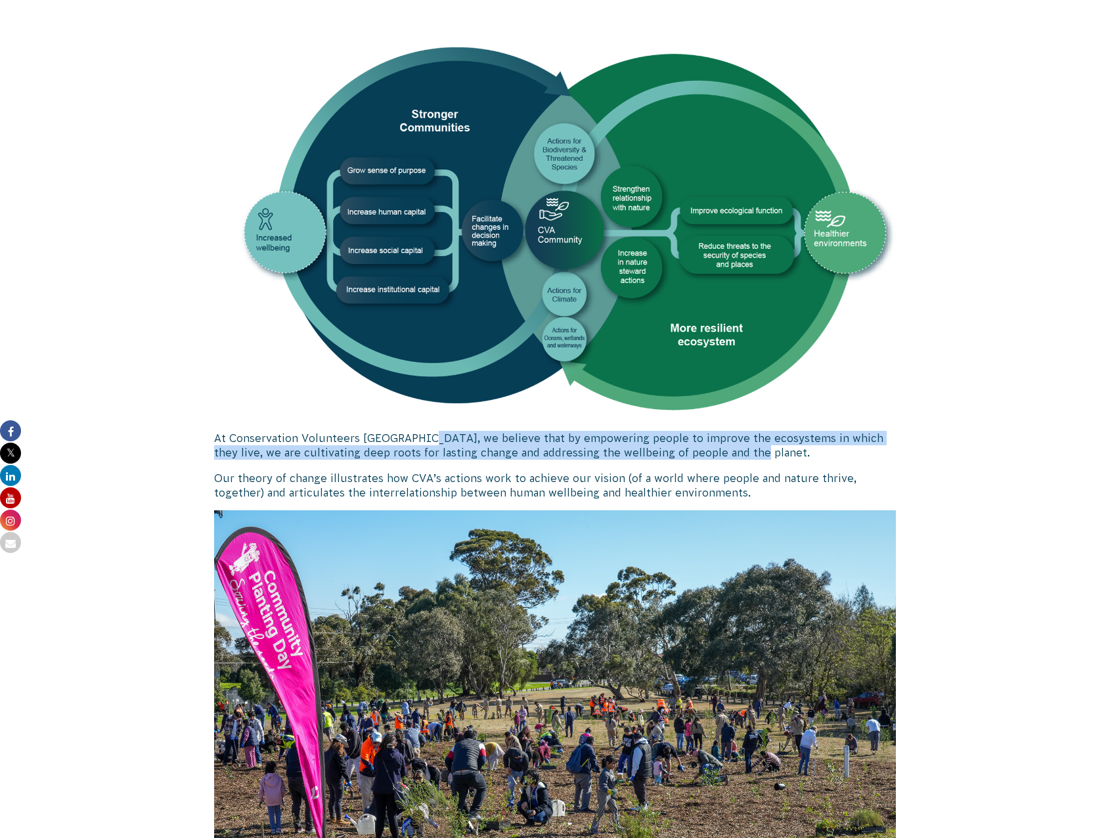
drag, startPoint x: 741, startPoint y: 451, endPoint x: 416, endPoint y: 439, distance: 325.3
click at [416, 439] on p "At Conservation Volunteers [GEOGRAPHIC_DATA], we believe that by empowering peo…" at bounding box center [555, 446] width 682 height 30
copy p "we believe that by empowering people to improve the ecosystems in which they li…"
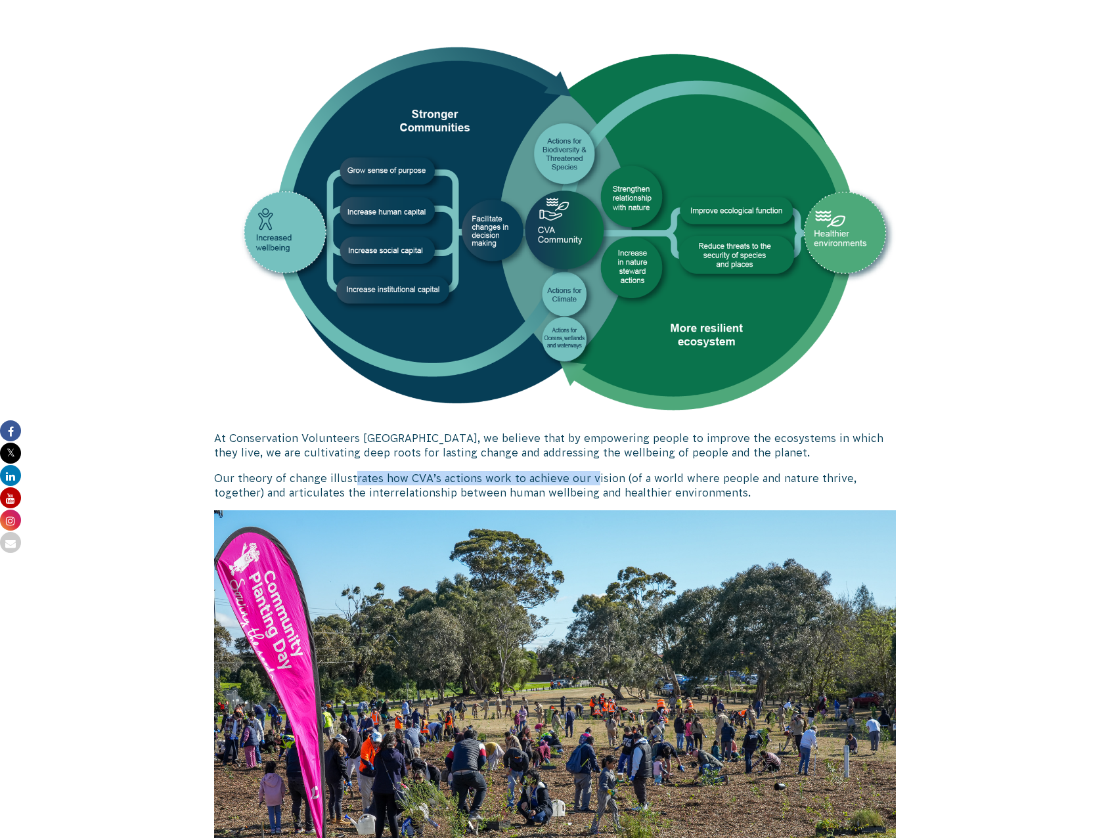
drag, startPoint x: 350, startPoint y: 471, endPoint x: 592, endPoint y: 478, distance: 241.8
click at [592, 478] on p "Our theory of change illustrates how CVA’s actions work to achieve our vision (…" at bounding box center [555, 486] width 682 height 30
drag, startPoint x: 491, startPoint y: 481, endPoint x: 698, endPoint y: 480, distance: 206.2
click at [698, 480] on p "Our theory of change illustrates how CVA’s actions work to achieve our vision (…" at bounding box center [555, 486] width 682 height 30
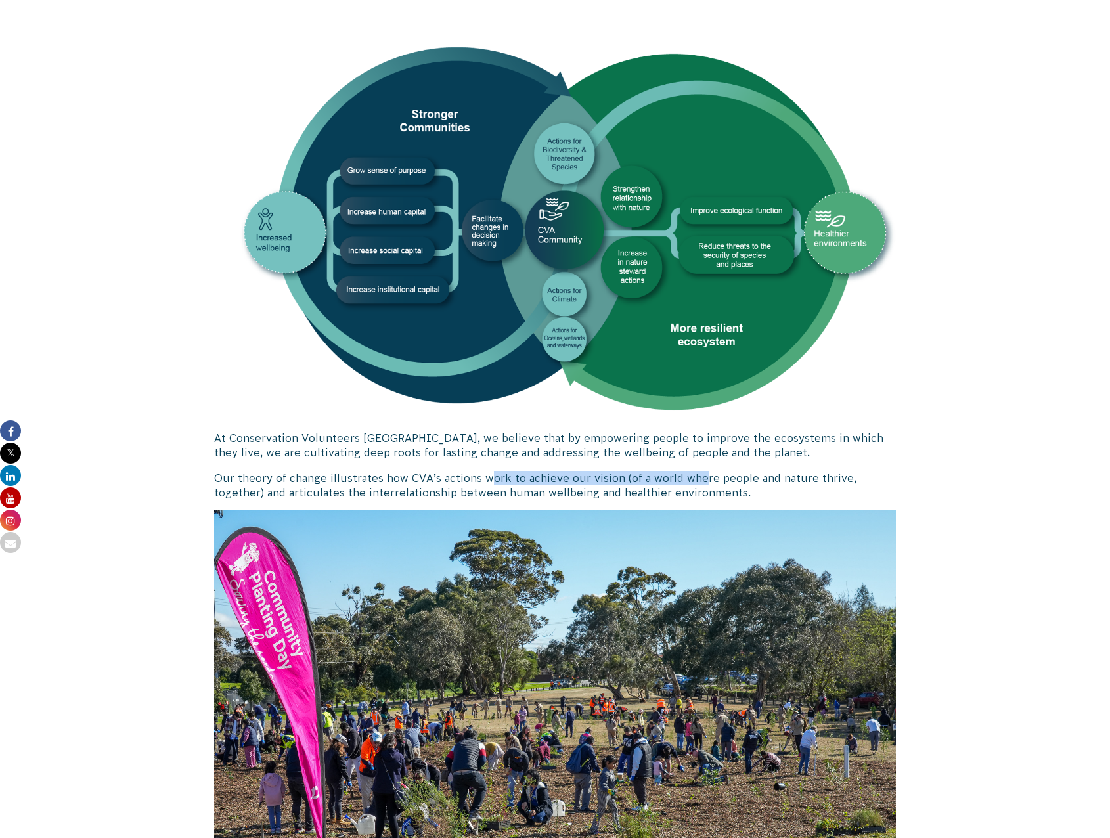
click at [698, 480] on p "Our theory of change illustrates how CVA’s actions work to achieve our vision (…" at bounding box center [555, 486] width 682 height 30
drag, startPoint x: 554, startPoint y: 475, endPoint x: 736, endPoint y: 480, distance: 182.0
click at [736, 480] on p "Our theory of change illustrates how CVA’s actions work to achieve our vision (…" at bounding box center [555, 486] width 682 height 30
click at [741, 481] on p "Our theory of change illustrates how CVA’s actions work to achieve our vision (…" at bounding box center [555, 486] width 682 height 30
drag, startPoint x: 632, startPoint y: 481, endPoint x: 763, endPoint y: 479, distance: 131.4
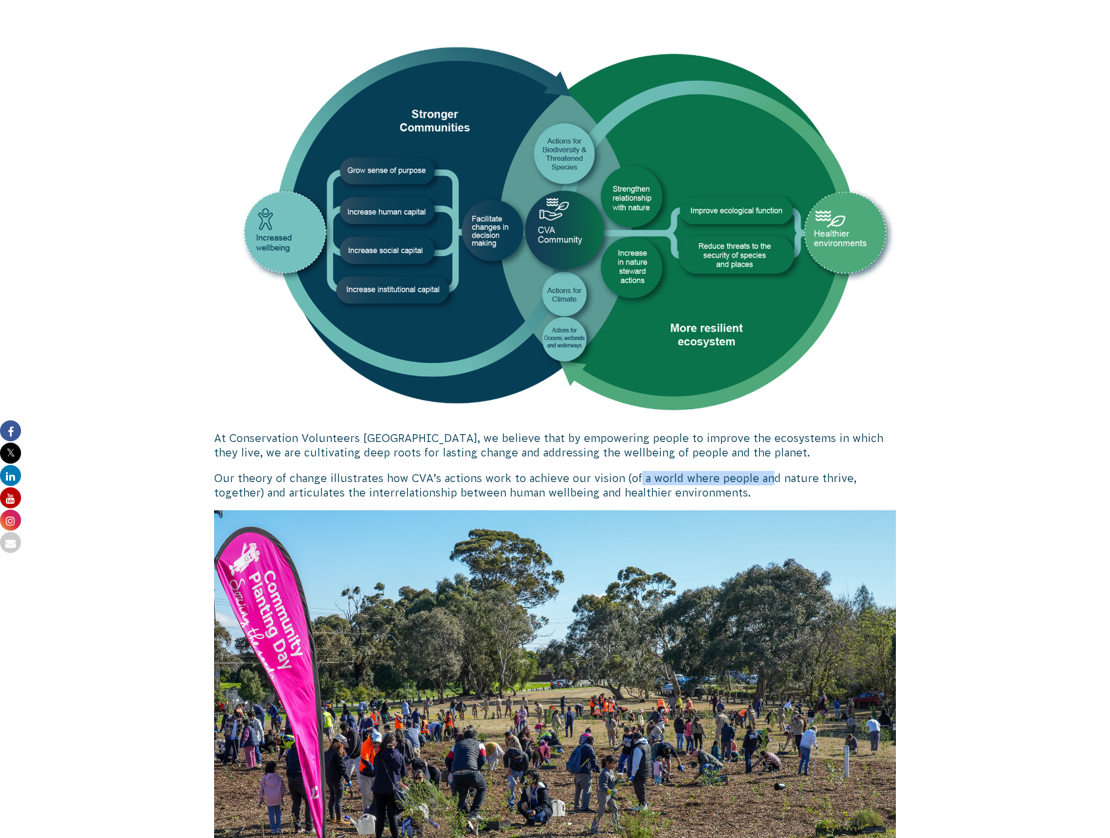
click at [763, 479] on p "Our theory of change illustrates how CVA’s actions work to achieve our vision (…" at bounding box center [555, 486] width 682 height 30
drag, startPoint x: 822, startPoint y: 478, endPoint x: 849, endPoint y: 478, distance: 26.9
click at [849, 478] on p "Our theory of change illustrates how CVA’s actions work to achieve our vision (…" at bounding box center [555, 486] width 682 height 30
drag, startPoint x: 208, startPoint y: 490, endPoint x: 493, endPoint y: 490, distance: 285.1
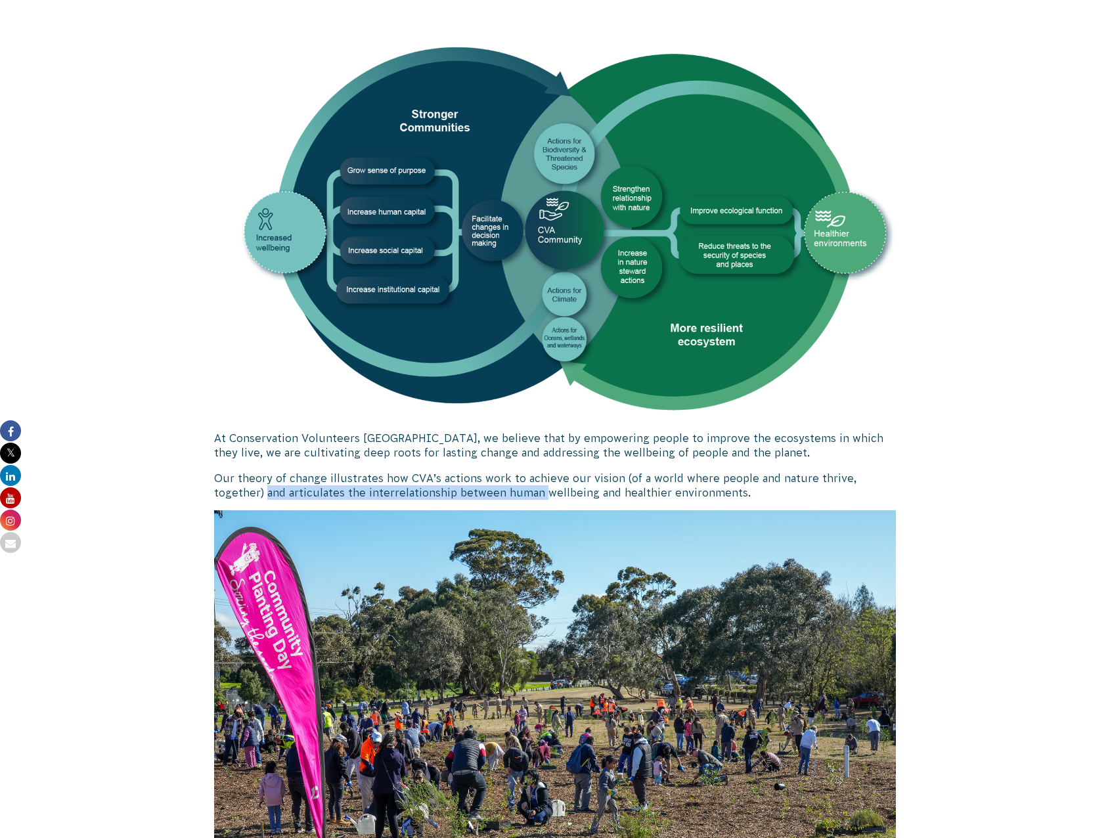
click at [493, 490] on div "Our Theory of Change At Conservation Volunteers Australia, we believe that by e…" at bounding box center [554, 466] width 709 height 1019
click at [493, 490] on p "Our theory of change illustrates how CVA’s actions work to achieve our vision (…" at bounding box center [555, 486] width 682 height 30
drag, startPoint x: 216, startPoint y: 478, endPoint x: 505, endPoint y: 470, distance: 289.1
click at [505, 470] on div "At Conservation Volunteers [GEOGRAPHIC_DATA], we believe that by empowering peo…" at bounding box center [555, 489] width 682 height 954
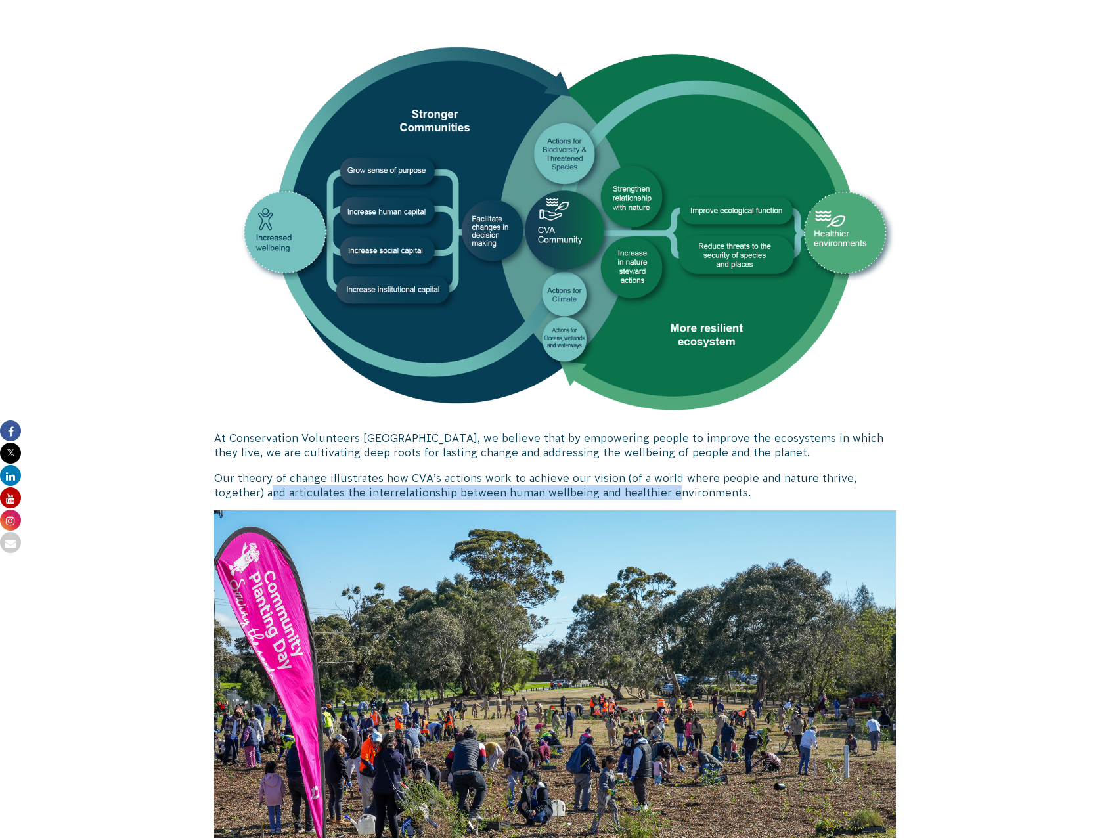
drag, startPoint x: 221, startPoint y: 491, endPoint x: 617, endPoint y: 490, distance: 396.7
click at [617, 490] on p "Our theory of change illustrates how CVA’s actions work to achieve our vision (…" at bounding box center [555, 486] width 682 height 30
drag, startPoint x: 556, startPoint y: 489, endPoint x: 678, endPoint y: 487, distance: 122.2
click at [678, 487] on p "Our theory of change illustrates how CVA’s actions work to achieve our vision (…" at bounding box center [555, 486] width 682 height 30
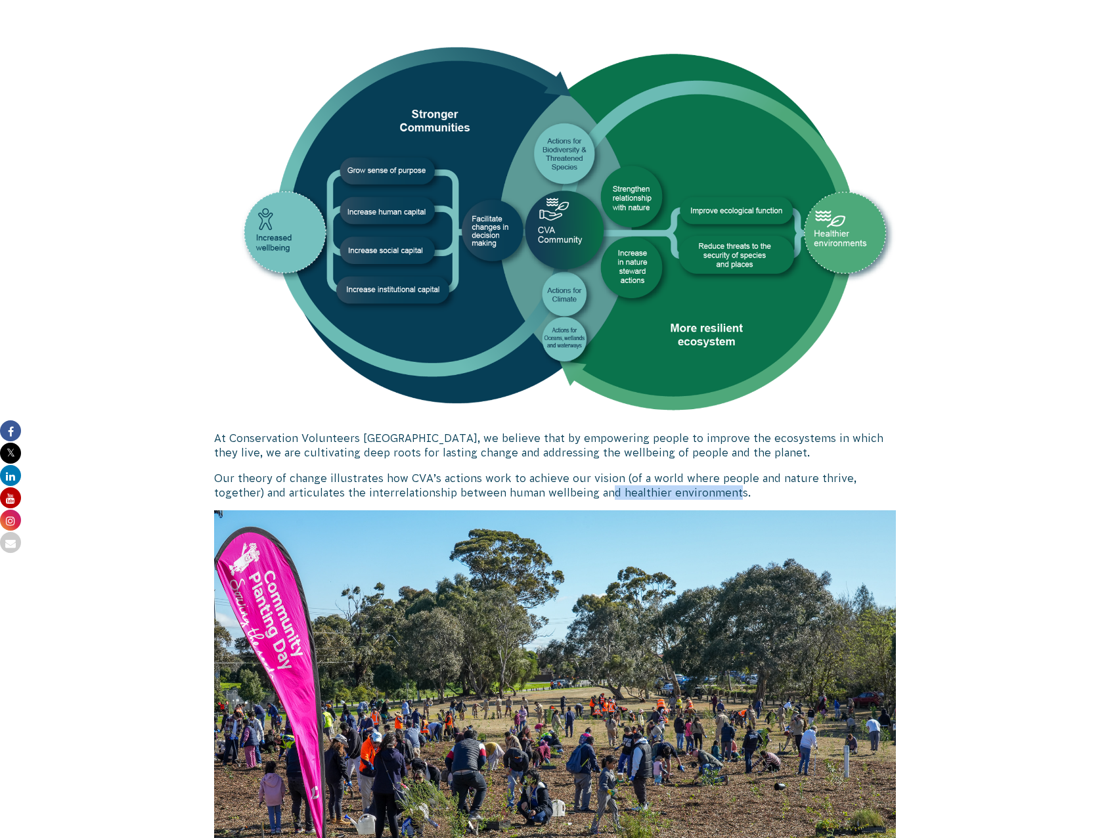
click at [678, 487] on p "Our theory of change illustrates how CVA’s actions work to achieve our vision (…" at bounding box center [555, 486] width 682 height 30
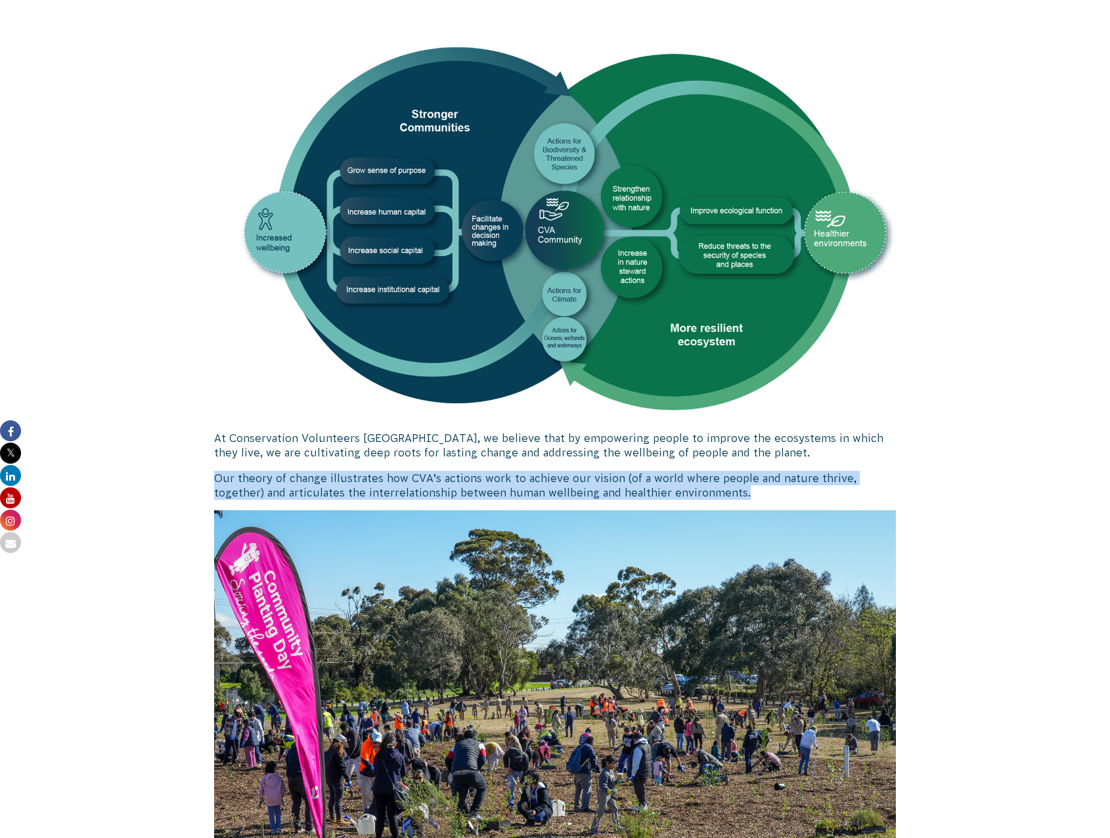
drag, startPoint x: 692, startPoint y: 491, endPoint x: 207, endPoint y: 472, distance: 485.7
click at [207, 472] on div "Our Theory of Change At Conservation Volunteers Australia, we believe that by e…" at bounding box center [554, 466] width 709 height 1019
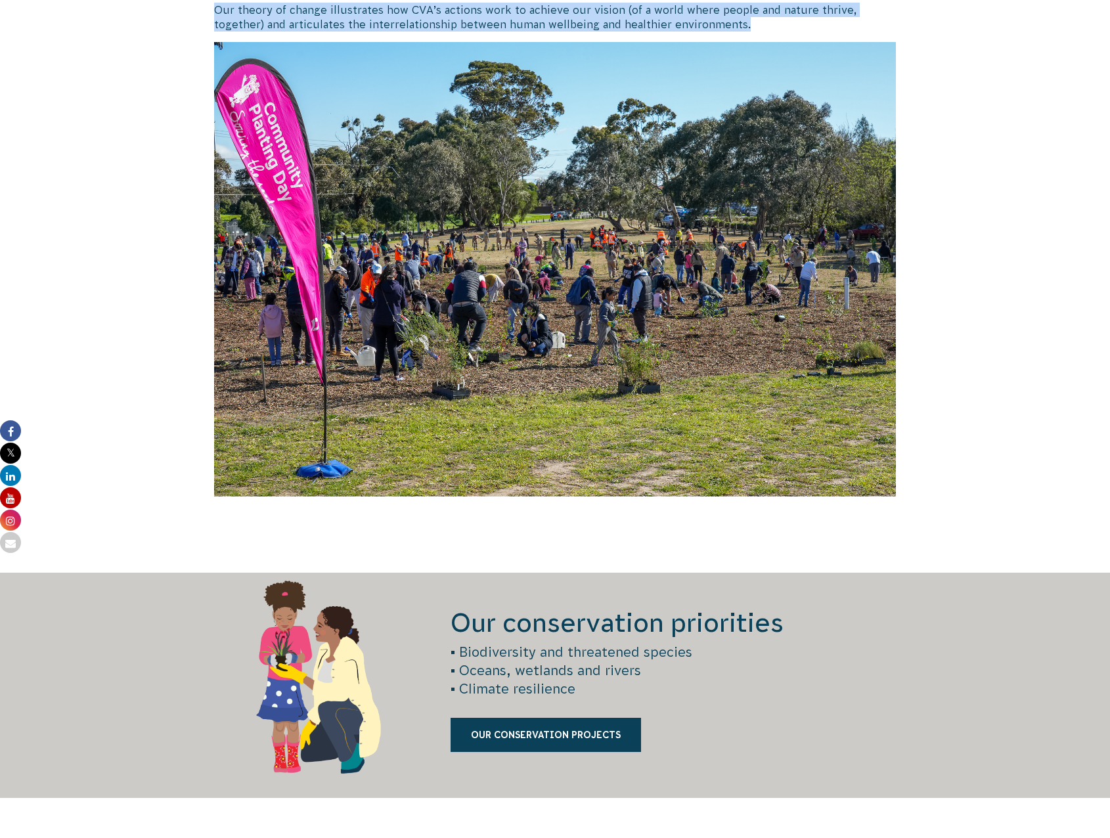
scroll to position [1117, 0]
